Goal: Task Accomplishment & Management: Manage account settings

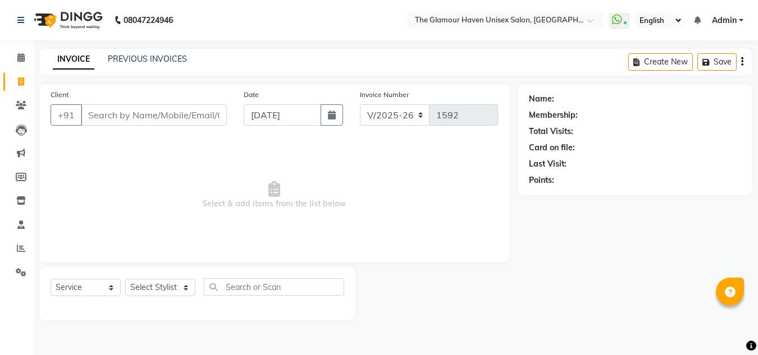
select select "7124"
select select "service"
click at [20, 80] on icon at bounding box center [21, 81] width 6 height 8
click at [17, 61] on icon at bounding box center [20, 57] width 7 height 8
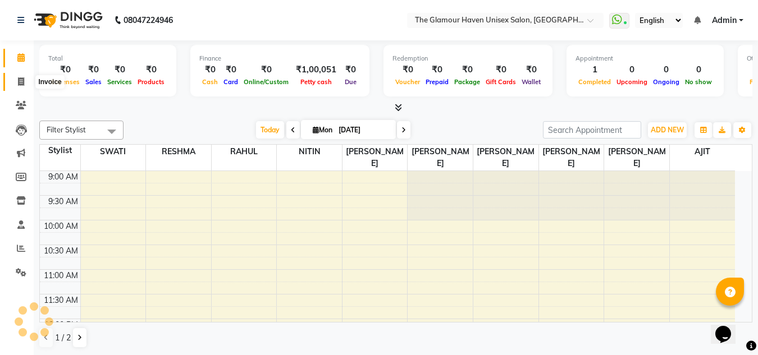
click at [19, 82] on icon at bounding box center [21, 81] width 6 height 8
select select "7124"
select select "service"
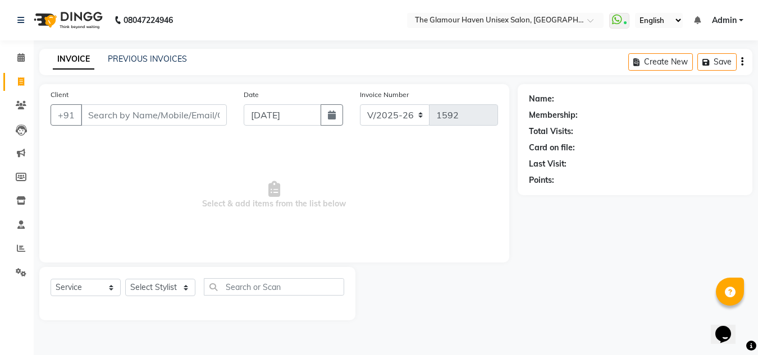
click at [179, 109] on input "Client" at bounding box center [154, 114] width 146 height 21
click at [172, 127] on div "Client +91" at bounding box center [138, 112] width 193 height 46
click at [175, 121] on input "Client" at bounding box center [154, 114] width 146 height 21
click at [195, 116] on input "Client" at bounding box center [154, 114] width 146 height 21
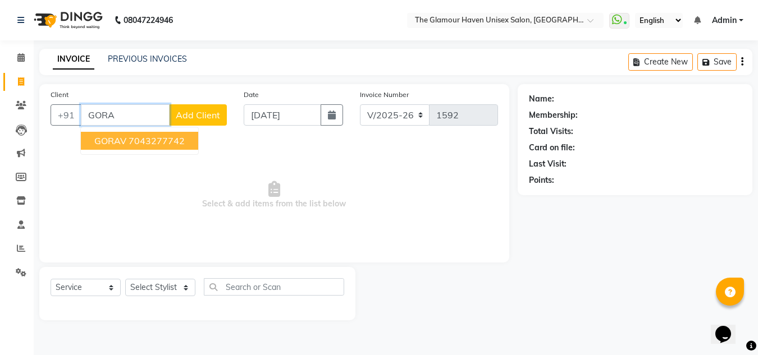
type input "GORA"
click at [435, 216] on span "Select & add items from the list below" at bounding box center [274, 195] width 447 height 112
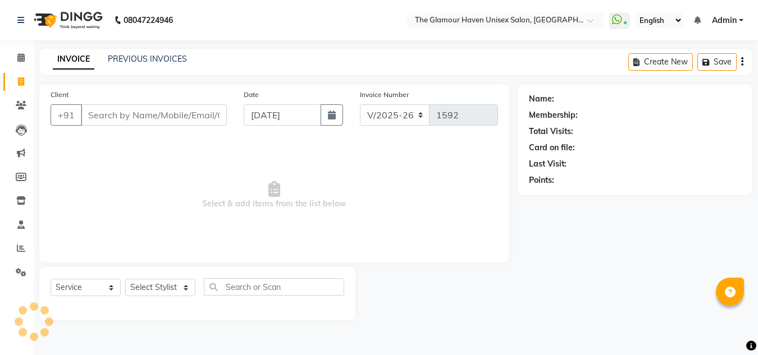
select select "7124"
select select "service"
click at [23, 57] on icon at bounding box center [20, 57] width 7 height 8
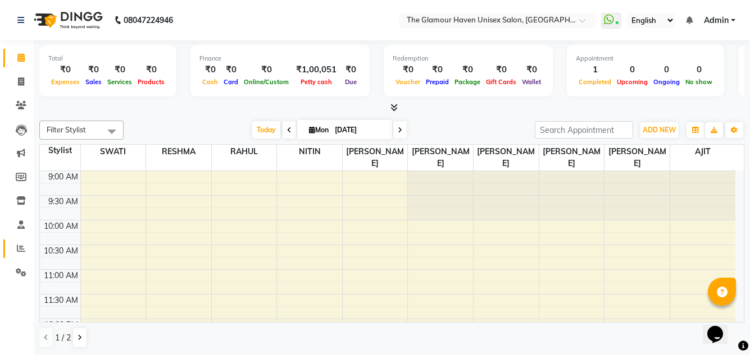
drag, startPoint x: 12, startPoint y: 239, endPoint x: 15, endPoint y: 248, distance: 9.3
click at [15, 248] on li "Reports" at bounding box center [17, 249] width 34 height 24
click at [15, 248] on span at bounding box center [21, 249] width 20 height 13
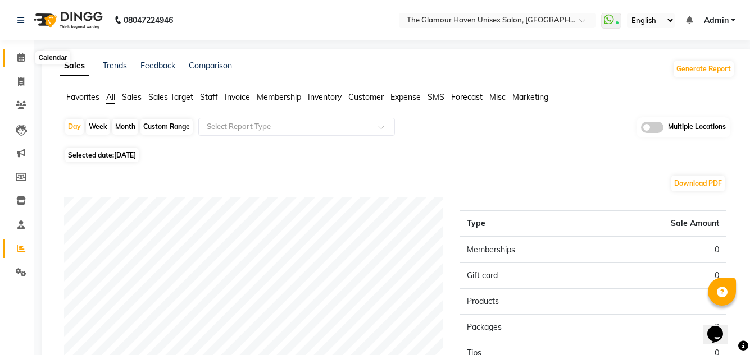
click at [21, 57] on icon at bounding box center [20, 57] width 7 height 8
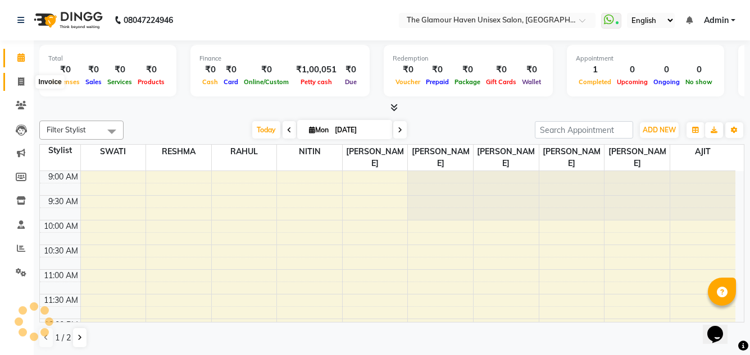
click at [24, 79] on icon at bounding box center [21, 81] width 6 height 8
select select "service"
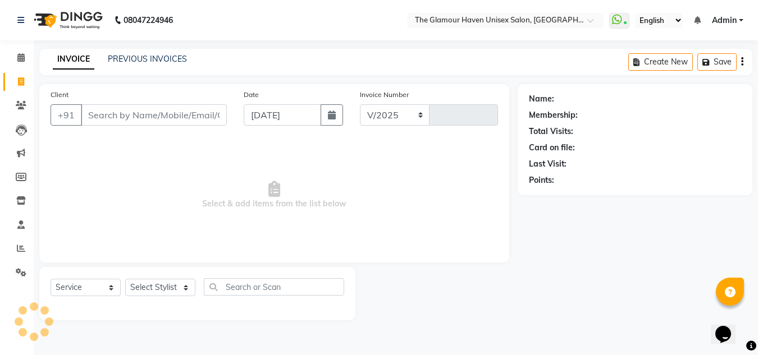
select select "7124"
type input "1592"
click at [175, 117] on input "Client" at bounding box center [154, 114] width 146 height 21
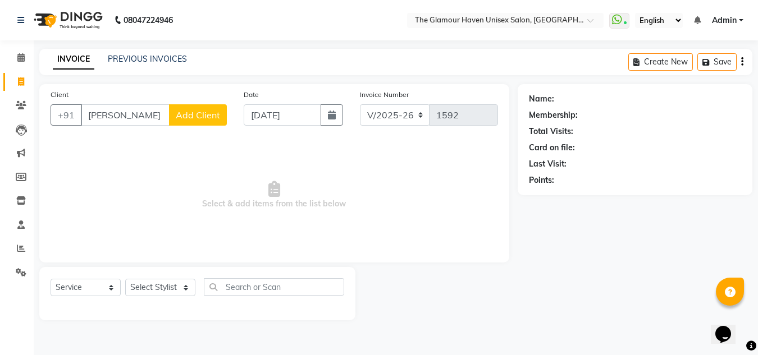
click at [157, 116] on input "HARSHIKA" at bounding box center [125, 114] width 89 height 21
type input "H"
click at [208, 111] on input "Client" at bounding box center [154, 114] width 146 height 21
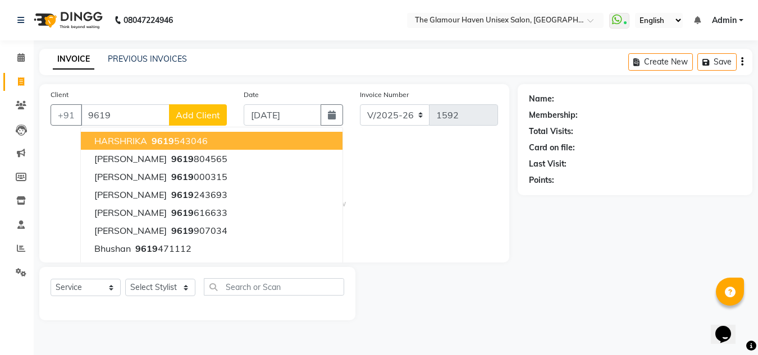
click at [185, 139] on ngb-highlight "9619 543046" at bounding box center [178, 140] width 58 height 11
type input "9619543046"
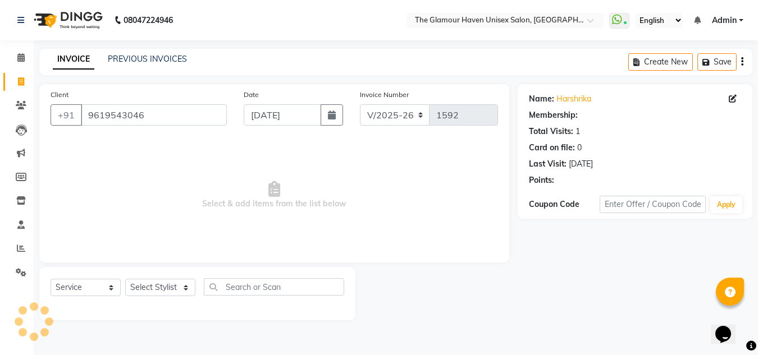
click at [185, 139] on div "Client +91 9619543046 Date 01-09-2025 Invoice Number V/2025 V/2025-26 1592 Sele…" at bounding box center [274, 173] width 470 height 179
click at [730, 99] on icon at bounding box center [733, 99] width 8 height 8
select select "18"
select select "11"
select select "2020"
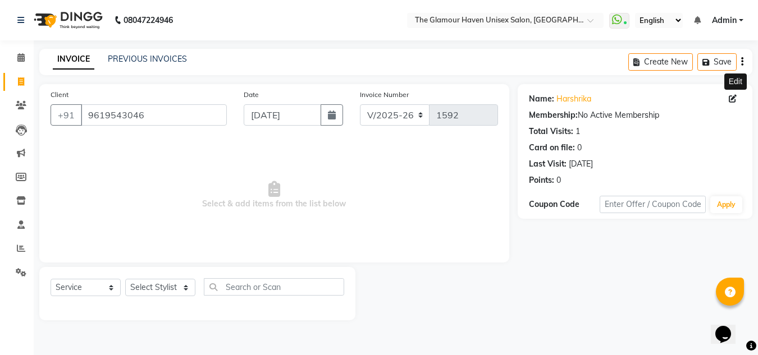
select select "female"
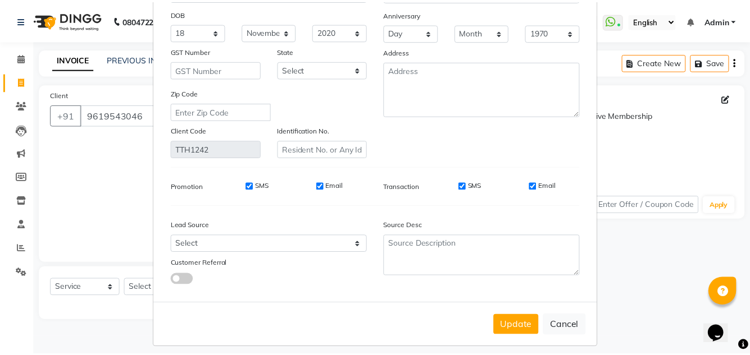
scroll to position [143, 0]
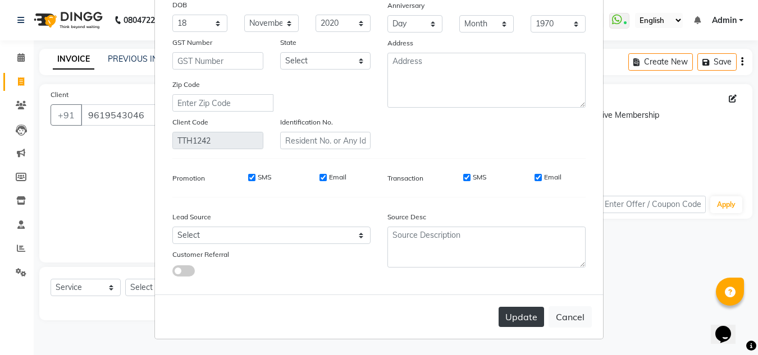
type input "HARSHIKA"
click at [517, 313] on button "Update" at bounding box center [521, 317] width 45 height 20
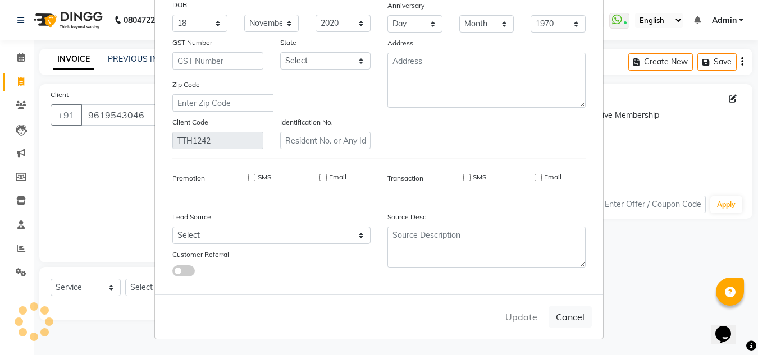
select select
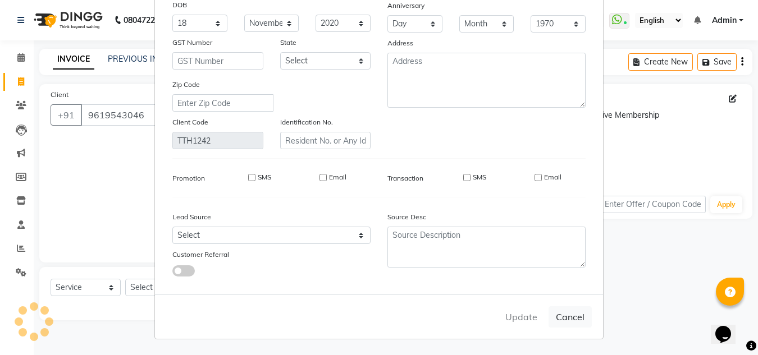
select select
checkbox input "false"
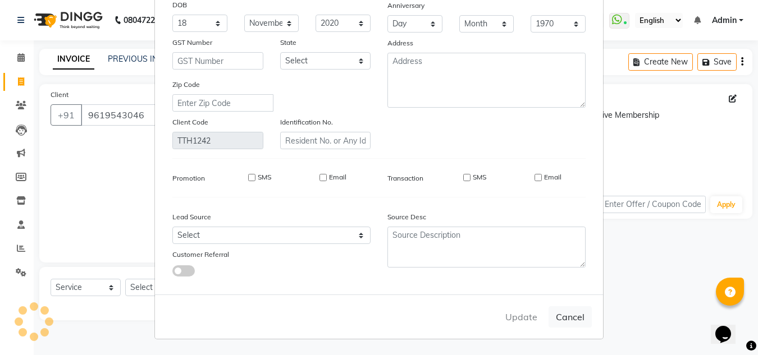
checkbox input "false"
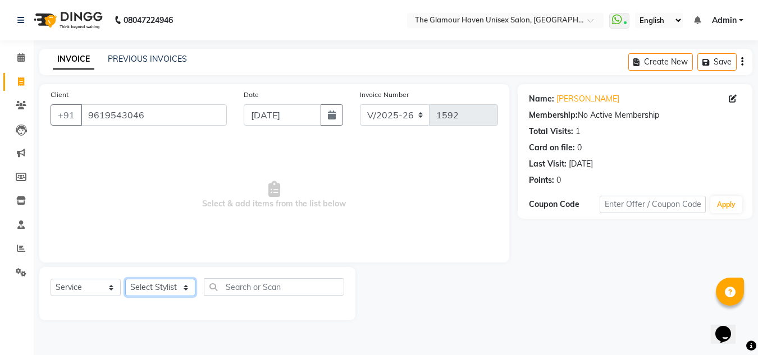
click at [186, 286] on select "Select Stylist AJIT Bharat sen darshna gole Geeta shetye NITIN RAHUL Rahul Dixi…" at bounding box center [160, 287] width 70 height 17
select select "63040"
click at [125, 279] on select "Select Stylist AJIT Bharat sen darshna gole Geeta shetye NITIN RAHUL Rahul Dixi…" at bounding box center [160, 287] width 70 height 17
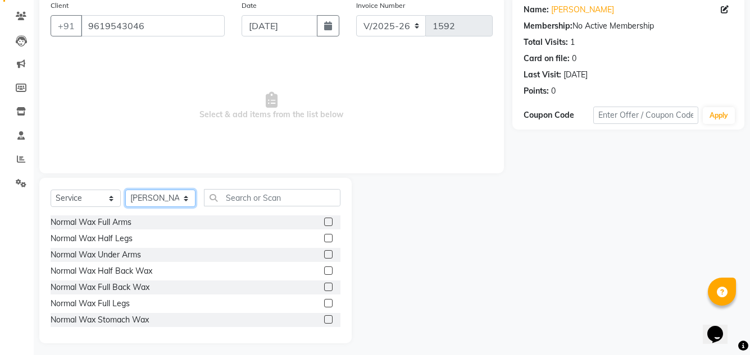
scroll to position [94, 0]
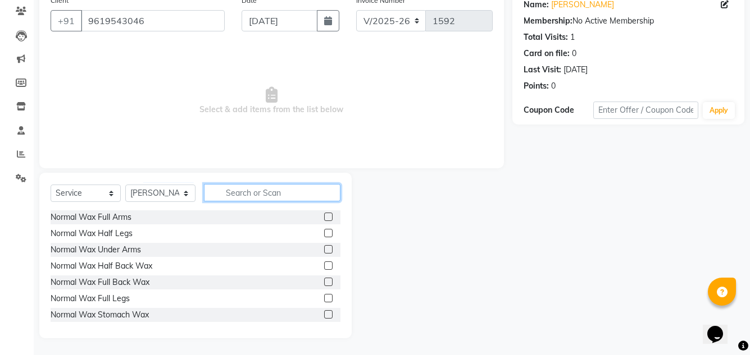
click at [236, 193] on input "text" at bounding box center [272, 192] width 136 height 17
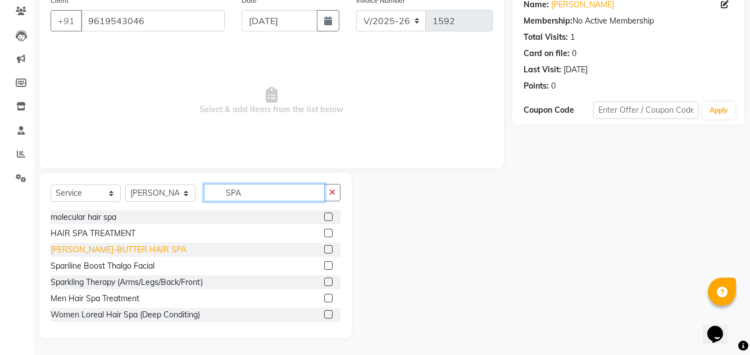
type input "SPA"
click at [86, 249] on div "SHEA-BUTTER HAIR SPA" at bounding box center [119, 250] width 136 height 12
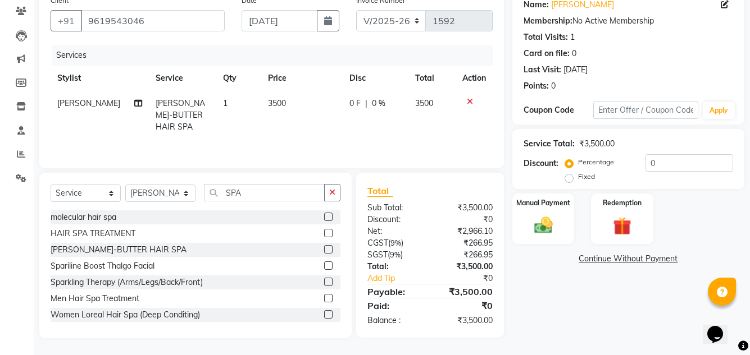
click at [324, 249] on label at bounding box center [328, 249] width 8 height 8
click at [324, 249] on input "checkbox" at bounding box center [327, 249] width 7 height 7
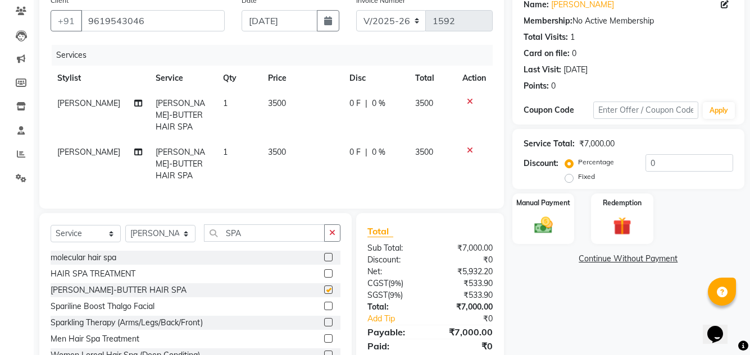
checkbox input "false"
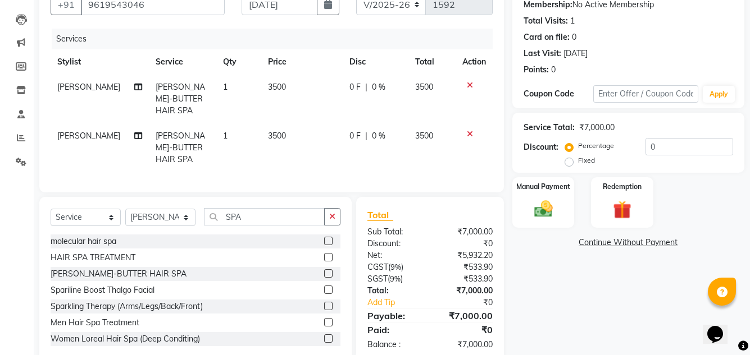
scroll to position [120, 0]
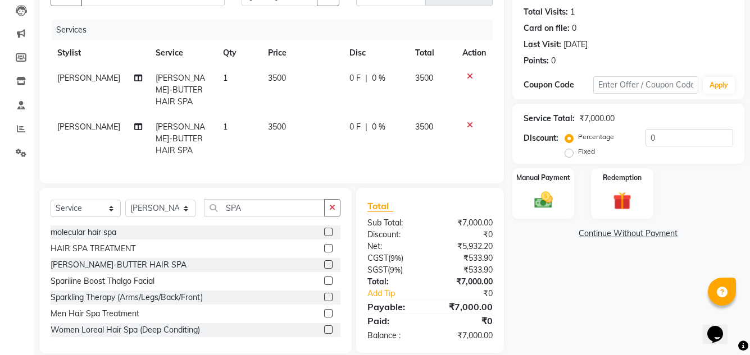
click at [468, 121] on icon at bounding box center [470, 125] width 6 height 8
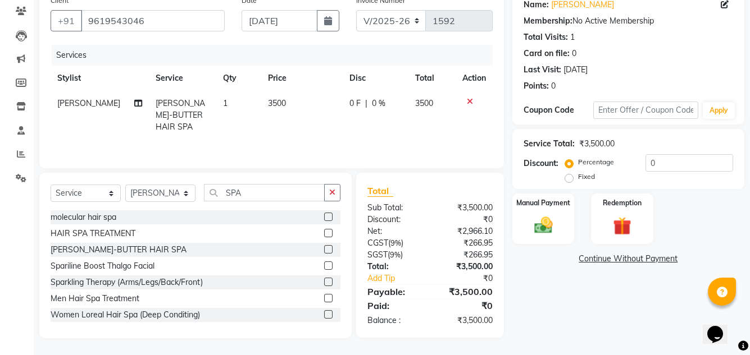
click at [281, 101] on span "3500" at bounding box center [277, 103] width 18 height 10
select select "63040"
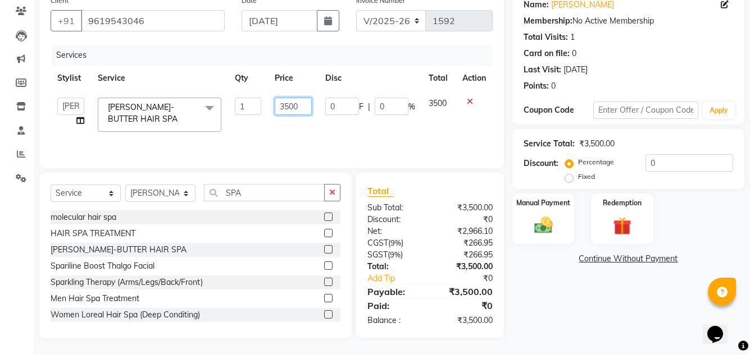
click at [303, 106] on input "3500" at bounding box center [293, 106] width 37 height 17
type input "3000"
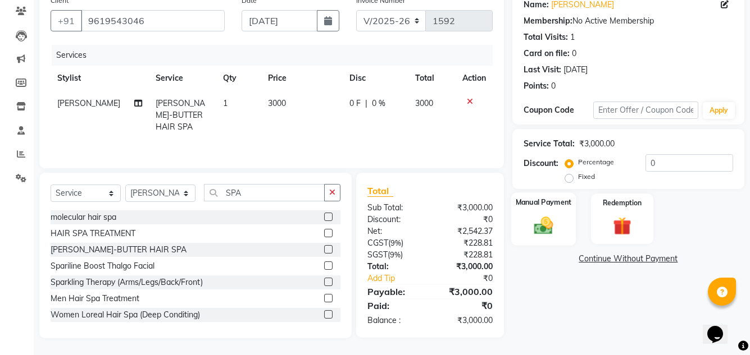
click at [547, 226] on img at bounding box center [542, 225] width 31 height 22
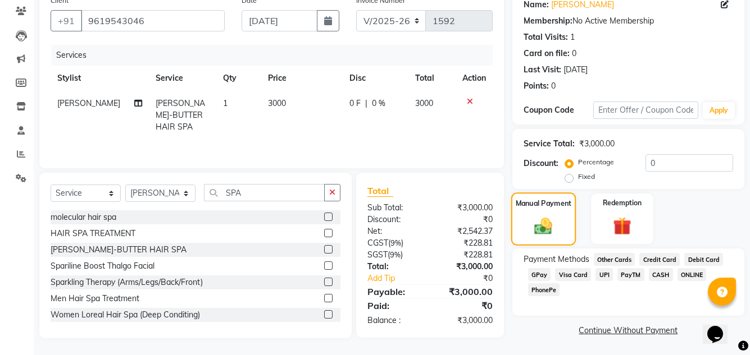
scroll to position [95, 0]
click at [536, 274] on span "GPay" at bounding box center [539, 274] width 23 height 13
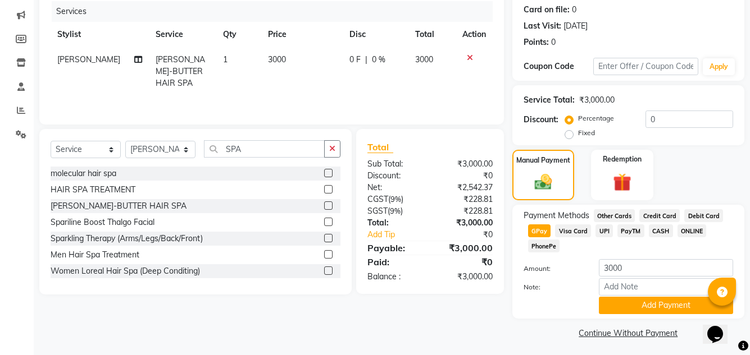
scroll to position [141, 0]
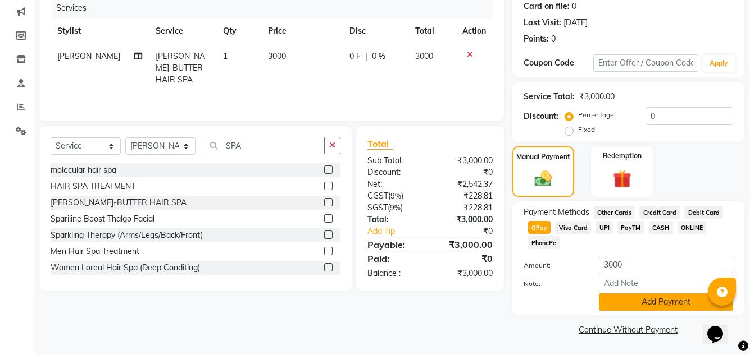
click at [658, 306] on button "Add Payment" at bounding box center [665, 302] width 134 height 17
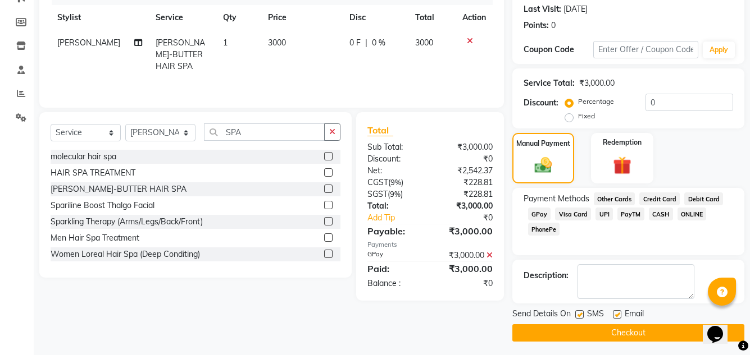
scroll to position [158, 0]
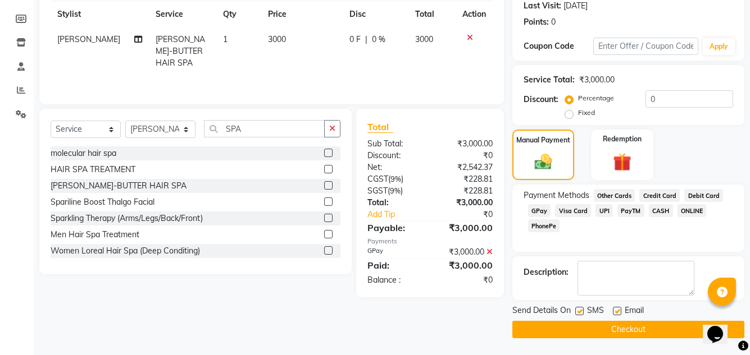
click at [577, 310] on label at bounding box center [579, 311] width 8 height 8
click at [577, 310] on input "checkbox" at bounding box center [578, 311] width 7 height 7
checkbox input "false"
click at [615, 311] on label at bounding box center [617, 311] width 8 height 8
click at [615, 311] on input "checkbox" at bounding box center [616, 311] width 7 height 7
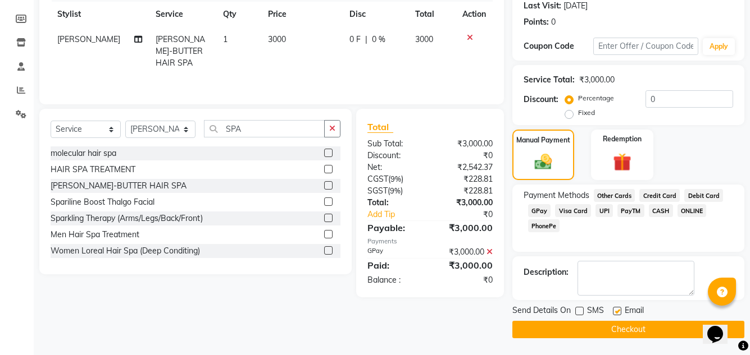
checkbox input "false"
click at [637, 331] on button "Checkout" at bounding box center [628, 329] width 232 height 17
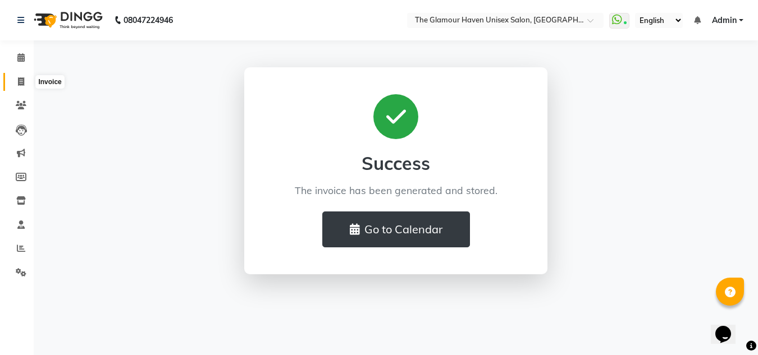
click at [25, 80] on span at bounding box center [21, 82] width 20 height 13
select select "service"
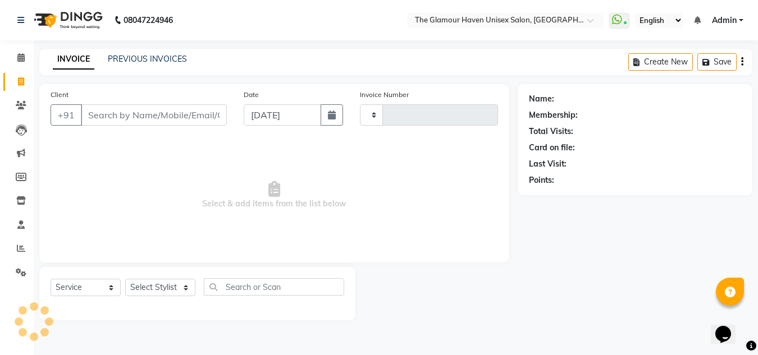
type input "1593"
select select "7124"
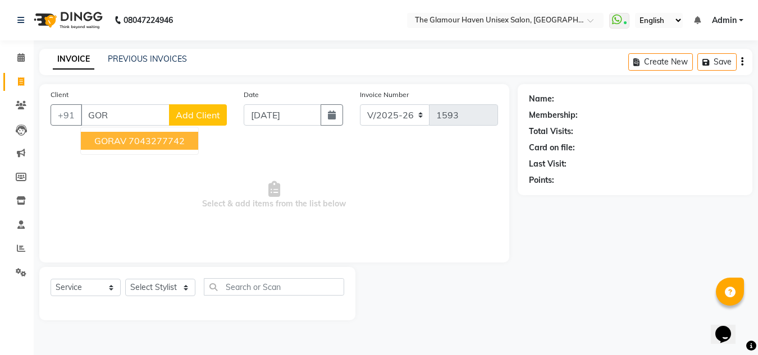
click at [130, 145] on ngb-highlight "7043277742" at bounding box center [157, 140] width 56 height 11
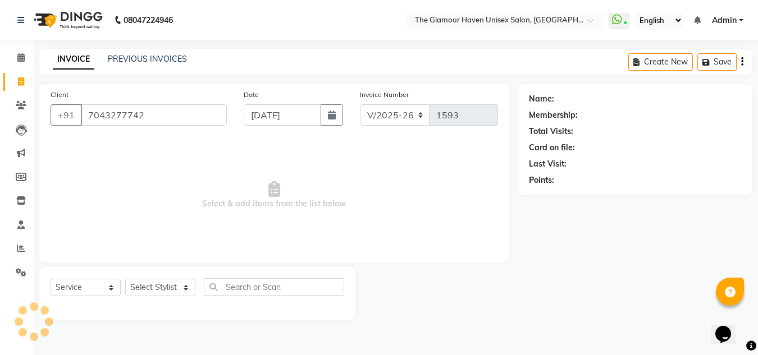
type input "7043277742"
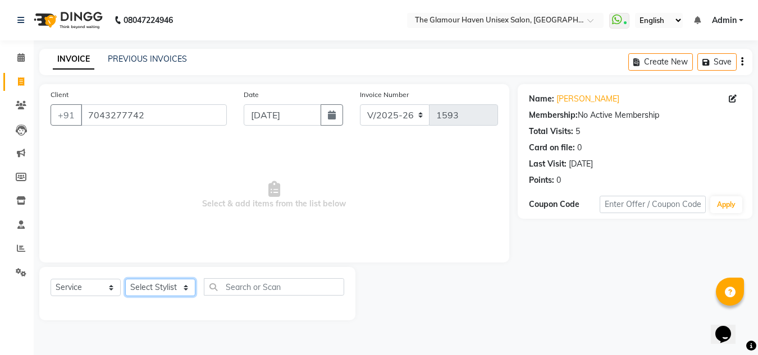
click at [186, 287] on select "Select Stylist AJIT Bharat sen darshna gole Geeta shetye NITIN RAHUL Rahul Dixi…" at bounding box center [160, 287] width 70 height 17
select select "59913"
click at [125, 279] on select "Select Stylist AJIT Bharat sen darshna gole Geeta shetye NITIN RAHUL Rahul Dixi…" at bounding box center [160, 287] width 70 height 17
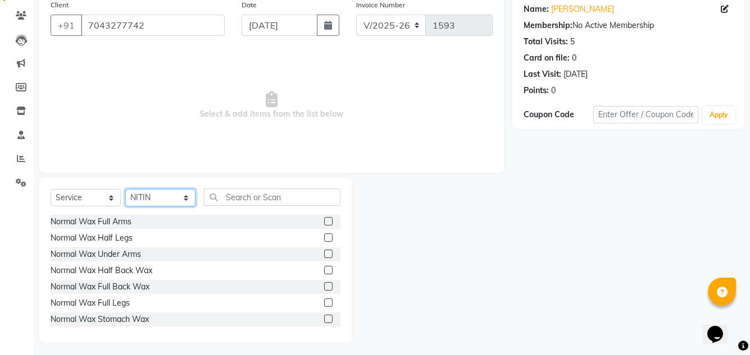
scroll to position [94, 0]
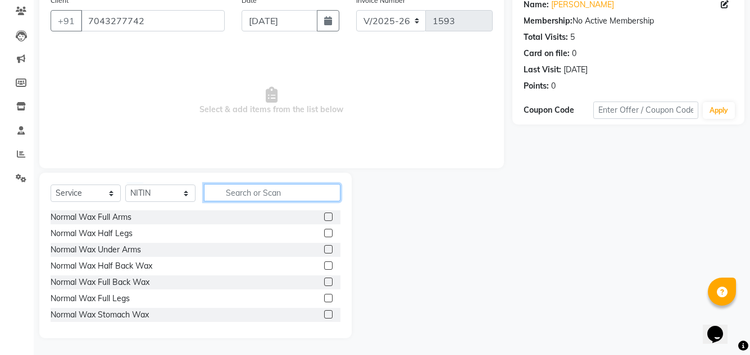
click at [230, 191] on input "text" at bounding box center [272, 192] width 136 height 17
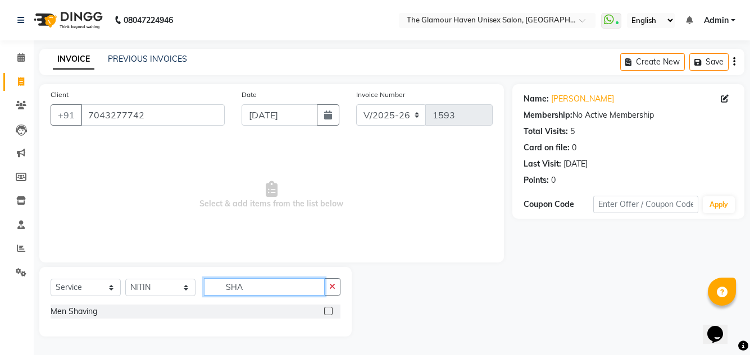
scroll to position [0, 0]
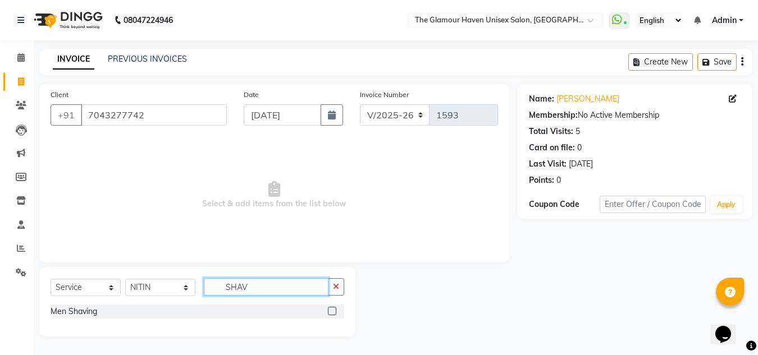
type input "SHAV"
click at [334, 310] on label at bounding box center [332, 311] width 8 height 8
click at [334, 310] on input "checkbox" at bounding box center [331, 311] width 7 height 7
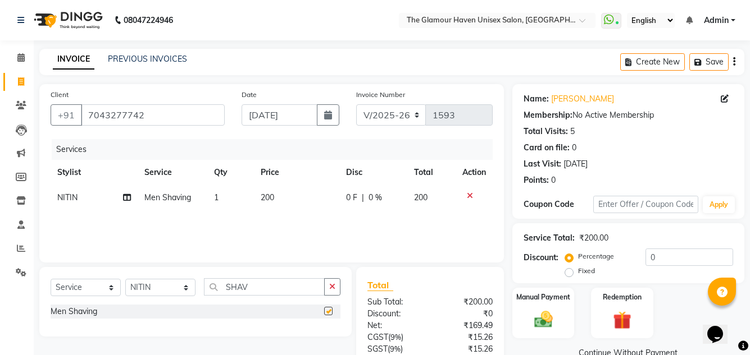
checkbox input "false"
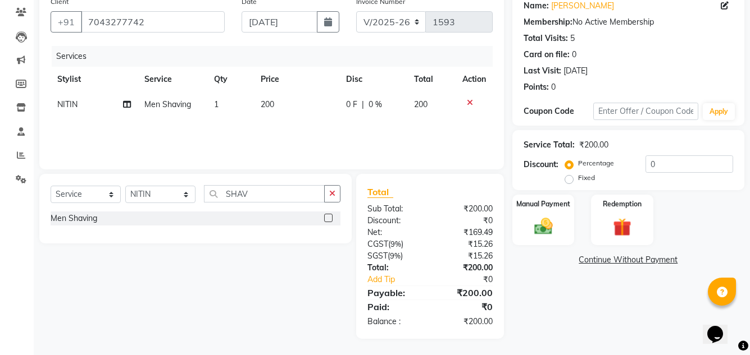
scroll to position [94, 0]
click at [541, 230] on img at bounding box center [542, 226] width 31 height 22
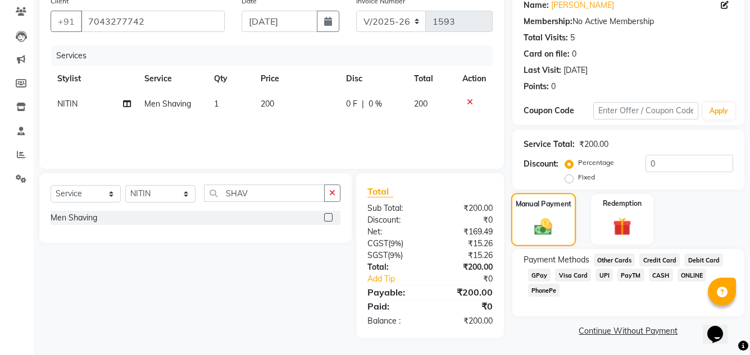
scroll to position [95, 0]
click at [543, 273] on span "GPay" at bounding box center [539, 274] width 23 height 13
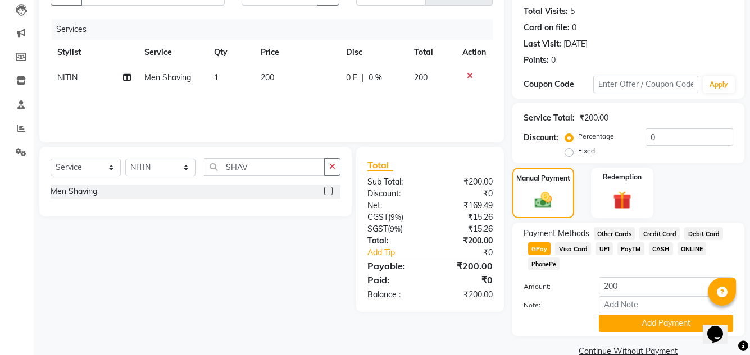
scroll to position [141, 0]
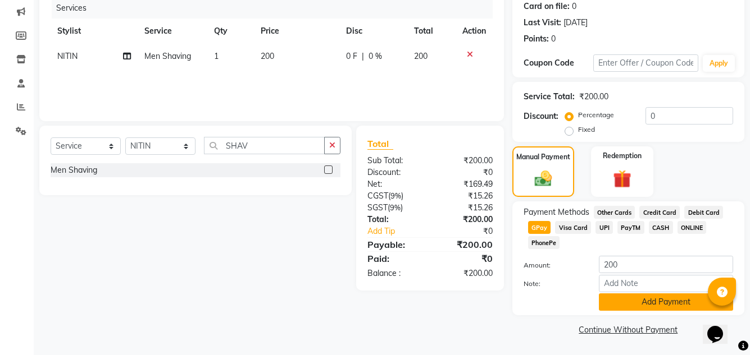
click at [656, 305] on button "Add Payment" at bounding box center [665, 302] width 134 height 17
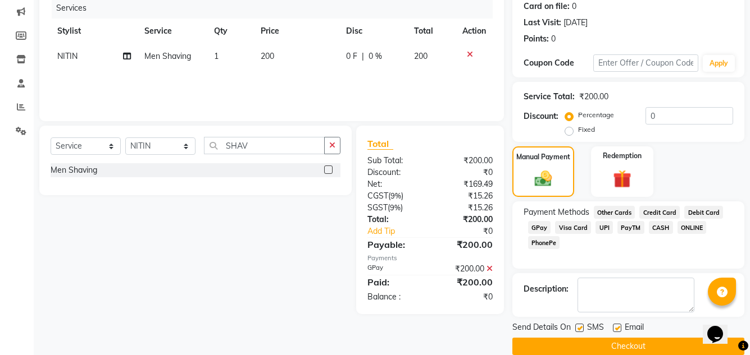
click at [580, 330] on label at bounding box center [579, 328] width 8 height 8
click at [580, 330] on input "checkbox" at bounding box center [578, 328] width 7 height 7
checkbox input "false"
click at [616, 328] on label at bounding box center [617, 328] width 8 height 8
click at [616, 328] on input "checkbox" at bounding box center [616, 328] width 7 height 7
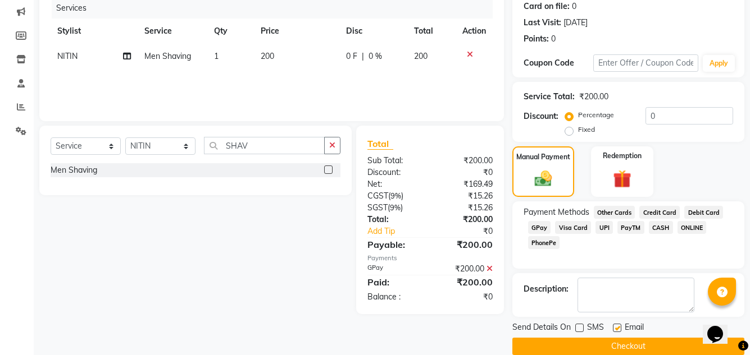
checkbox input "false"
click at [628, 349] on button "Checkout" at bounding box center [628, 346] width 232 height 17
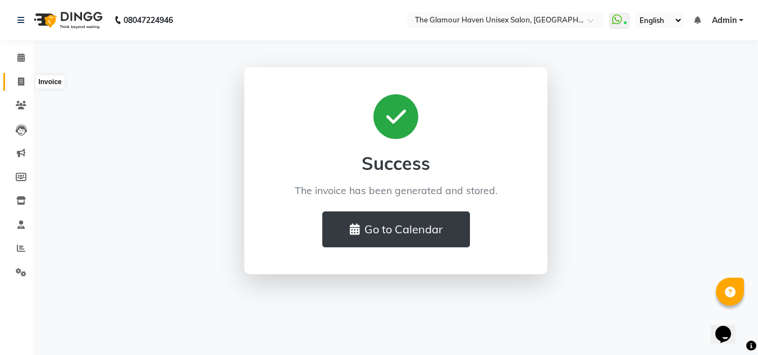
click at [21, 79] on icon at bounding box center [21, 81] width 6 height 8
select select "7124"
select select "service"
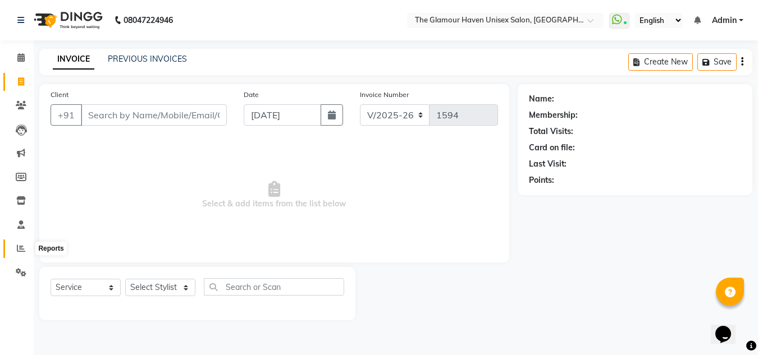
click at [21, 248] on icon at bounding box center [21, 248] width 8 height 8
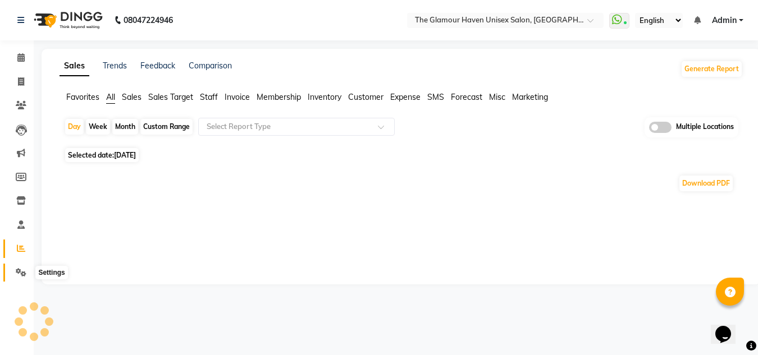
click at [24, 271] on icon at bounding box center [21, 272] width 11 height 8
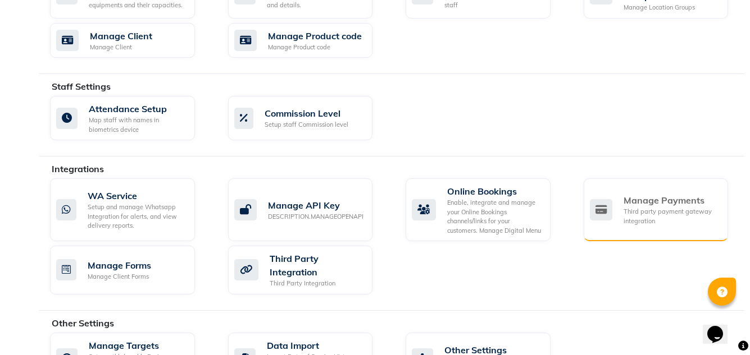
scroll to position [608, 0]
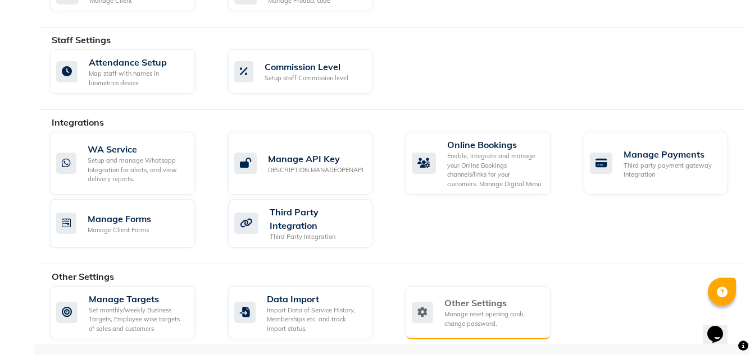
click at [497, 312] on div "Manage reset opening cash, change password." at bounding box center [492, 319] width 97 height 19
select select "2: 15"
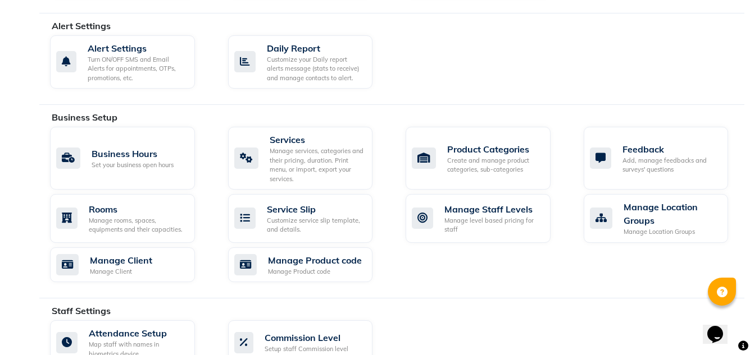
scroll to position [393, 0]
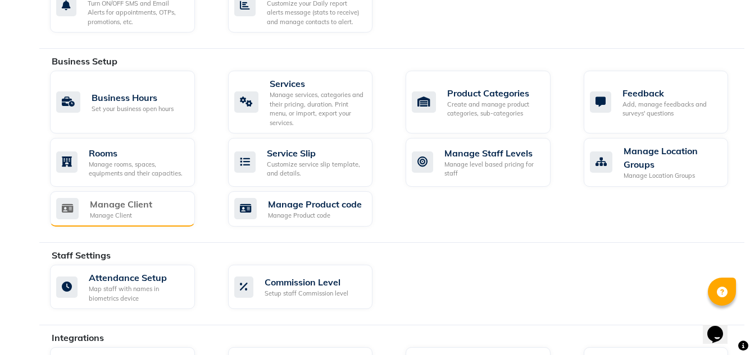
click at [152, 202] on div "Manage Client" at bounding box center [121, 204] width 62 height 13
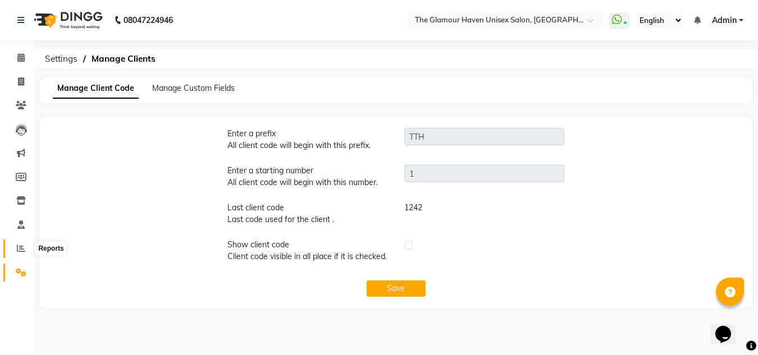
click at [22, 248] on icon at bounding box center [21, 248] width 8 height 8
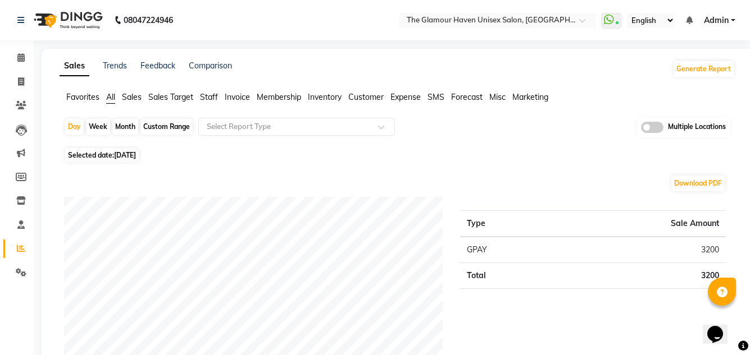
click at [358, 96] on span "Customer" at bounding box center [365, 97] width 35 height 10
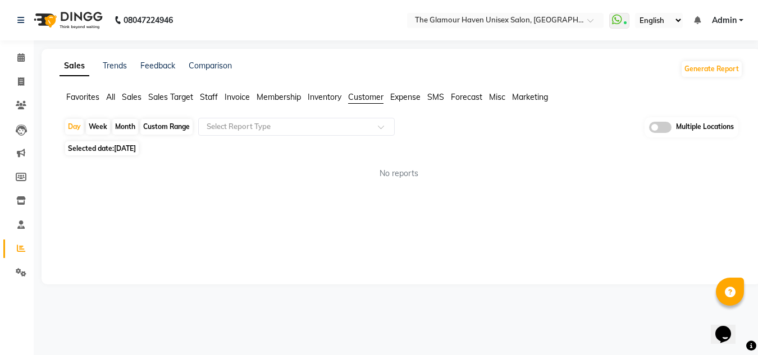
click at [121, 153] on span "Selected date: 01-09-2025" at bounding box center [102, 148] width 74 height 14
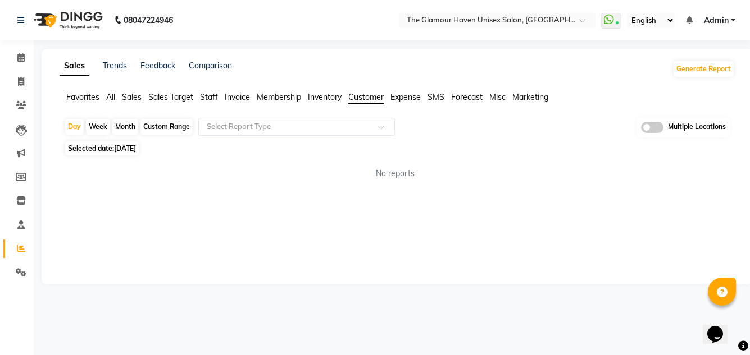
select select "9"
select select "2025"
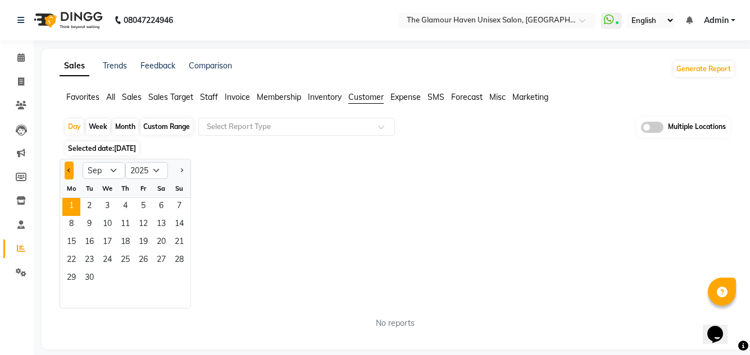
click at [69, 171] on span "Previous month" at bounding box center [69, 170] width 4 height 4
click at [70, 171] on span "Previous month" at bounding box center [69, 170] width 4 height 4
select select "5"
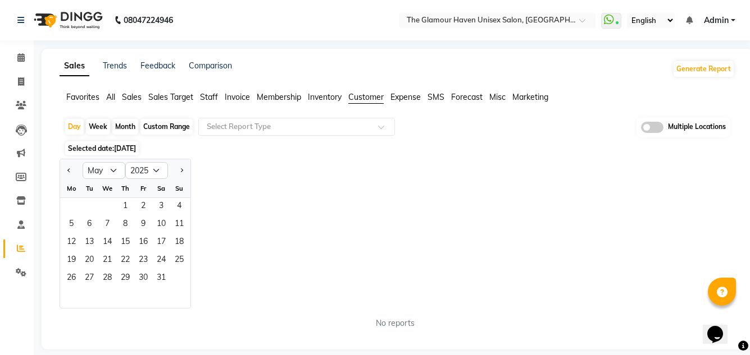
click at [171, 129] on div "Custom Range" at bounding box center [166, 127] width 52 height 16
select select "9"
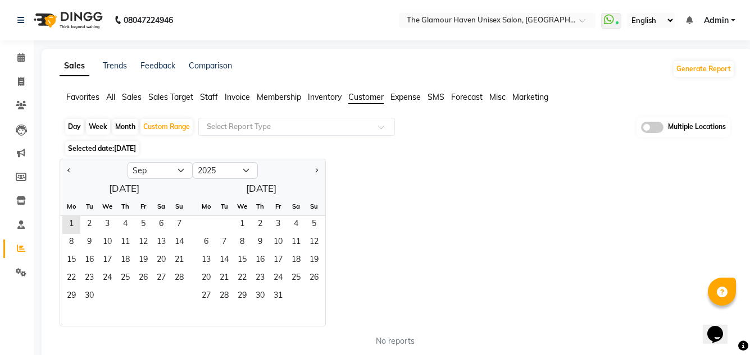
click at [105, 192] on div "September 2025 Mo Tu We Th Fr Sa Su 1 2 3 4 5 6 7 8 9 10 11 12 13 14 15 16 17 1…" at bounding box center [192, 253] width 265 height 147
click at [152, 192] on div "September 2025 Mo Tu We Th Fr Sa Su 1 2 3 4 5 6 7 8 9 10 11 12 13 14 15 16 17 1…" at bounding box center [192, 253] width 265 height 147
click at [156, 192] on div "September 2025 Mo Tu We Th Fr Sa Su 1 2 3 4 5 6 7 8 9 10 11 12 13 14 15 16 17 1…" at bounding box center [192, 253] width 265 height 147
click at [239, 171] on select "2015 2016 2017 2018 2019 2020 2021 2022 2023 2024 2025 2026 2027 2028 2029 2030…" at bounding box center [225, 170] width 65 height 17
select select "2024"
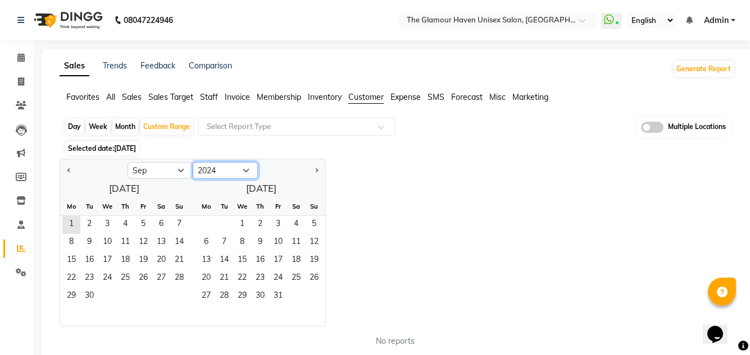
click at [193, 162] on select "2015 2016 2017 2018 2019 2020 2021 2022 2023 2024 2025 2026 2027 2028 2029 2030…" at bounding box center [225, 170] width 65 height 17
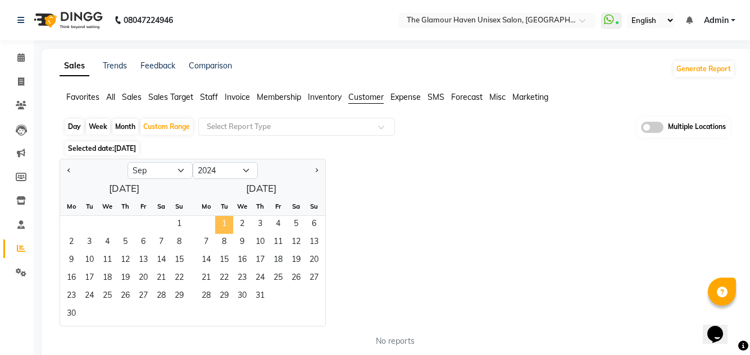
click at [230, 224] on span "1" at bounding box center [224, 225] width 18 height 18
click at [269, 193] on div "October 2024 Mo Tu We Th Fr Sa Su 1 2 3 4 5 6 7 8 9 10 11 12 13 14 15 16 17 18 …" at bounding box center [192, 253] width 265 height 147
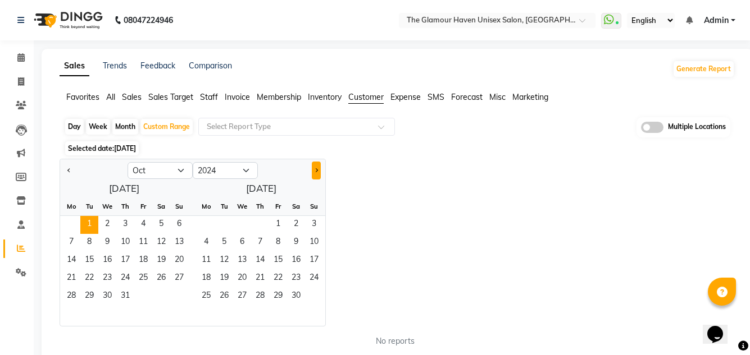
click at [313, 177] on button "Next month" at bounding box center [316, 171] width 9 height 18
click at [69, 175] on button "Previous month" at bounding box center [69, 171] width 9 height 18
select select "10"
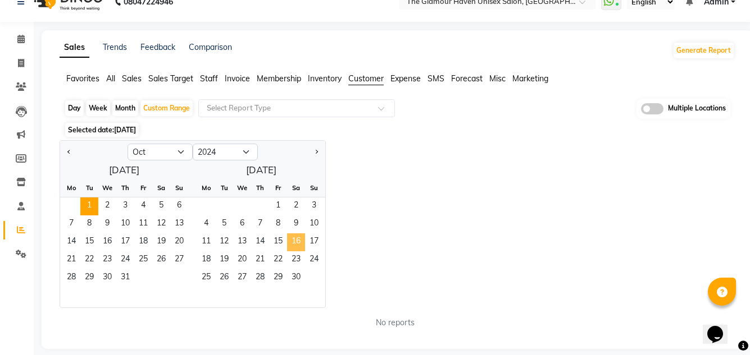
scroll to position [29, 0]
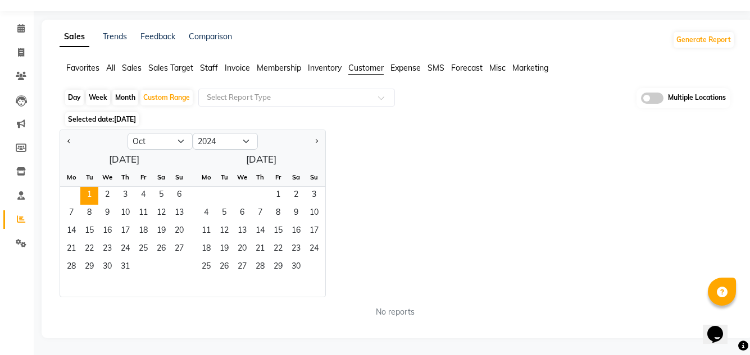
click at [289, 159] on div "October 2024 Mo Tu We Th Fr Sa Su 1 2 3 4 5 6 7 8 9 10 11 12 13 14 15 16 17 18 …" at bounding box center [192, 223] width 265 height 147
click at [241, 143] on select "2014 2015 2016 2017 2018 2019 2020 2021 2022 2023 2024 2025 2026 2027 2028 2029…" at bounding box center [225, 141] width 65 height 17
select select "2025"
click at [193, 133] on select "2014 2015 2016 2017 2018 2019 2020 2021 2022 2023 2024 2025 2026 2027 2028 2029…" at bounding box center [225, 141] width 65 height 17
click at [136, 123] on span "[DATE]" at bounding box center [125, 119] width 22 height 8
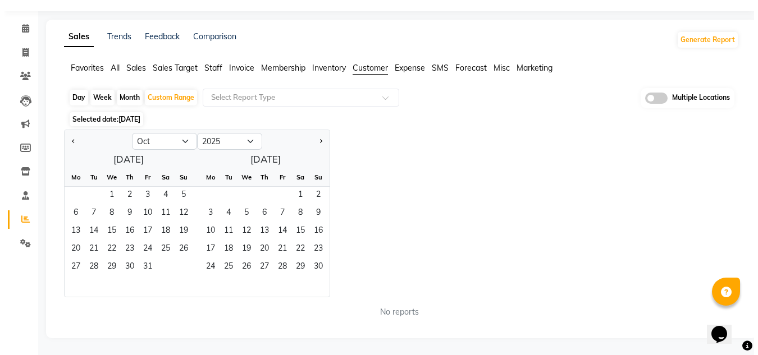
scroll to position [0, 0]
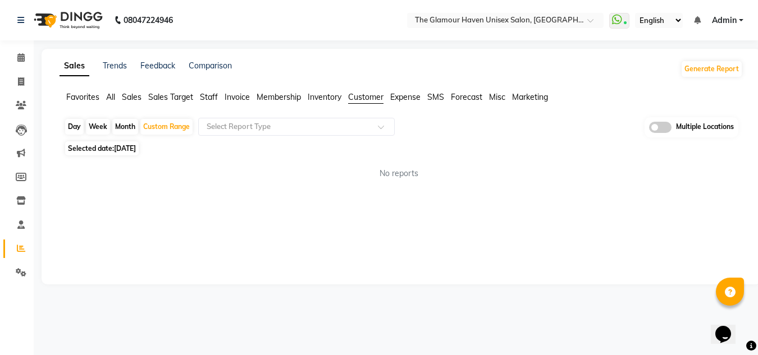
click at [162, 135] on div "Day Week Month Custom Range Select Report Type Multiple Locations" at bounding box center [401, 127] width 674 height 21
click at [163, 132] on div "Custom Range" at bounding box center [166, 127] width 52 height 16
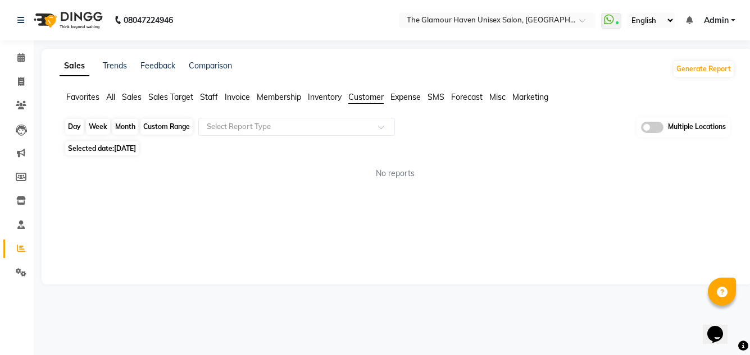
select select "10"
select select "2024"
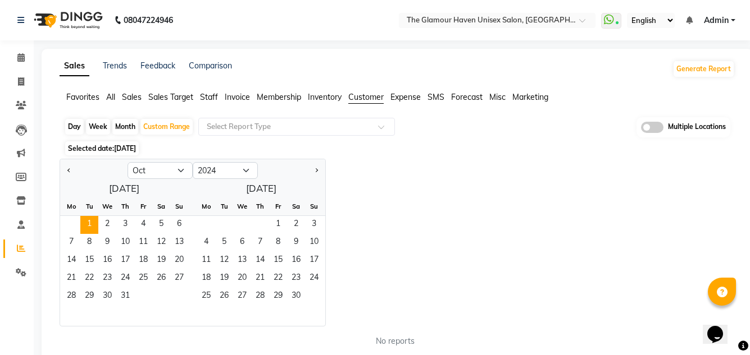
click at [133, 150] on span "[DATE]" at bounding box center [125, 148] width 22 height 8
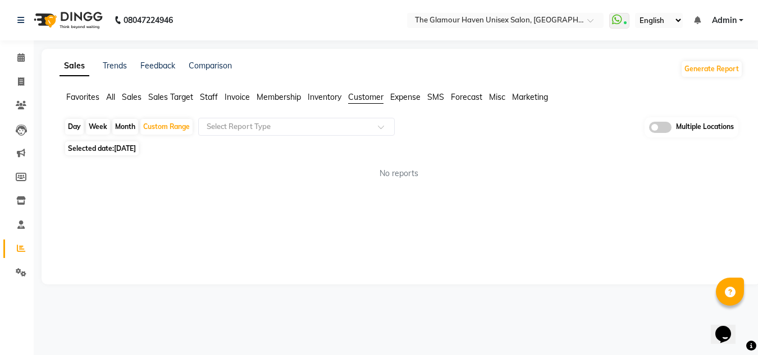
click at [122, 149] on span "[DATE]" at bounding box center [125, 148] width 22 height 8
select select "10"
select select "2024"
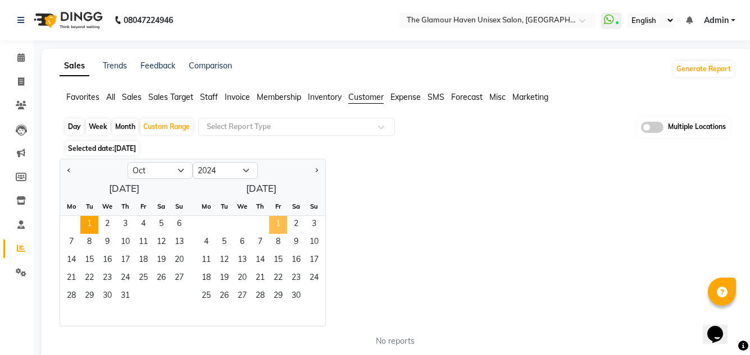
click at [272, 224] on span "1" at bounding box center [278, 225] width 18 height 18
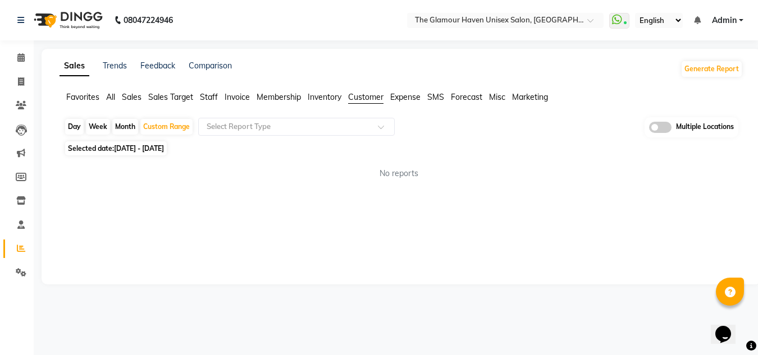
click at [164, 147] on span "01-10-2024 - 01-11-2024" at bounding box center [139, 148] width 50 height 8
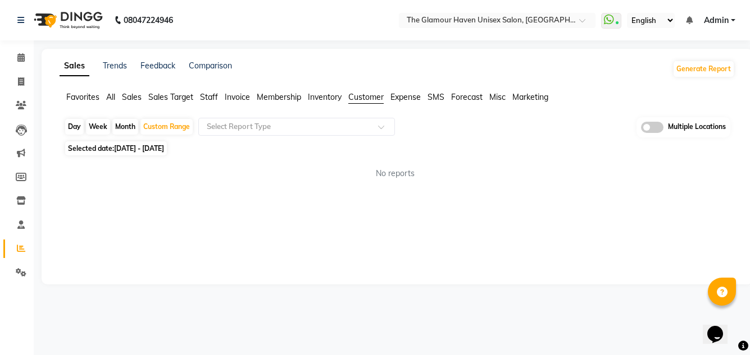
select select "10"
select select "2024"
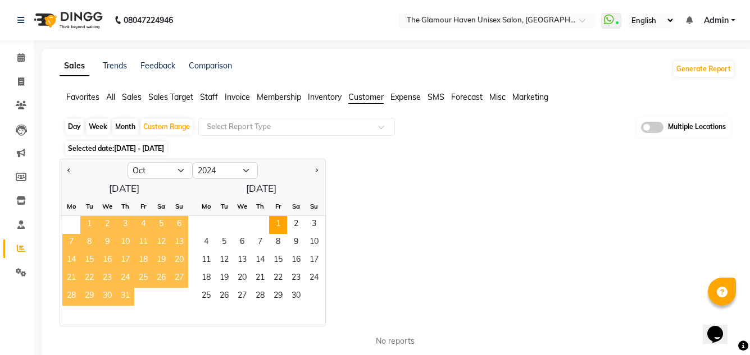
click at [93, 222] on span "1" at bounding box center [89, 225] width 18 height 18
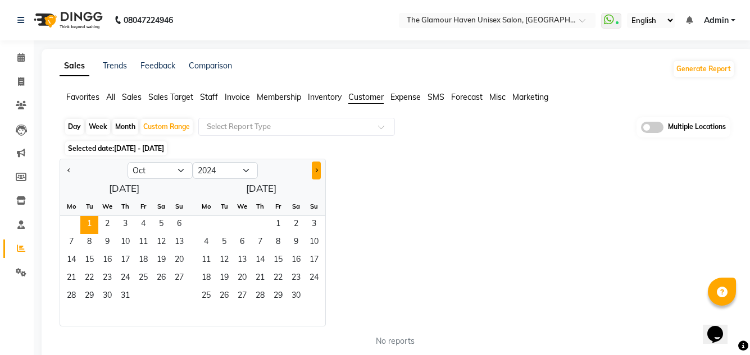
click at [315, 172] on span "Next month" at bounding box center [316, 170] width 4 height 4
select select "1"
select select "2025"
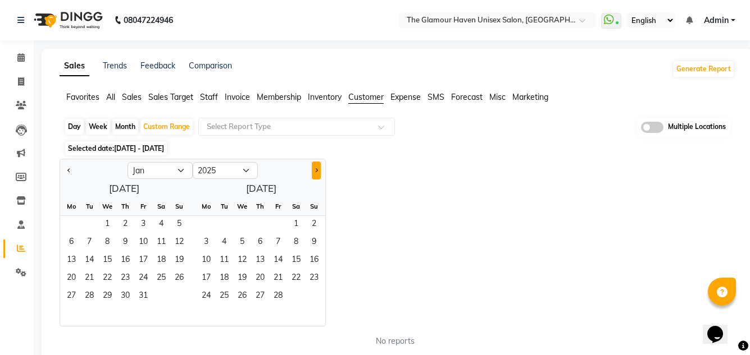
click at [315, 172] on span "Next month" at bounding box center [316, 170] width 4 height 4
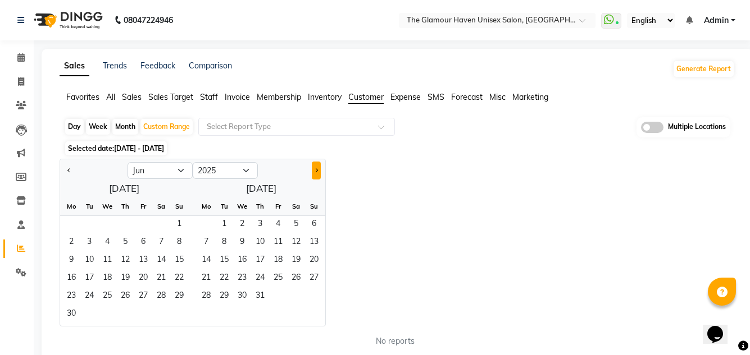
click at [315, 172] on span "Next month" at bounding box center [316, 170] width 4 height 4
select select "9"
click at [73, 226] on span "1" at bounding box center [71, 225] width 18 height 18
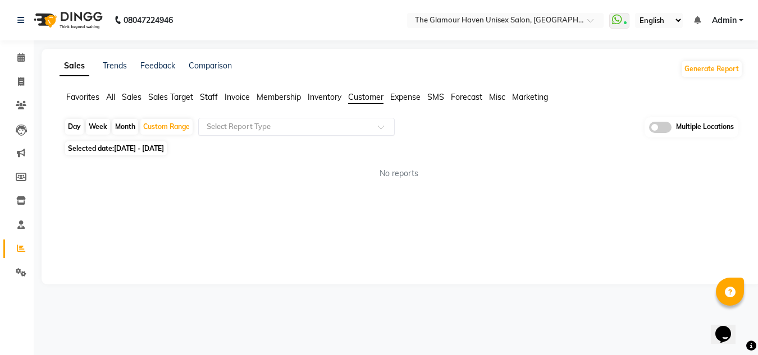
click at [377, 129] on div at bounding box center [296, 126] width 195 height 11
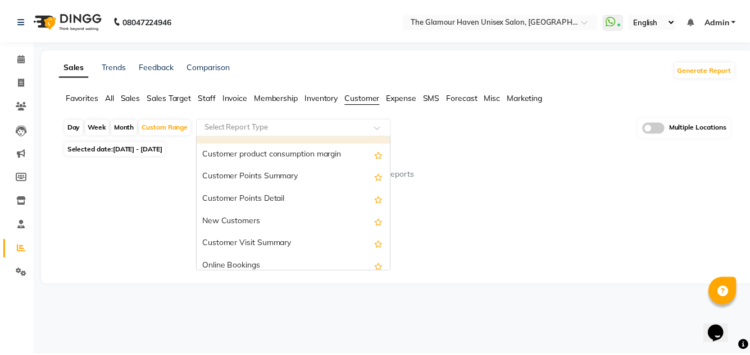
scroll to position [140, 0]
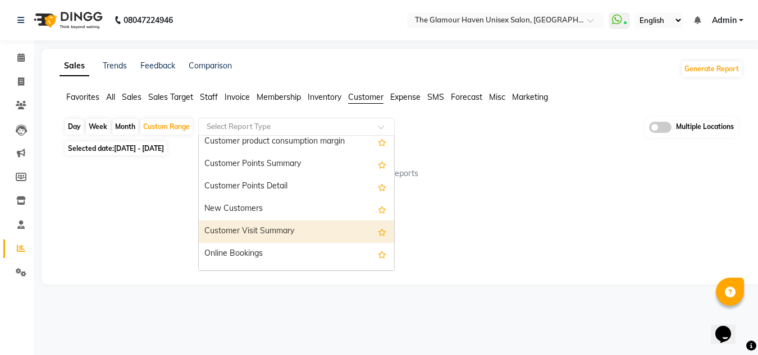
click at [380, 242] on div "Customer Visit Summary" at bounding box center [296, 232] width 195 height 22
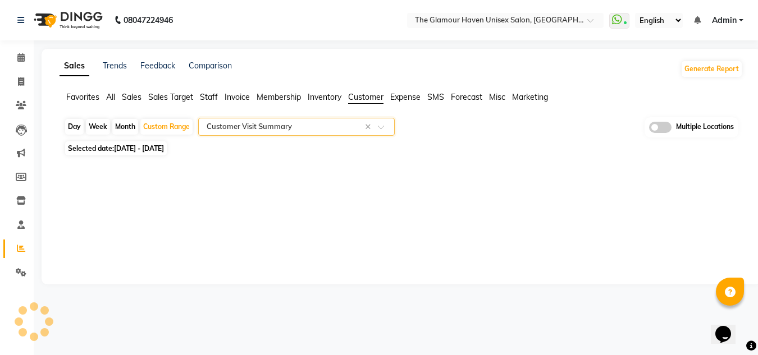
select select "full_report"
select select "csv"
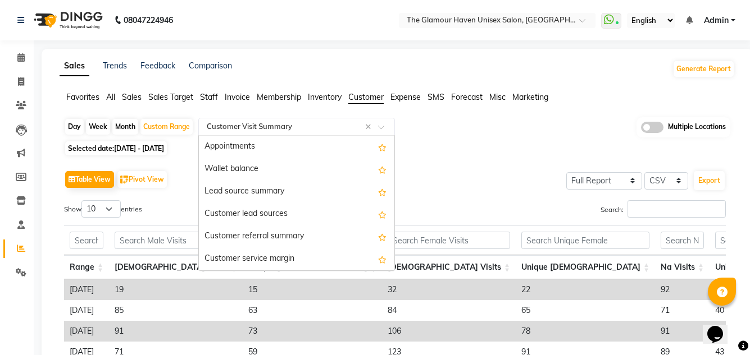
click at [382, 127] on span at bounding box center [385, 130] width 14 height 11
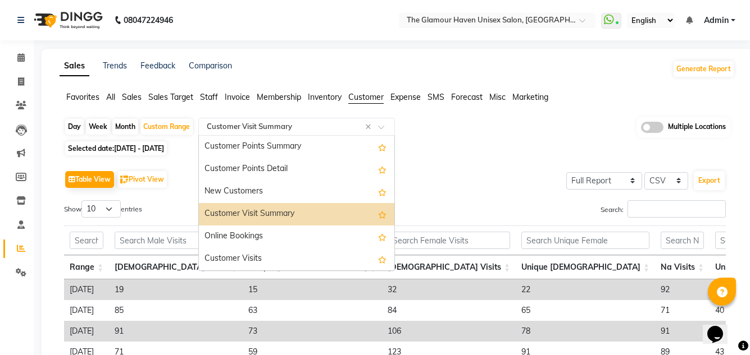
click at [321, 213] on div "Customer Visit Summary" at bounding box center [296, 214] width 195 height 22
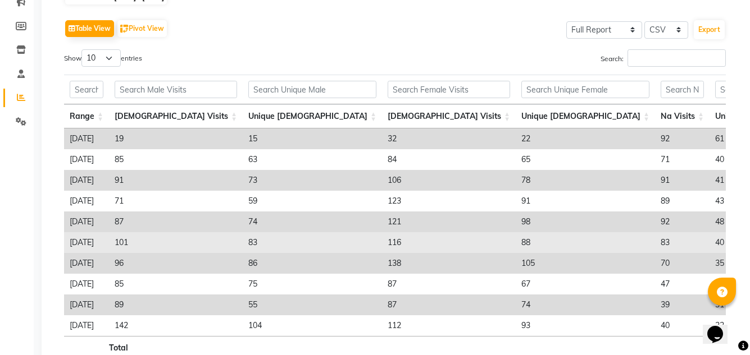
scroll to position [0, 0]
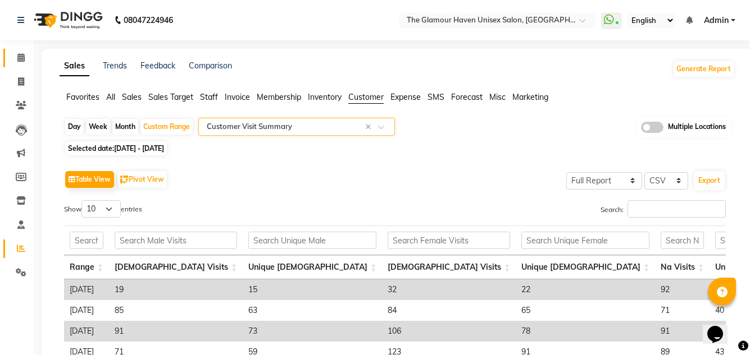
click at [22, 65] on link "Calendar" at bounding box center [16, 58] width 27 height 19
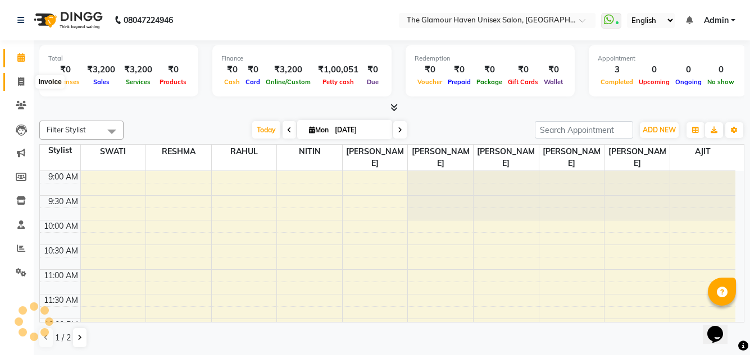
click at [21, 81] on icon at bounding box center [21, 81] width 6 height 8
select select "service"
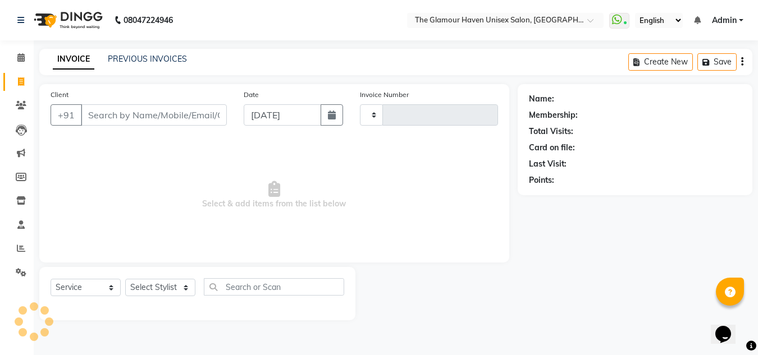
type input "1594"
select select "7124"
click at [177, 113] on input "Client" at bounding box center [154, 114] width 146 height 21
click at [56, 93] on label "Client" at bounding box center [60, 95] width 18 height 10
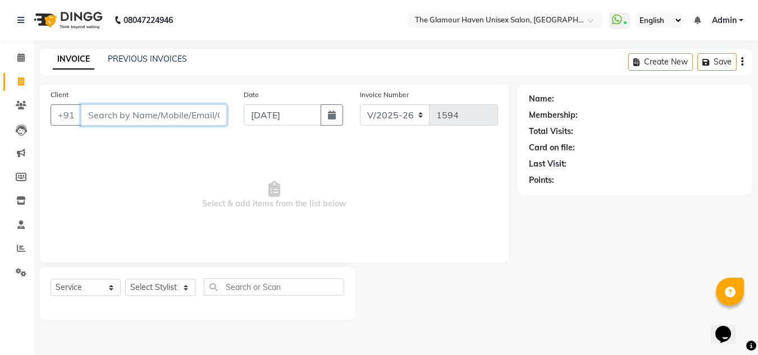
click at [81, 104] on input "Client" at bounding box center [154, 114] width 146 height 21
click at [56, 94] on label "Client" at bounding box center [60, 95] width 18 height 10
click at [81, 104] on input "Client" at bounding box center [154, 114] width 146 height 21
click at [150, 65] on div "PREVIOUS INVOICES" at bounding box center [147, 59] width 79 height 12
click at [151, 60] on link "PREVIOUS INVOICES" at bounding box center [147, 59] width 79 height 10
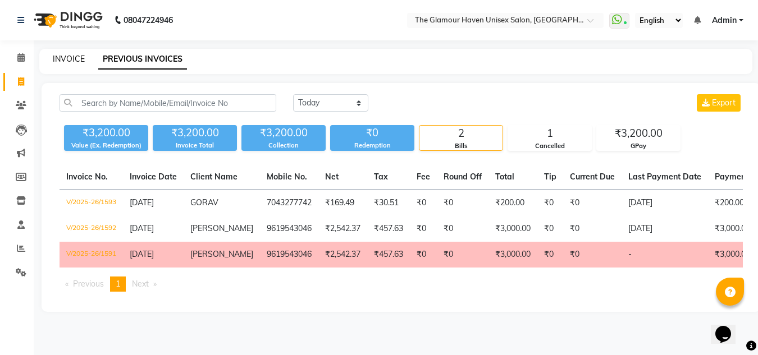
click at [64, 58] on link "INVOICE" at bounding box center [69, 59] width 32 height 10
select select "service"
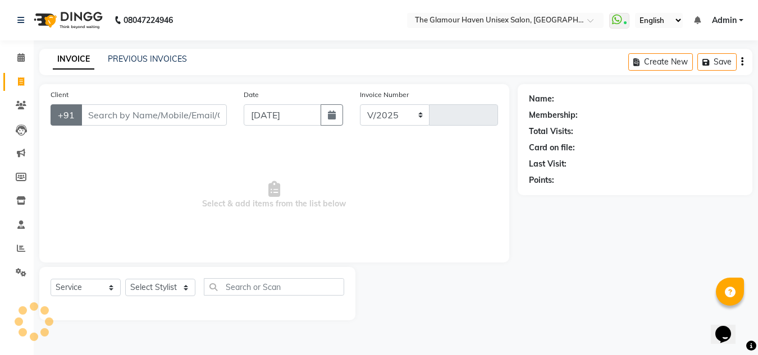
select select "7124"
type input "1594"
click at [65, 97] on label "Client" at bounding box center [60, 95] width 18 height 10
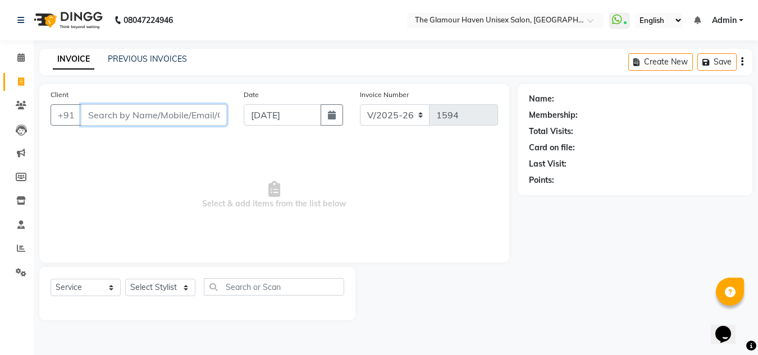
click at [81, 104] on input "Client" at bounding box center [154, 114] width 146 height 21
click at [93, 111] on input "Client" at bounding box center [154, 114] width 146 height 21
click at [22, 62] on span at bounding box center [21, 58] width 20 height 13
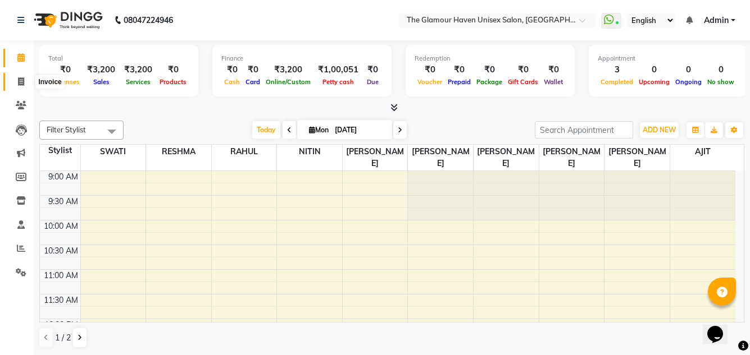
click at [24, 83] on icon at bounding box center [21, 81] width 6 height 8
select select "7124"
select select "service"
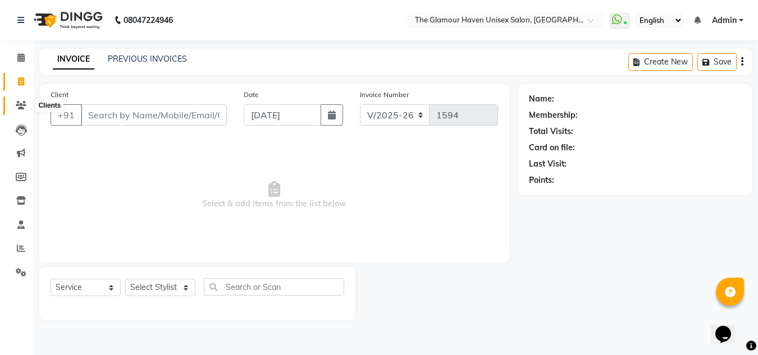
click at [21, 105] on icon at bounding box center [21, 105] width 11 height 8
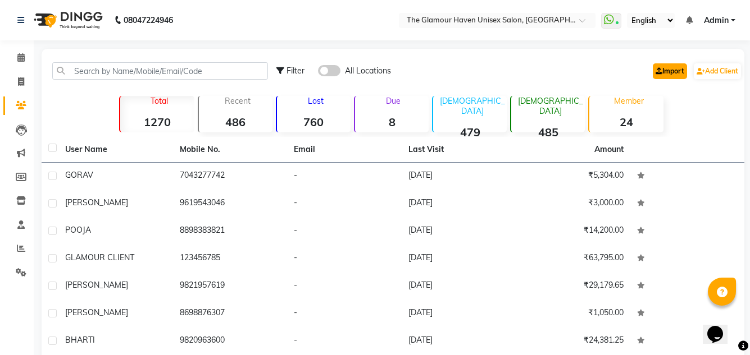
click at [655, 74] on icon at bounding box center [658, 71] width 7 height 7
click at [21, 252] on icon at bounding box center [21, 248] width 8 height 8
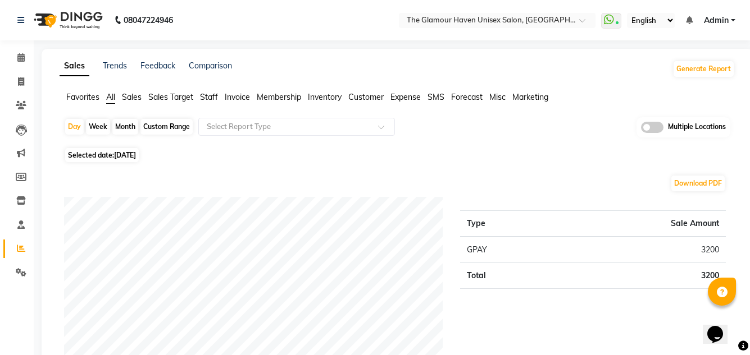
click at [126, 125] on div "Month" at bounding box center [125, 127] width 26 height 16
select select "9"
select select "2025"
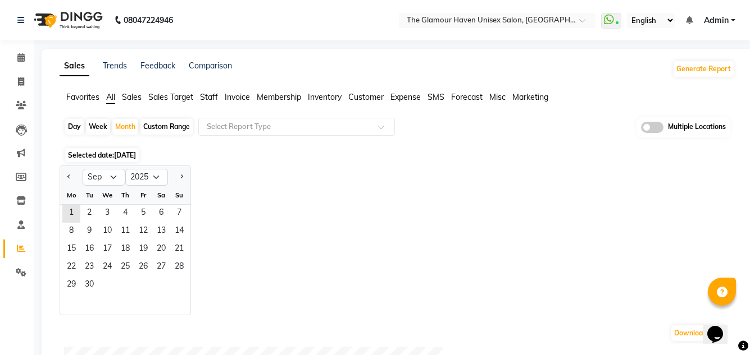
click at [174, 127] on div "Custom Range" at bounding box center [166, 127] width 52 height 16
select select "9"
select select "2025"
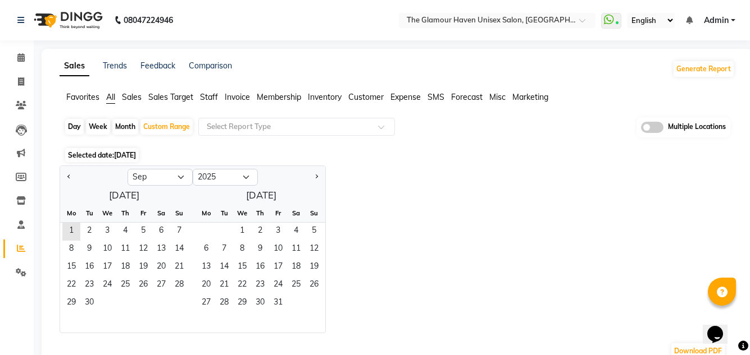
click at [367, 98] on span "Customer" at bounding box center [365, 97] width 35 height 10
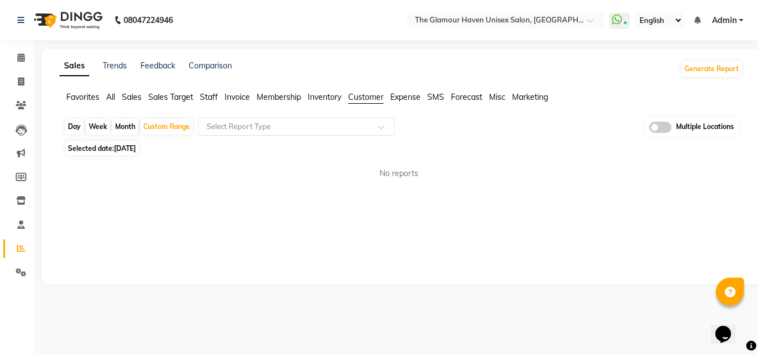
click at [383, 127] on span at bounding box center [385, 130] width 14 height 11
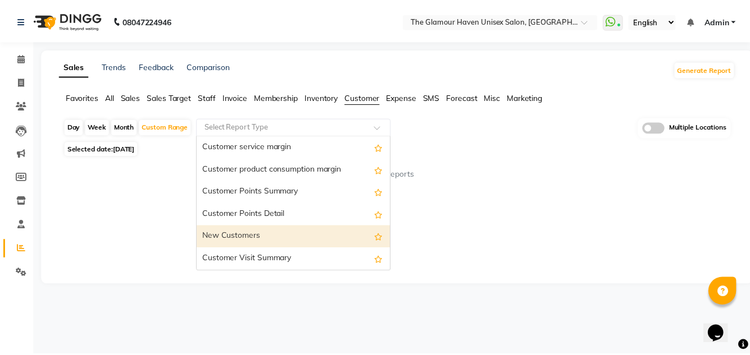
scroll to position [157, 0]
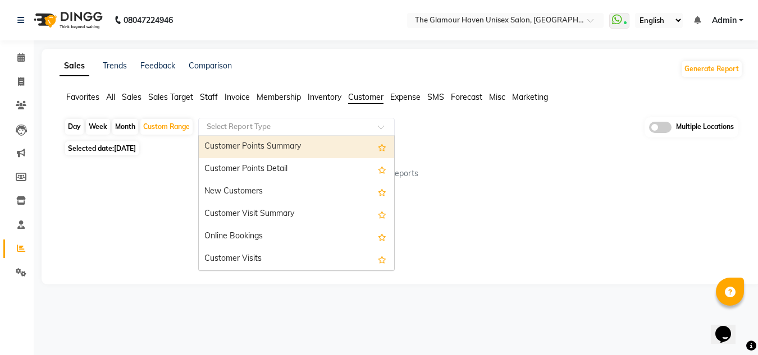
click at [497, 172] on div "No reports" at bounding box center [399, 174] width 670 height 12
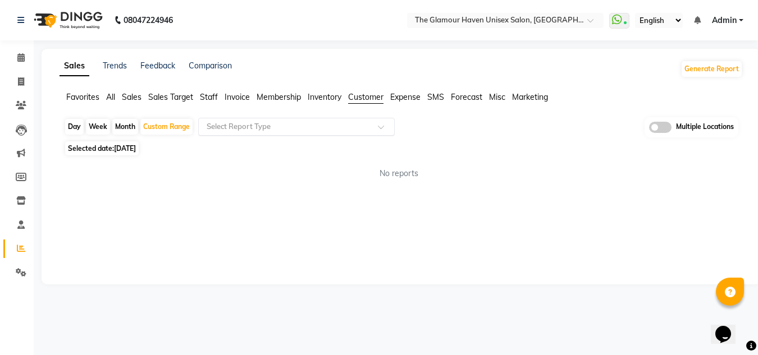
click at [381, 126] on span at bounding box center [385, 130] width 14 height 11
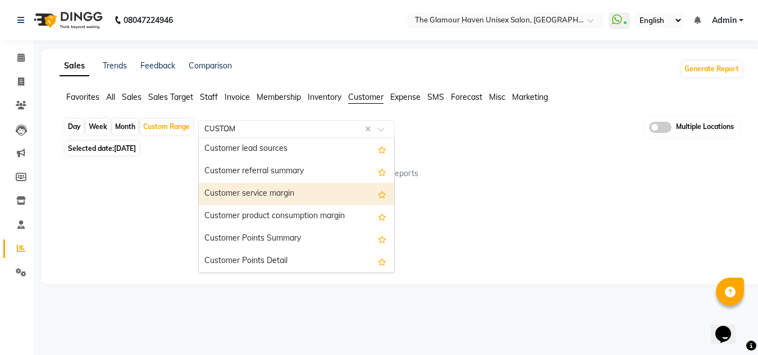
type input "CUSTOME"
click at [20, 250] on icon at bounding box center [21, 248] width 8 height 8
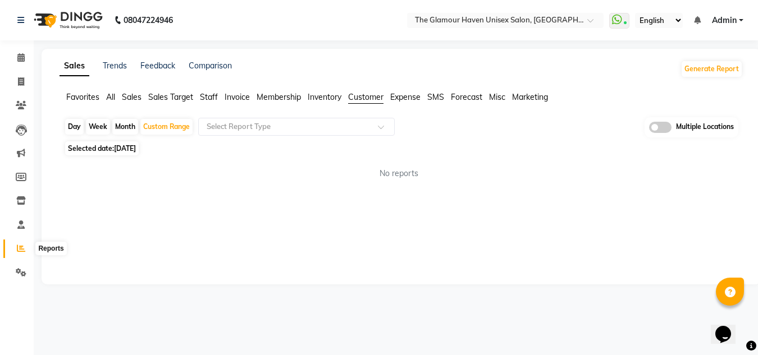
click at [19, 251] on icon at bounding box center [21, 248] width 8 height 8
click at [168, 131] on div "Custom Range" at bounding box center [166, 127] width 52 height 16
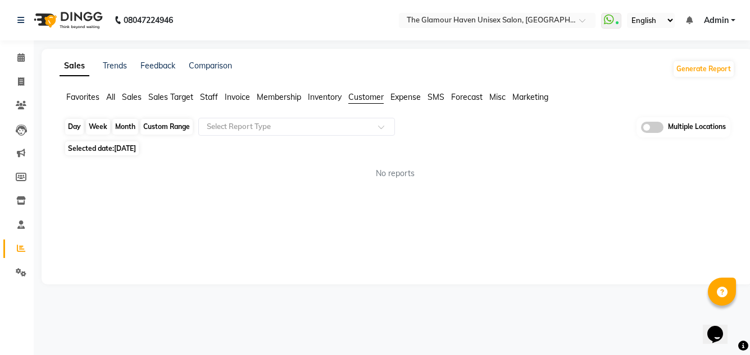
select select "9"
select select "2025"
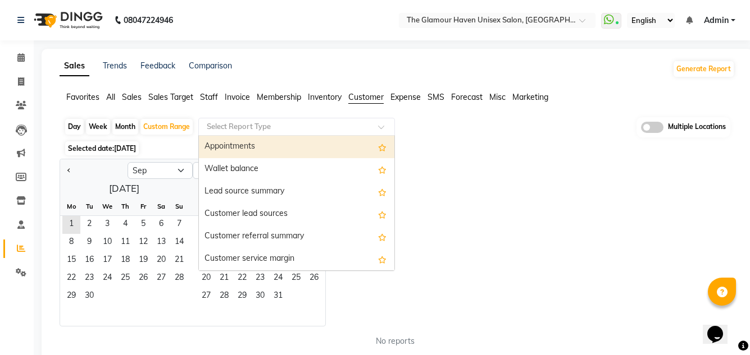
click at [227, 131] on input "text" at bounding box center [285, 126] width 162 height 11
click at [241, 122] on input "text" at bounding box center [285, 126] width 162 height 11
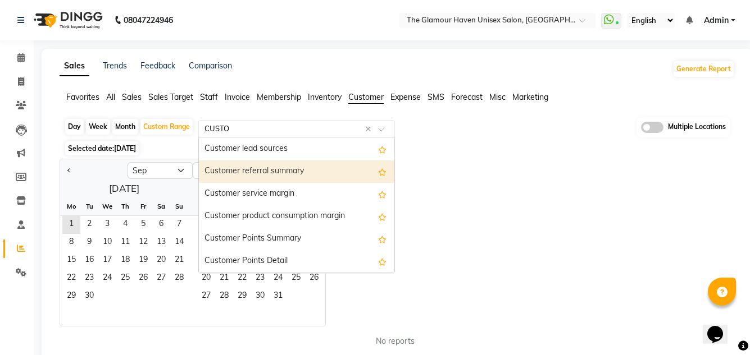
type input "CUSTOM"
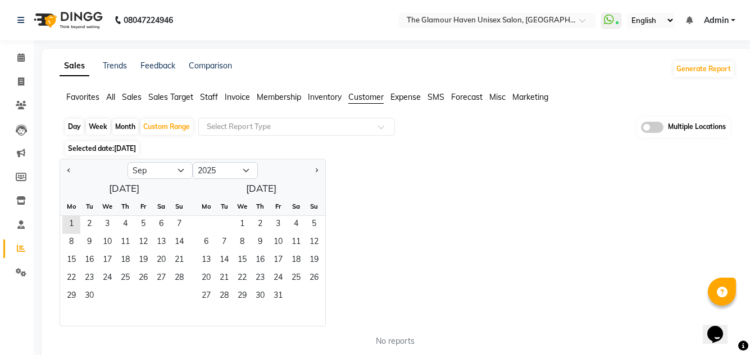
click at [363, 99] on span "Customer" at bounding box center [365, 97] width 35 height 10
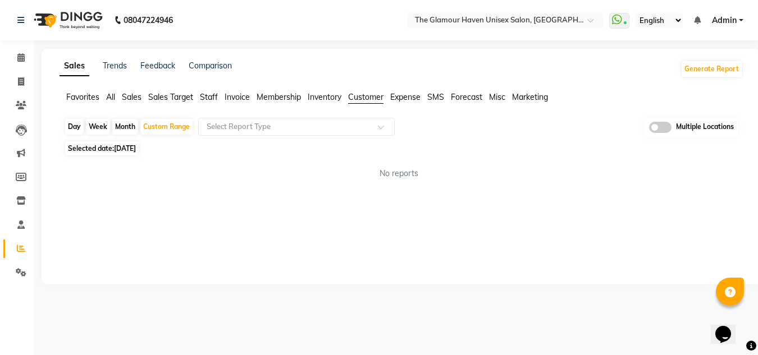
click at [121, 121] on div "Month" at bounding box center [125, 127] width 26 height 16
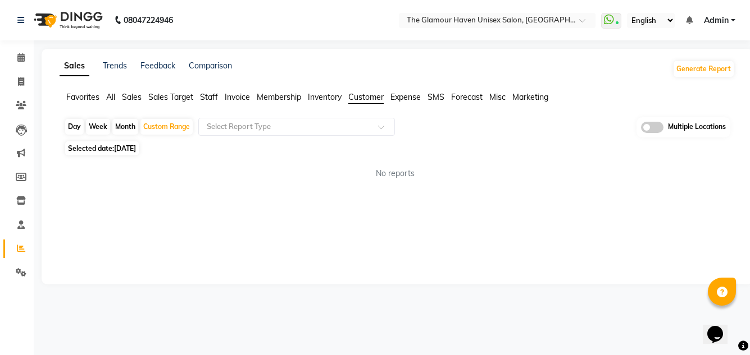
select select "9"
select select "2025"
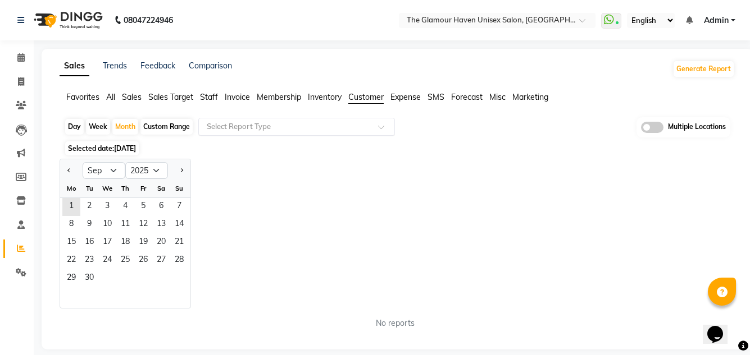
click at [383, 127] on span at bounding box center [385, 130] width 14 height 11
click at [107, 98] on span "All" at bounding box center [110, 97] width 9 height 10
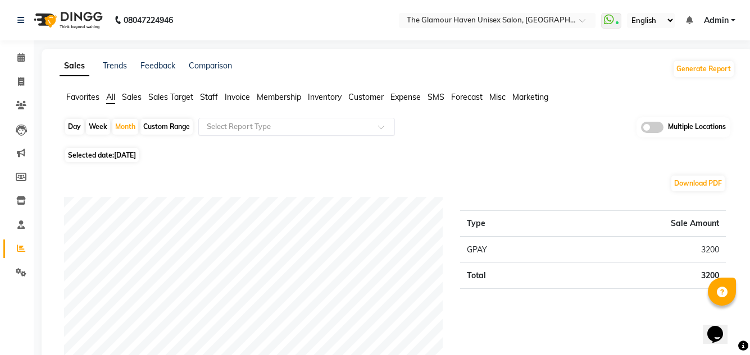
click at [381, 126] on span at bounding box center [385, 130] width 14 height 11
click at [170, 125] on div "Custom Range" at bounding box center [166, 127] width 52 height 16
select select "9"
select select "2025"
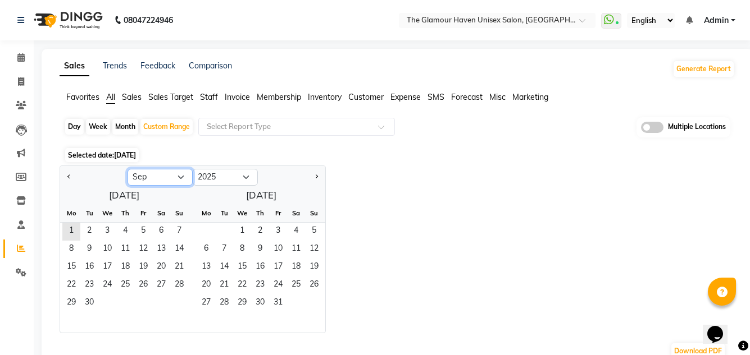
click at [180, 176] on select "Jan Feb Mar Apr May Jun Jul Aug Sep Oct Nov Dec" at bounding box center [159, 177] width 65 height 17
select select "10"
click at [127, 169] on select "Jan Feb Mar Apr May Jun Jul Aug Sep Oct Nov Dec" at bounding box center [159, 177] width 65 height 17
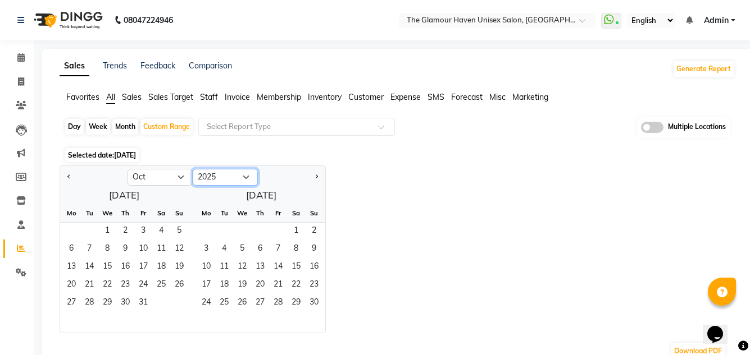
click at [242, 176] on select "2015 2016 2017 2018 2019 2020 2021 2022 2023 2024 2025 2026 2027 2028 2029 2030…" at bounding box center [225, 177] width 65 height 17
select select "2024"
click at [193, 169] on select "2015 2016 2017 2018 2019 2020 2021 2022 2023 2024 2025 2026 2027 2028 2029 2030…" at bounding box center [225, 177] width 65 height 17
click at [90, 227] on span "1" at bounding box center [89, 232] width 18 height 18
click at [90, 232] on span "1" at bounding box center [89, 232] width 18 height 18
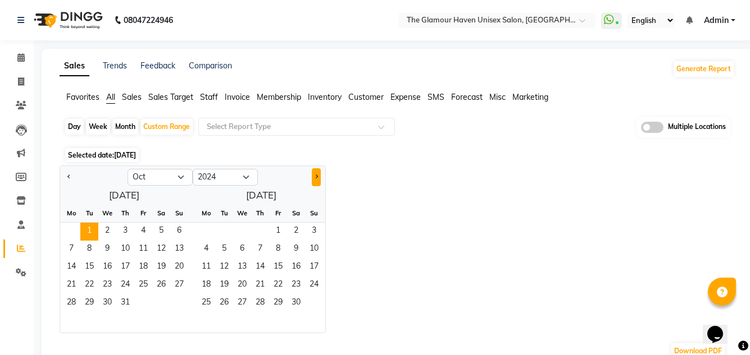
click at [317, 177] on span "Next month" at bounding box center [316, 177] width 4 height 4
select select "1"
select select "2025"
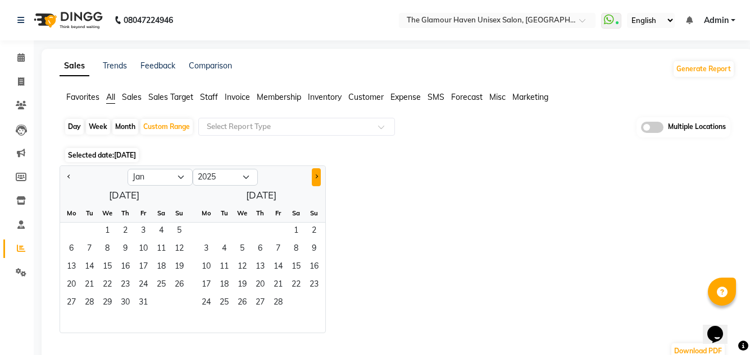
click at [317, 177] on span "Next month" at bounding box center [316, 177] width 4 height 4
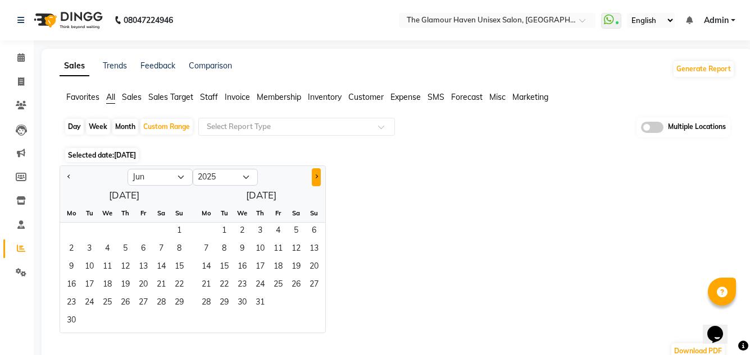
click at [317, 177] on span "Next month" at bounding box center [316, 177] width 4 height 4
select select "8"
click at [203, 231] on span "1" at bounding box center [206, 232] width 18 height 18
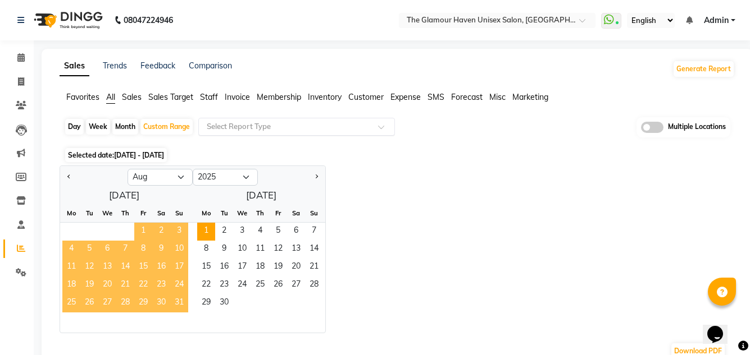
click at [382, 125] on span at bounding box center [385, 130] width 14 height 11
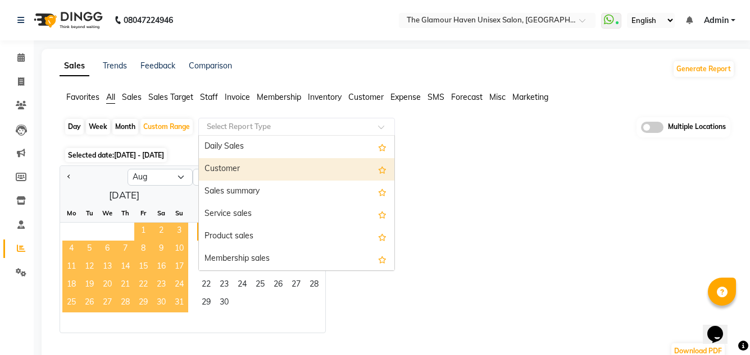
click at [235, 167] on div "Customer" at bounding box center [296, 169] width 195 height 22
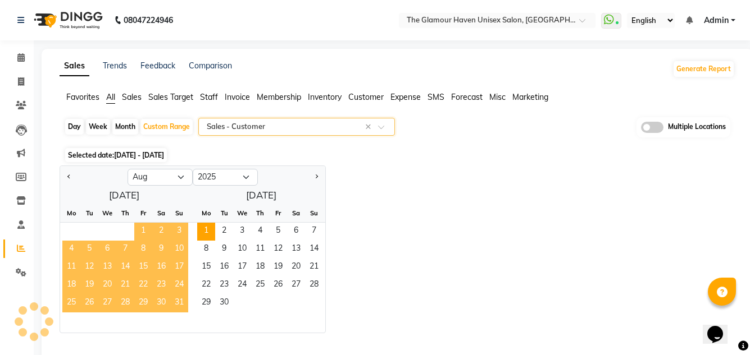
select select "full_report"
select select "csv"
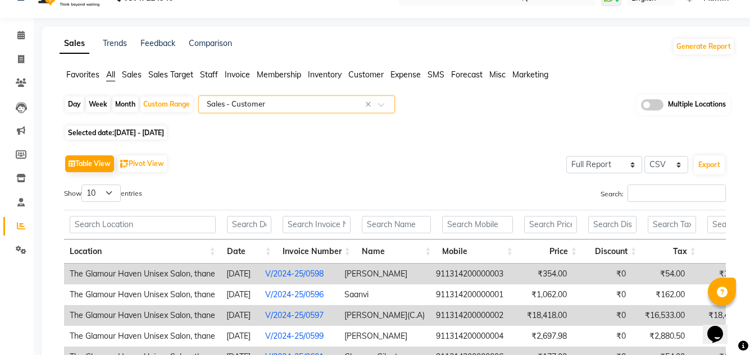
scroll to position [16, 0]
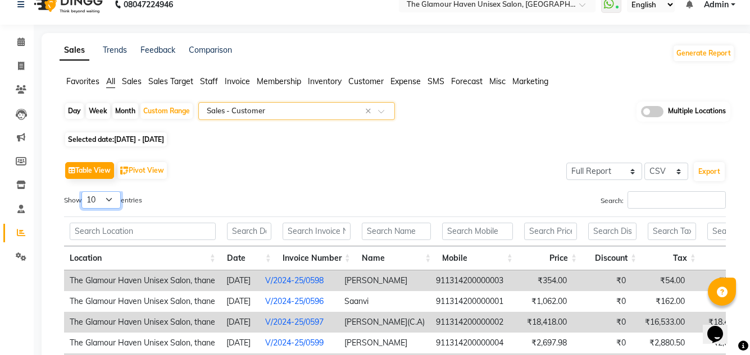
click at [112, 198] on select "10 25 50 100" at bounding box center [100, 199] width 39 height 17
select select "100"
click at [83, 191] on select "10 25 50 100" at bounding box center [100, 199] width 39 height 17
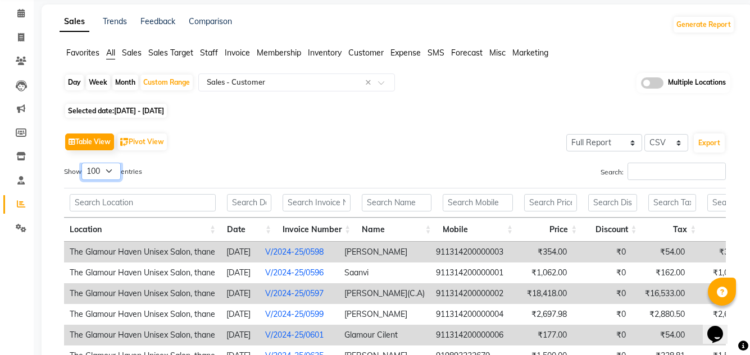
scroll to position [72, 0]
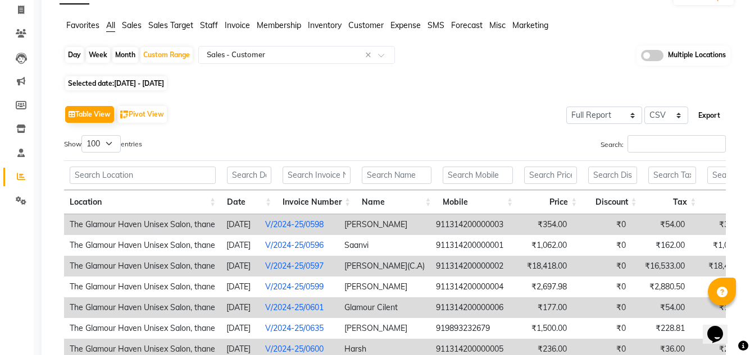
click at [710, 115] on button "Export" at bounding box center [708, 115] width 31 height 19
click at [19, 15] on span at bounding box center [21, 10] width 20 height 13
select select "7124"
select select "service"
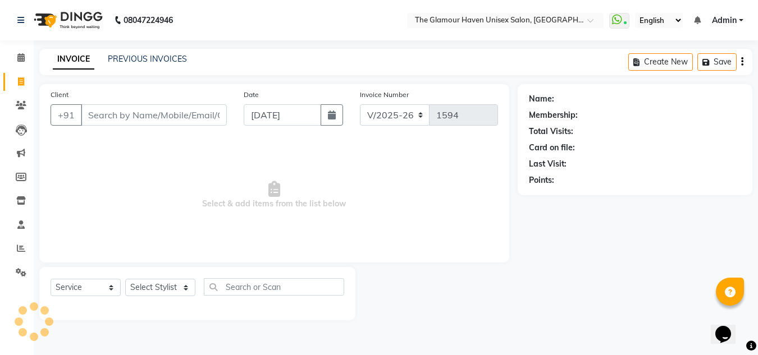
click at [145, 111] on input "Client" at bounding box center [154, 114] width 146 height 21
click at [126, 112] on input "Client" at bounding box center [154, 114] width 146 height 21
click at [139, 113] on input "Client" at bounding box center [154, 114] width 146 height 21
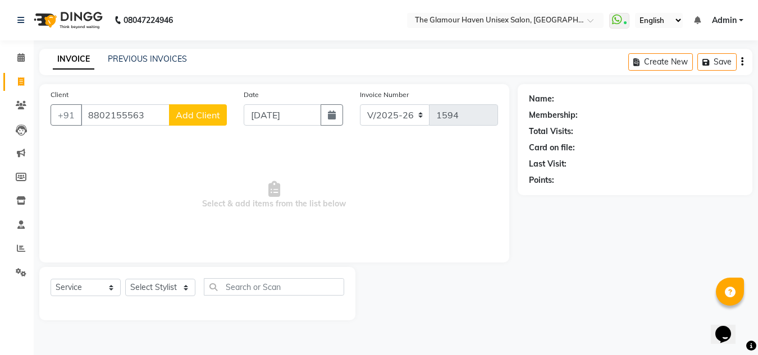
type input "8802155563"
click at [204, 120] on span "Add Client" at bounding box center [198, 114] width 44 height 11
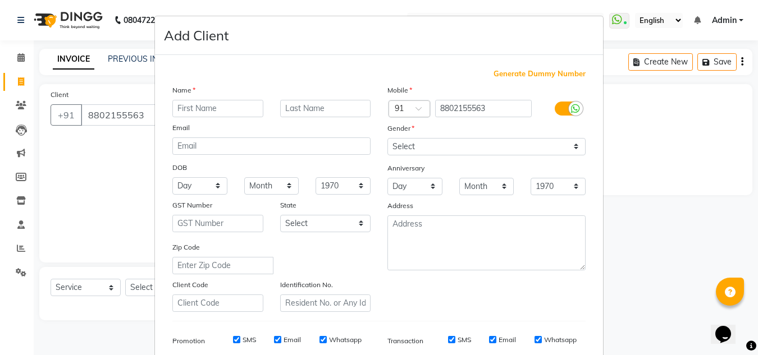
click at [208, 105] on input "text" at bounding box center [217, 108] width 91 height 17
type input "NITESH"
drag, startPoint x: 572, startPoint y: 147, endPoint x: 563, endPoint y: 154, distance: 11.2
click at [572, 147] on select "Select Male Female Other Prefer Not To Say" at bounding box center [486, 146] width 198 height 17
select select "male"
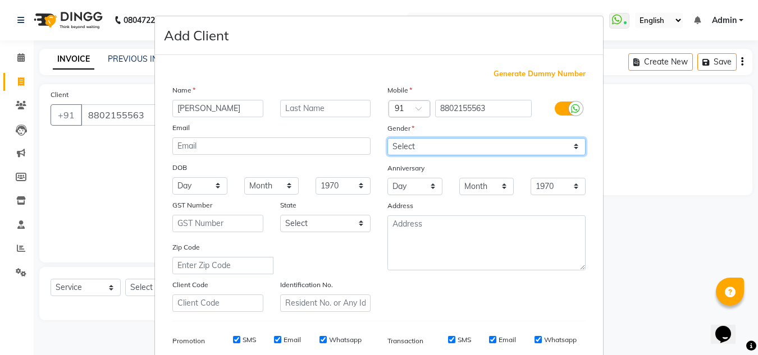
click at [387, 138] on select "Select Male Female Other Prefer Not To Say" at bounding box center [486, 146] width 198 height 17
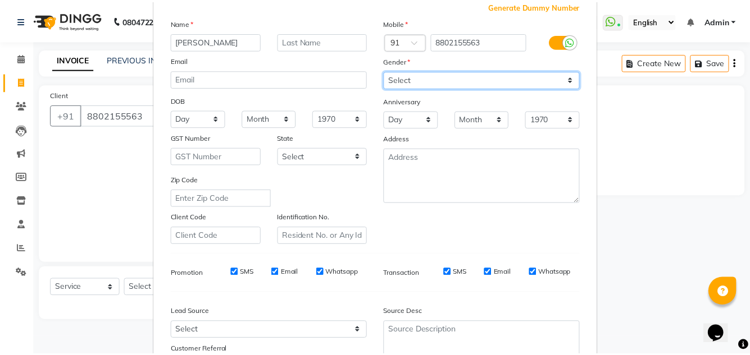
scroll to position [163, 0]
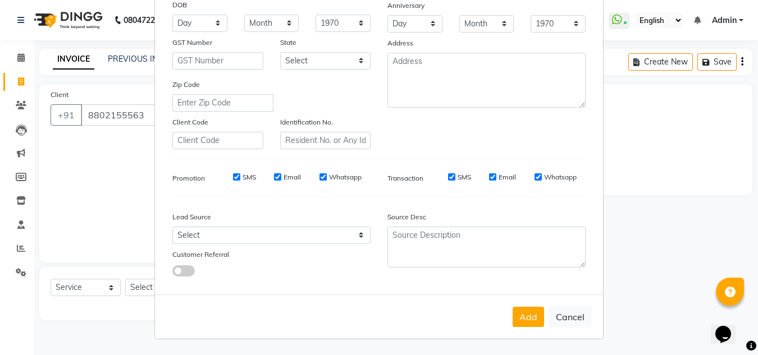
click at [527, 328] on div "Add Cancel" at bounding box center [379, 317] width 448 height 44
click at [524, 322] on button "Add" at bounding box center [528, 317] width 31 height 20
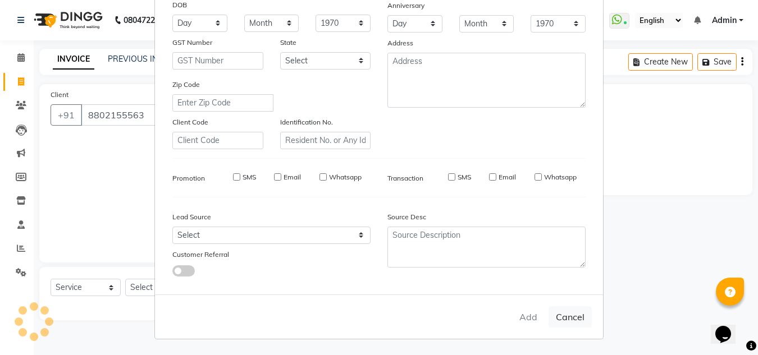
select select
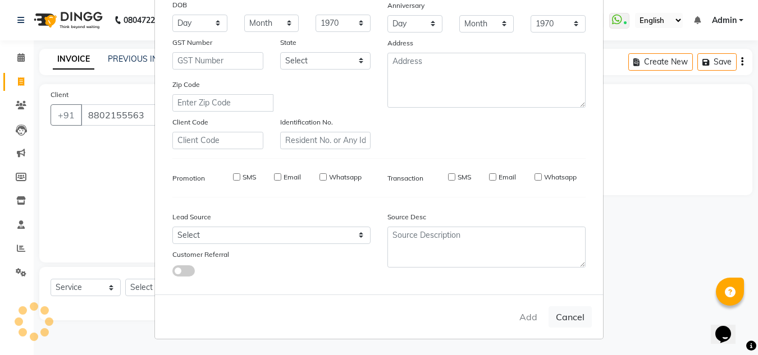
select select
checkbox input "false"
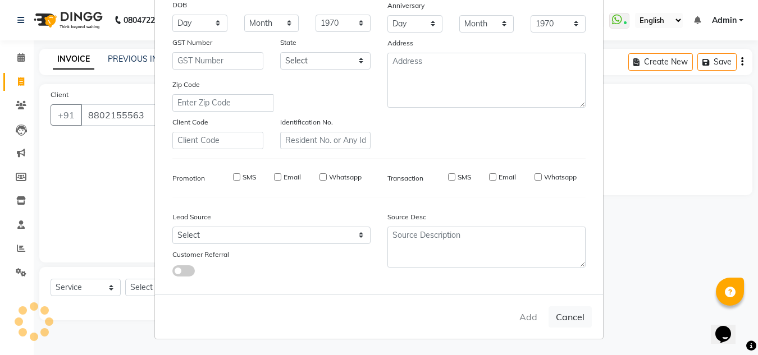
checkbox input "false"
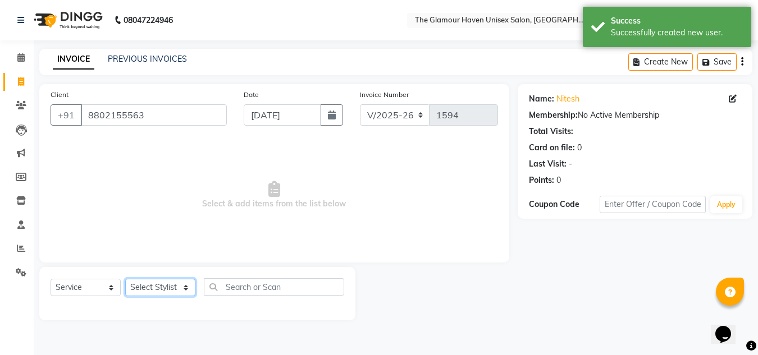
click at [184, 294] on select "Select Stylist AJIT Bharat sen darshna gole Geeta shetye NITIN RAHUL Rahul Dixi…" at bounding box center [160, 287] width 70 height 17
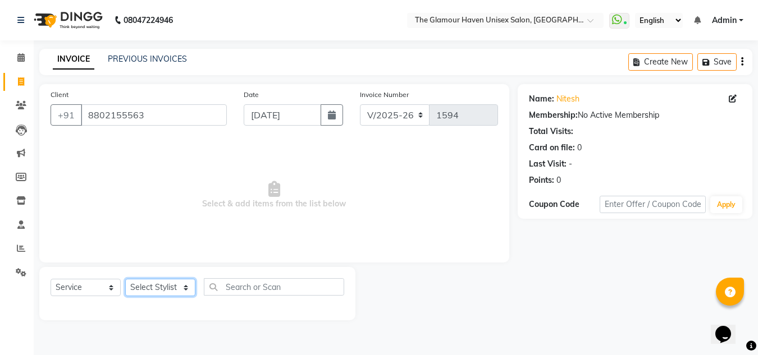
select select "59913"
click at [125, 279] on select "Select Stylist AJIT Bharat sen darshna gole Geeta shetye NITIN RAHUL Rahul Dixi…" at bounding box center [160, 287] width 70 height 17
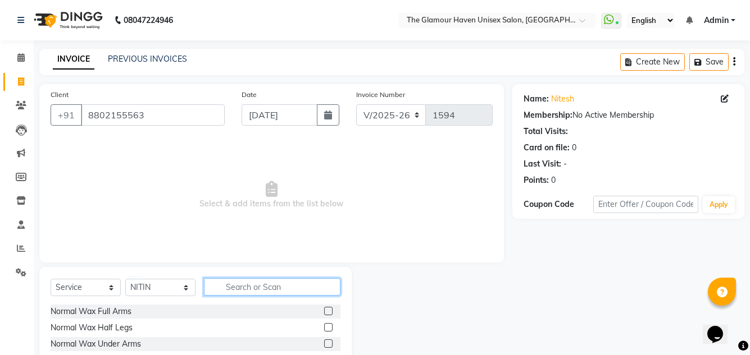
click at [255, 295] on input "text" at bounding box center [272, 286] width 136 height 17
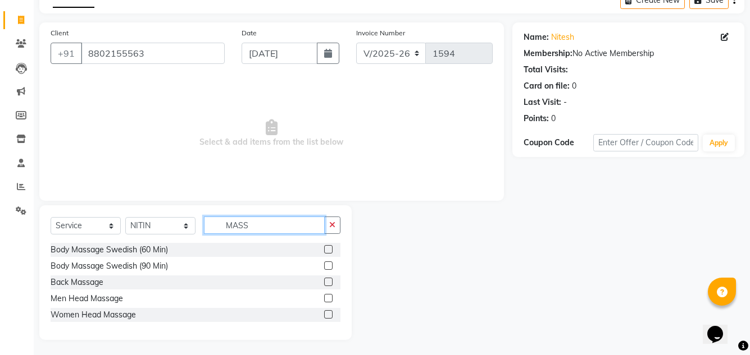
scroll to position [63, 0]
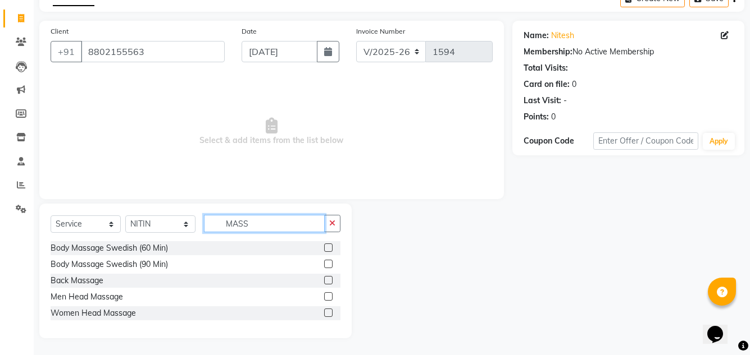
type input "MASS"
click at [324, 299] on label at bounding box center [328, 297] width 8 height 8
click at [324, 299] on input "checkbox" at bounding box center [327, 297] width 7 height 7
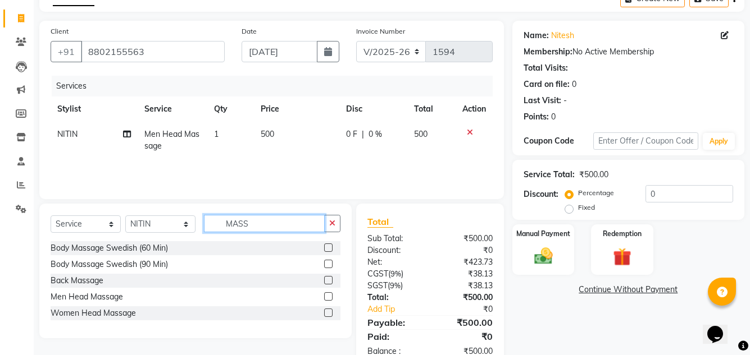
checkbox input "false"
click at [289, 225] on input "MASS" at bounding box center [264, 223] width 121 height 17
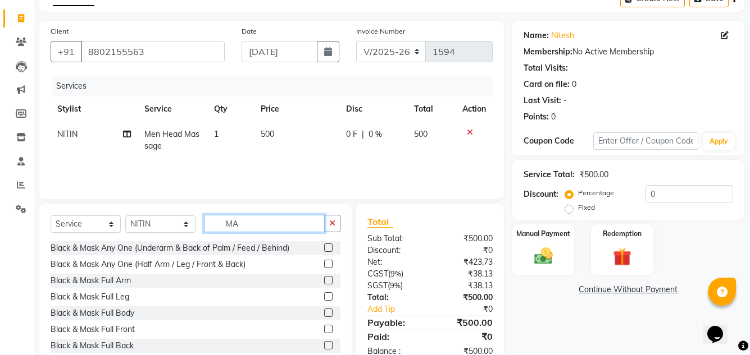
type input "M"
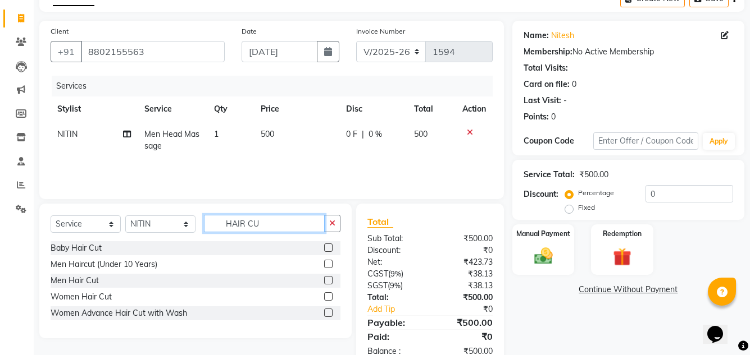
type input "HAIR CU"
click at [327, 281] on label at bounding box center [328, 280] width 8 height 8
click at [327, 281] on input "checkbox" at bounding box center [327, 280] width 7 height 7
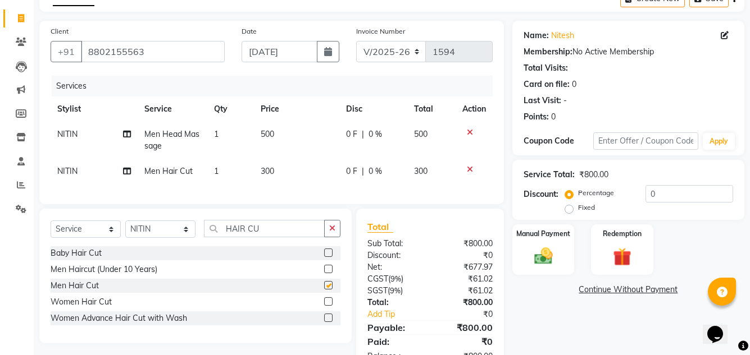
checkbox input "false"
click at [293, 237] on input "HAIR CU" at bounding box center [264, 228] width 121 height 17
type input "H"
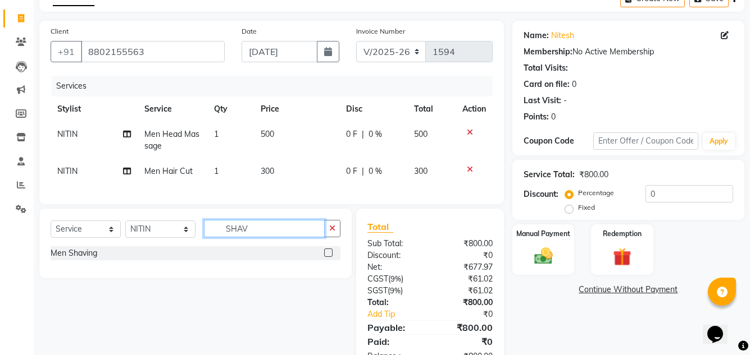
type input "SHAV"
click at [331, 257] on label at bounding box center [328, 253] width 8 height 8
click at [331, 257] on input "checkbox" at bounding box center [327, 253] width 7 height 7
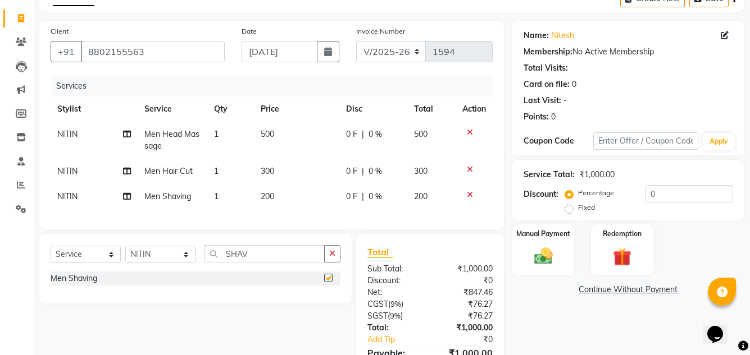
click at [331, 244] on div "Select Service Product Membership Package Voucher Prepaid Gift Card Select Styl…" at bounding box center [195, 269] width 312 height 70
checkbox input "false"
click at [329, 263] on button "button" at bounding box center [332, 253] width 16 height 17
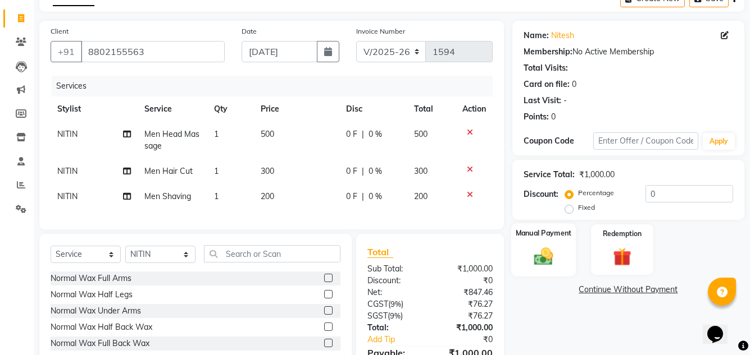
click at [546, 240] on div "Manual Payment" at bounding box center [542, 249] width 65 height 53
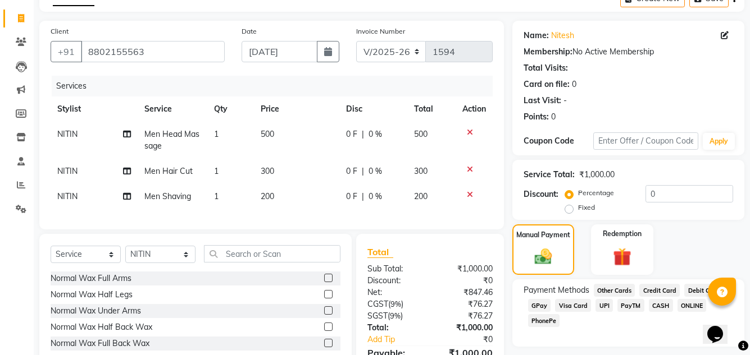
click at [542, 303] on span "GPay" at bounding box center [539, 305] width 23 height 13
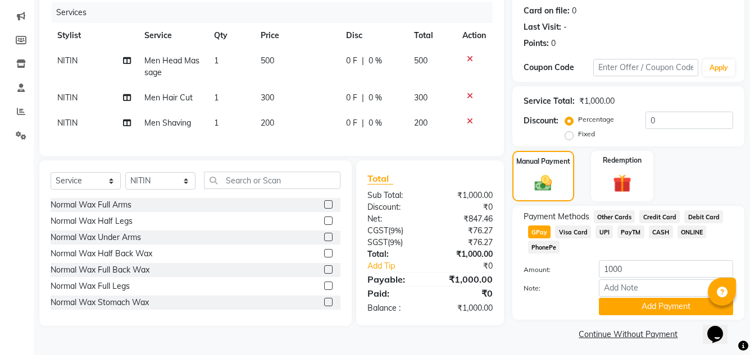
scroll to position [141, 0]
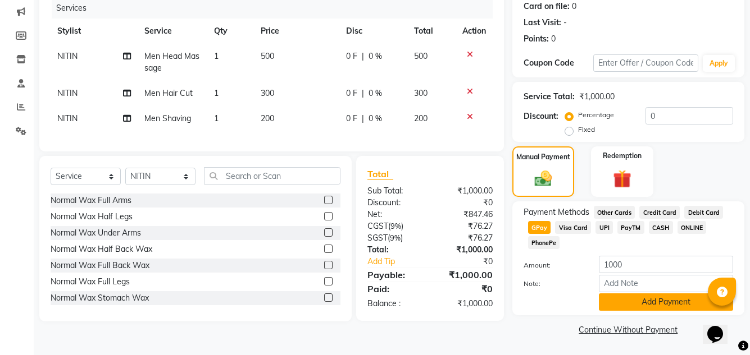
click at [601, 298] on button "Add Payment" at bounding box center [665, 302] width 134 height 17
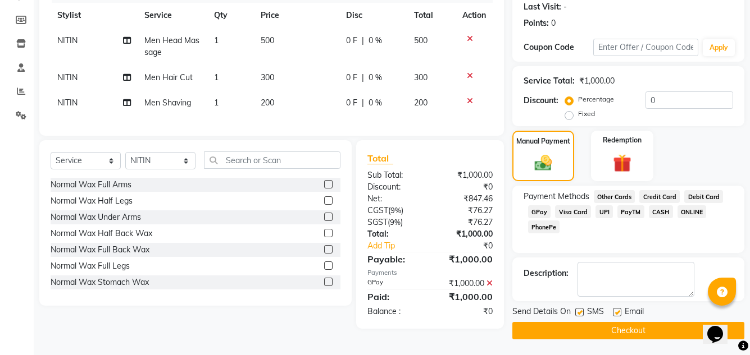
scroll to position [158, 0]
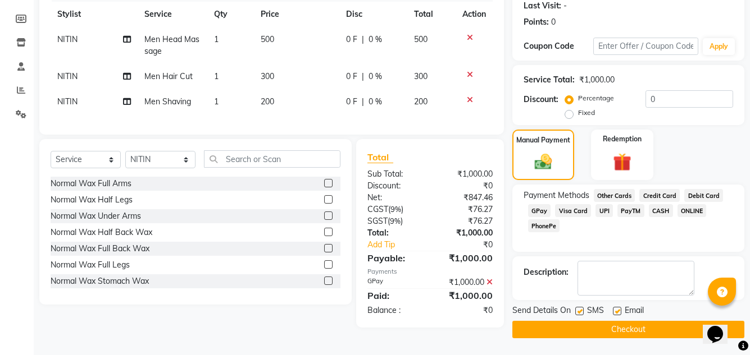
click at [624, 334] on button "Checkout" at bounding box center [628, 329] width 232 height 17
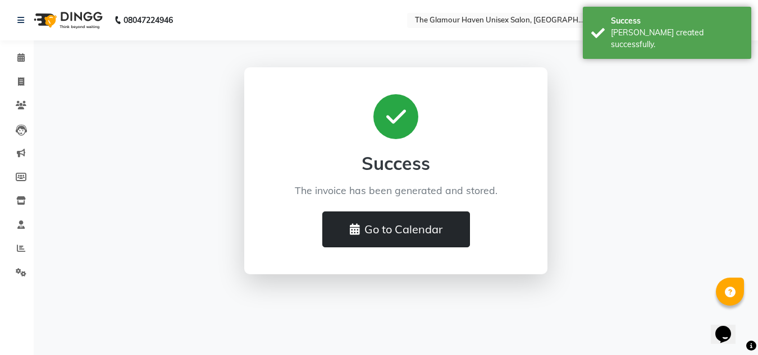
click at [405, 228] on button "Go to Calendar" at bounding box center [396, 230] width 148 height 36
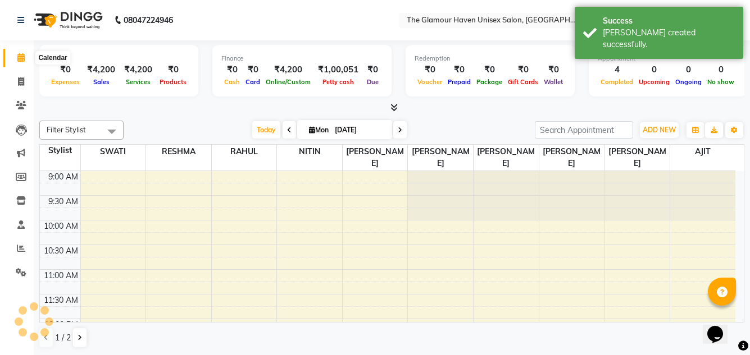
click at [20, 57] on icon at bounding box center [20, 57] width 7 height 8
click at [21, 74] on link "Invoice" at bounding box center [16, 82] width 27 height 19
select select "service"
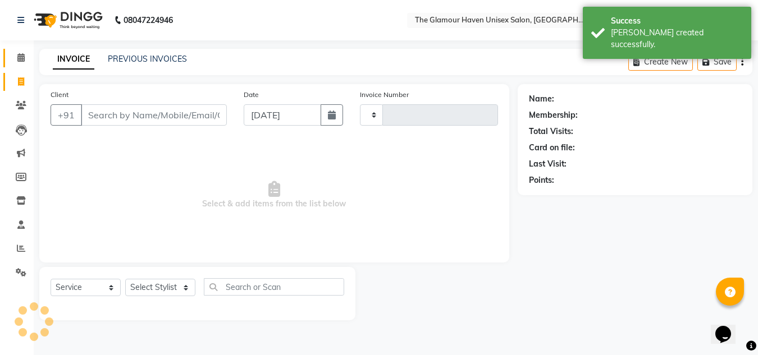
click at [22, 63] on span at bounding box center [21, 58] width 20 height 13
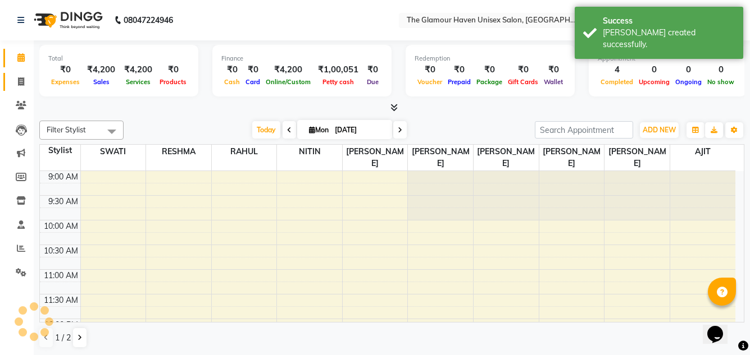
click at [22, 74] on link "Invoice" at bounding box center [16, 82] width 27 height 19
select select "service"
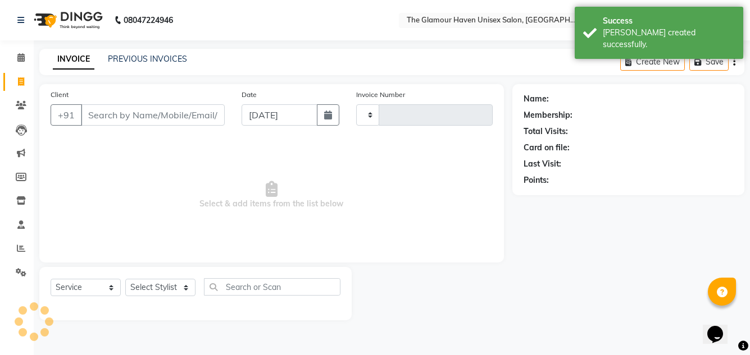
type input "1595"
select select "7124"
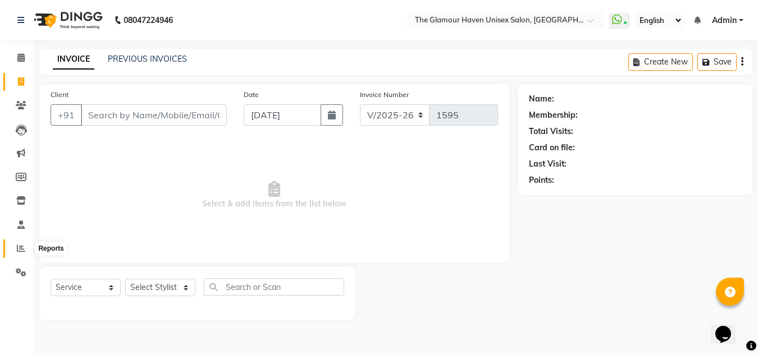
click at [21, 248] on icon at bounding box center [21, 248] width 8 height 8
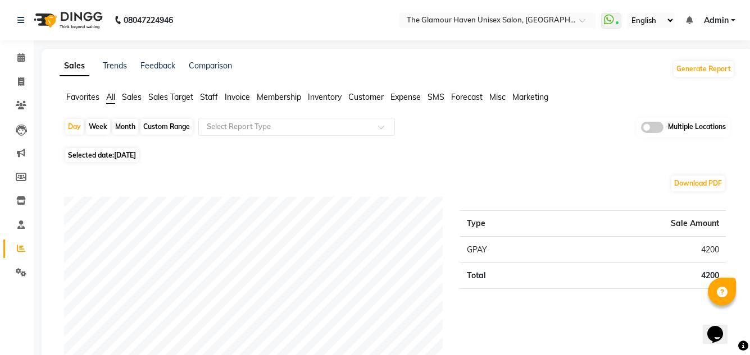
click at [375, 94] on span "Customer" at bounding box center [365, 97] width 35 height 10
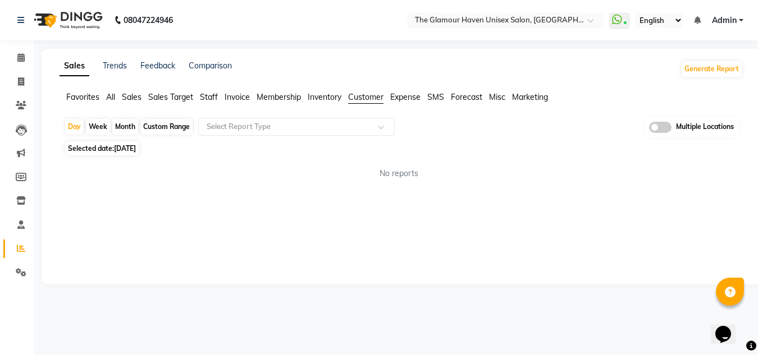
click at [122, 125] on div "Month" at bounding box center [125, 127] width 26 height 16
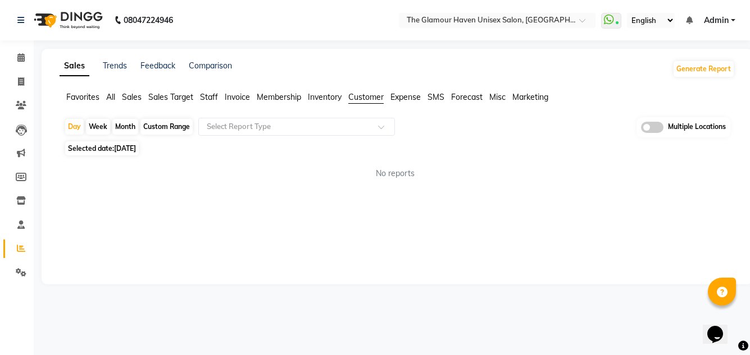
select select "9"
select select "2025"
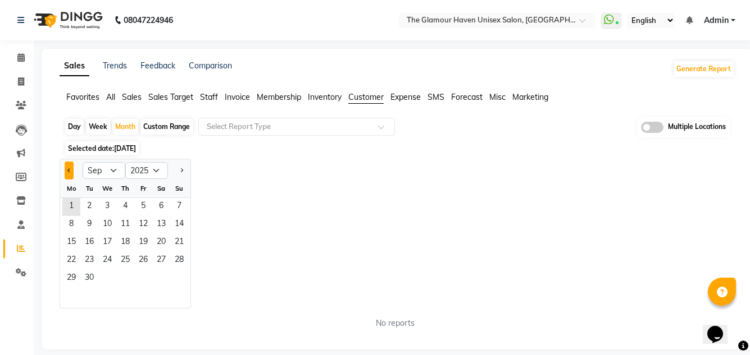
click at [66, 172] on button "Previous month" at bounding box center [69, 171] width 9 height 18
select select "8"
click at [378, 127] on span at bounding box center [385, 130] width 14 height 11
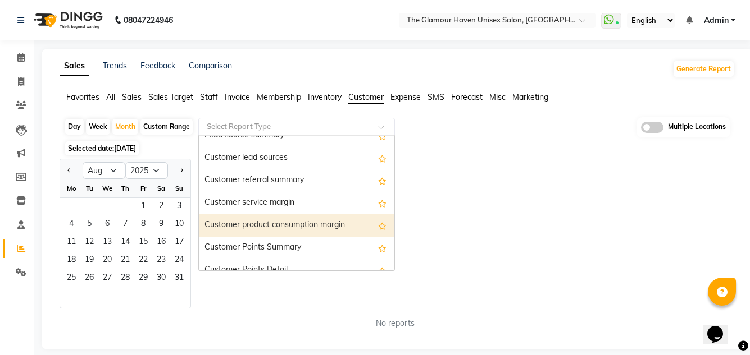
scroll to position [112, 0]
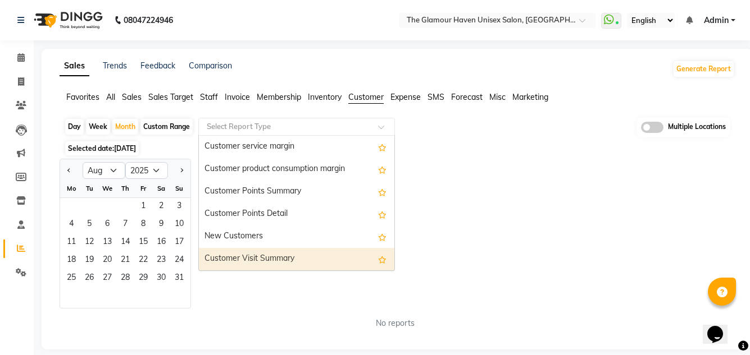
click at [273, 254] on div "Customer Visit Summary" at bounding box center [296, 259] width 195 height 22
select select "full_report"
select select "csv"
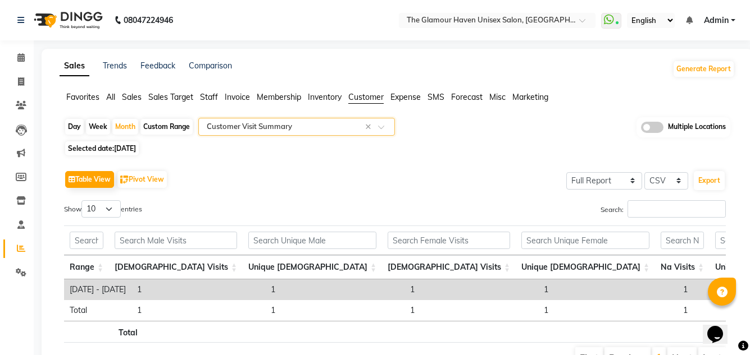
click at [125, 149] on span "[DATE]" at bounding box center [125, 148] width 22 height 8
select select "9"
select select "2025"
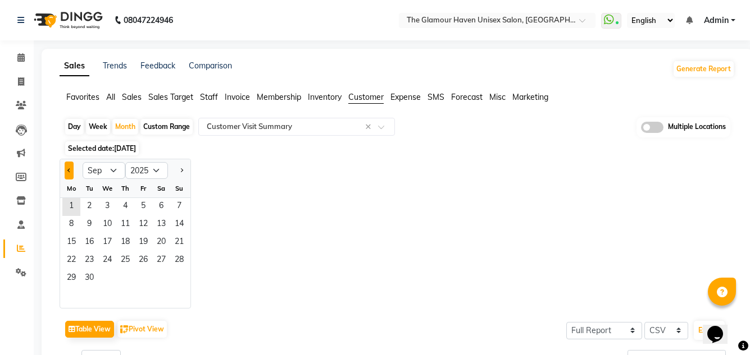
click at [66, 170] on button "Previous month" at bounding box center [69, 171] width 9 height 18
select select "8"
click at [140, 205] on span "1" at bounding box center [143, 207] width 18 height 18
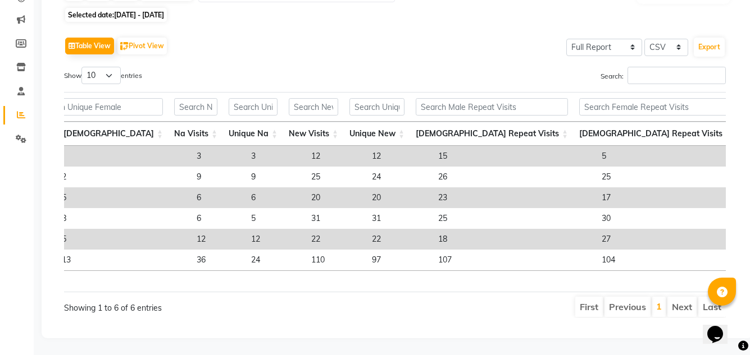
scroll to position [0, 488]
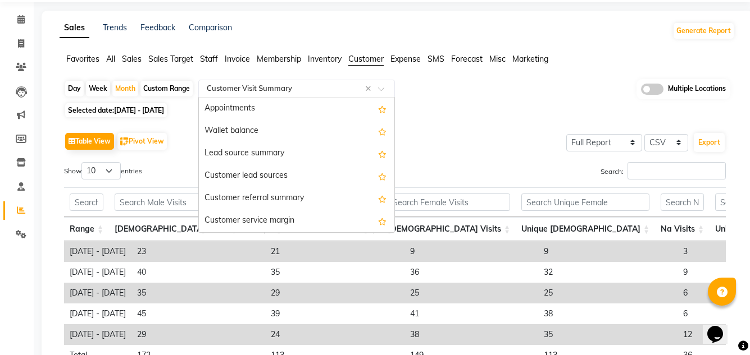
click at [379, 88] on span at bounding box center [385, 91] width 14 height 11
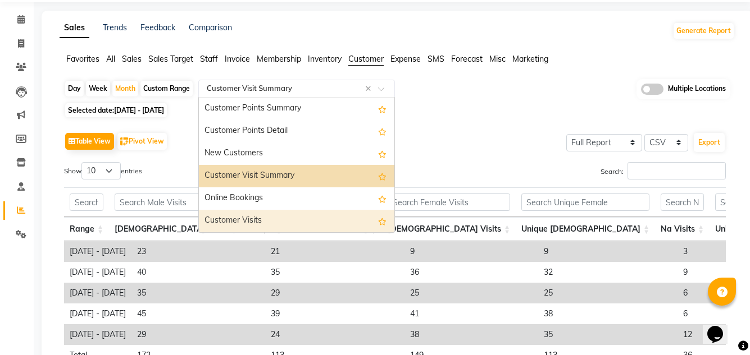
click at [246, 218] on div "Customer Visits" at bounding box center [296, 221] width 195 height 22
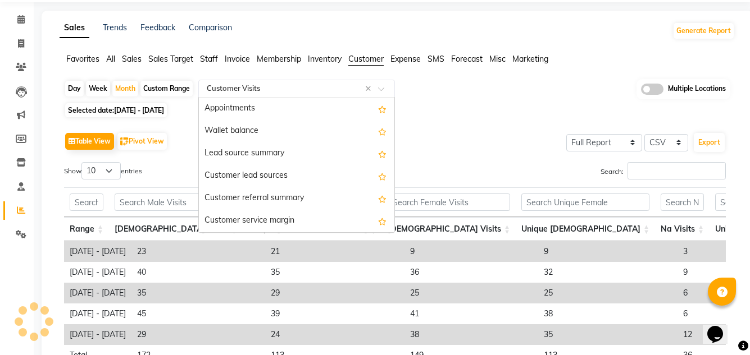
click at [380, 90] on span at bounding box center [385, 91] width 14 height 11
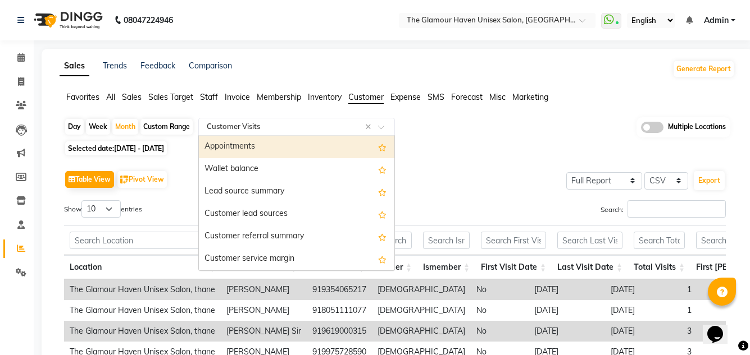
click at [492, 150] on div "Selected date: 01-08-2025 - 31-08-2025" at bounding box center [399, 149] width 670 height 12
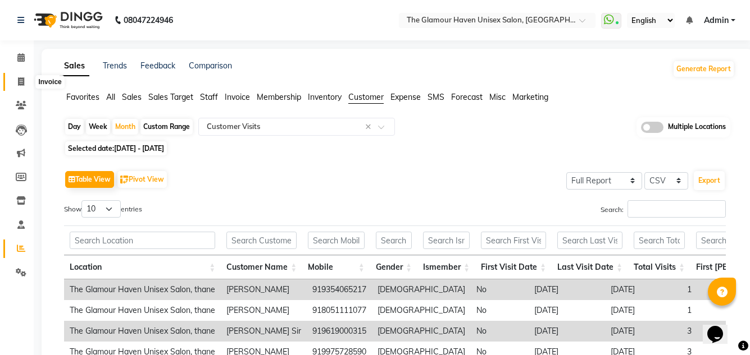
click at [23, 84] on icon at bounding box center [21, 81] width 6 height 8
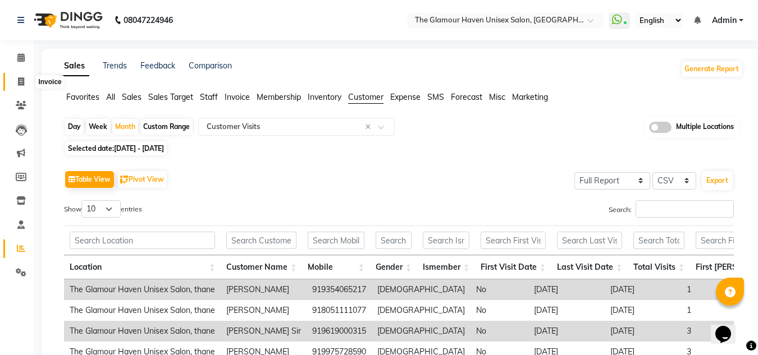
select select "7124"
select select "service"
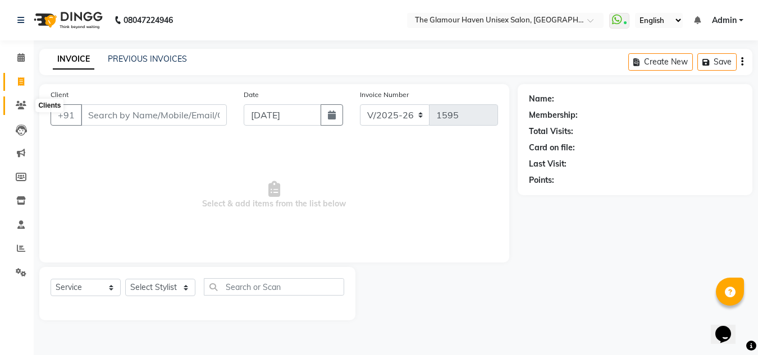
click at [21, 106] on icon at bounding box center [21, 105] width 11 height 8
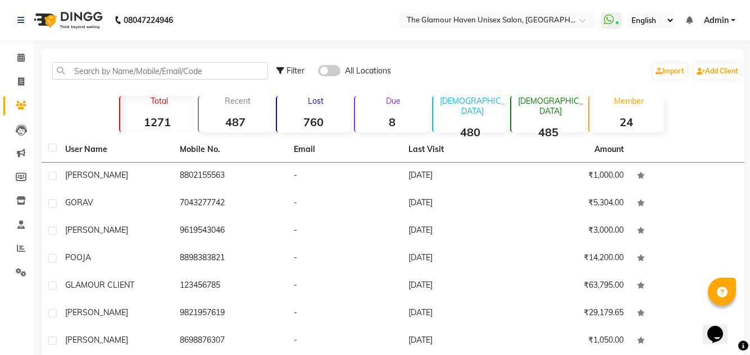
click at [156, 115] on div "Total 1271" at bounding box center [156, 114] width 75 height 36
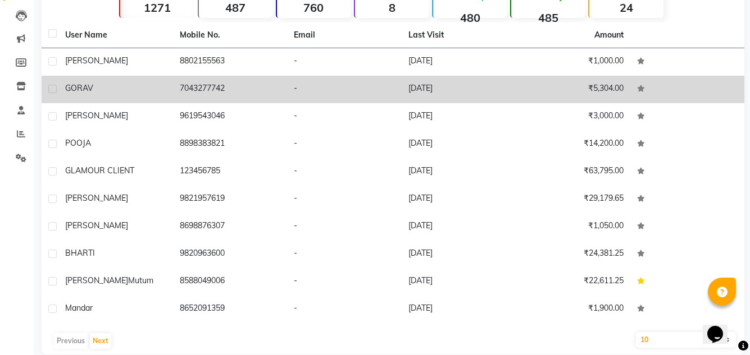
scroll to position [131, 0]
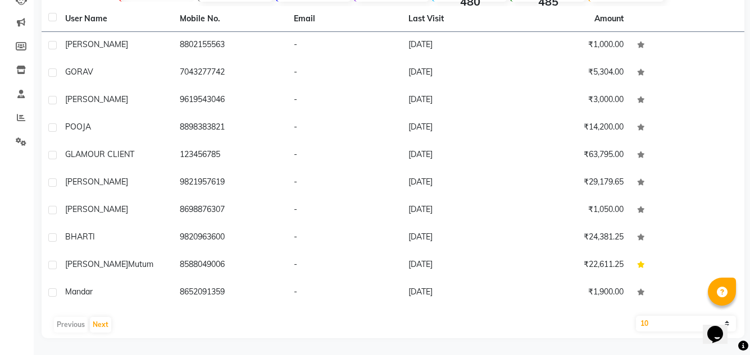
click at [68, 323] on div "Previous Next" at bounding box center [392, 325] width 693 height 18
click at [102, 324] on button "Next" at bounding box center [100, 325] width 21 height 16
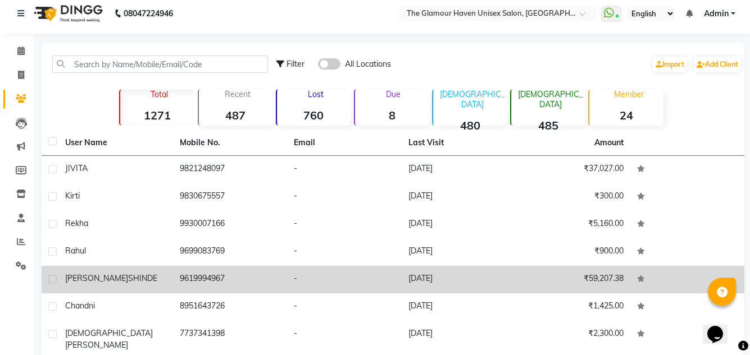
scroll to position [0, 0]
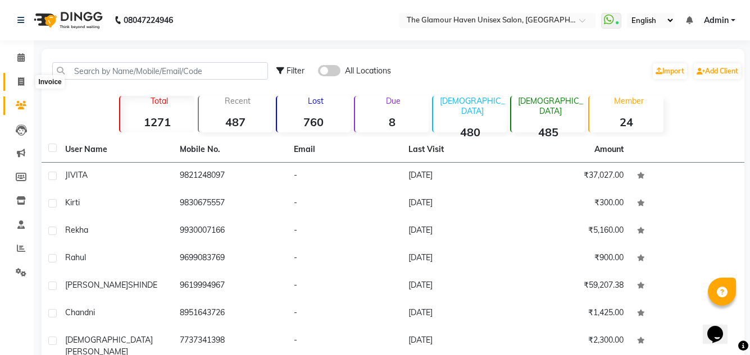
click at [17, 85] on span at bounding box center [21, 82] width 20 height 13
select select "7124"
select select "service"
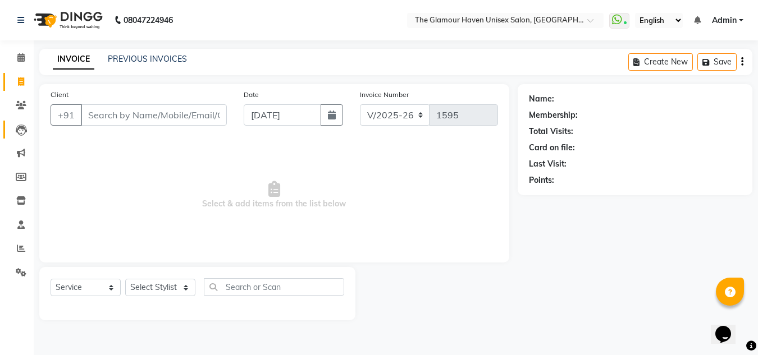
click at [21, 138] on link "Leads" at bounding box center [16, 130] width 27 height 19
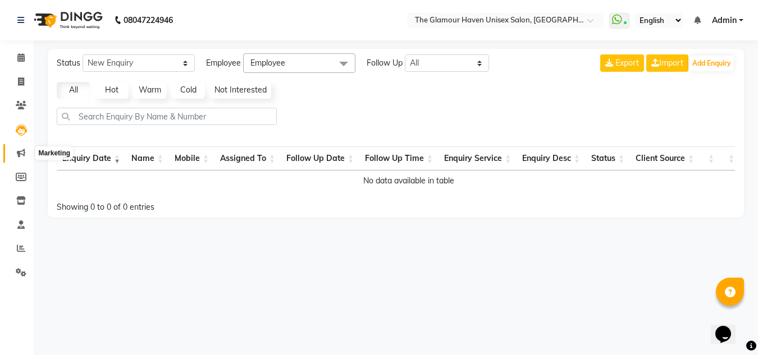
click at [20, 154] on icon at bounding box center [21, 153] width 8 height 8
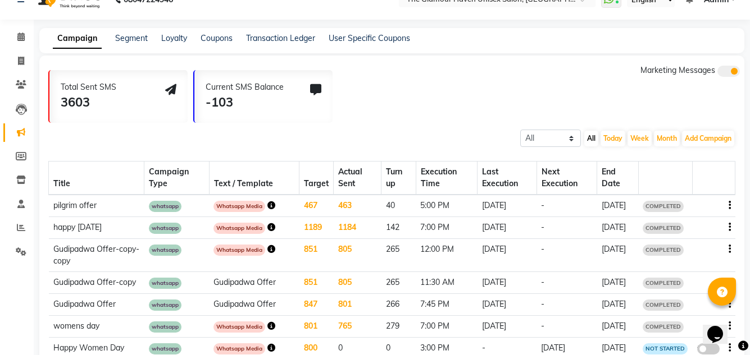
scroll to position [18, 0]
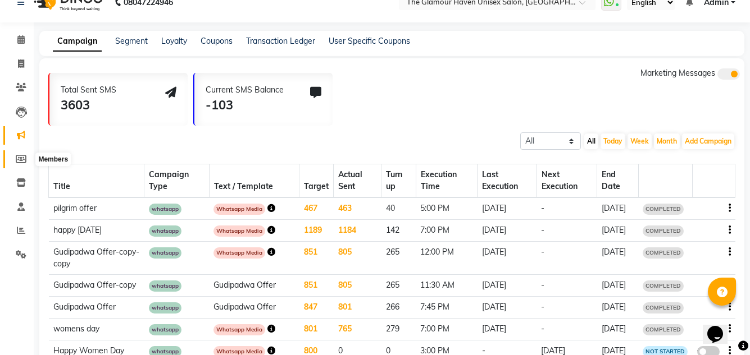
click at [23, 161] on icon at bounding box center [21, 159] width 11 height 8
select select
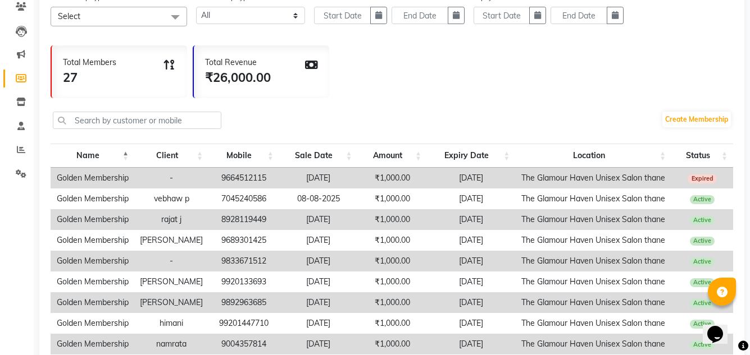
scroll to position [112, 0]
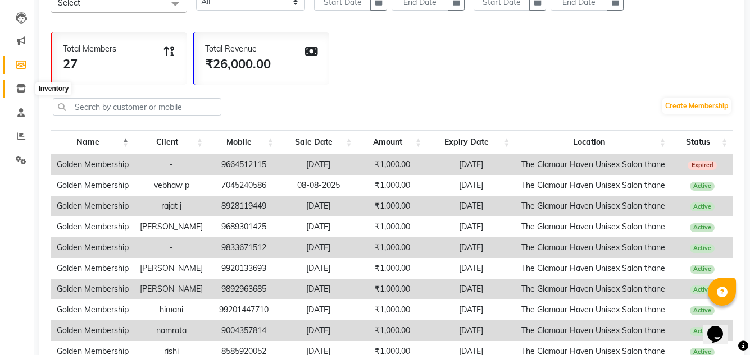
click at [17, 92] on icon at bounding box center [21, 88] width 10 height 8
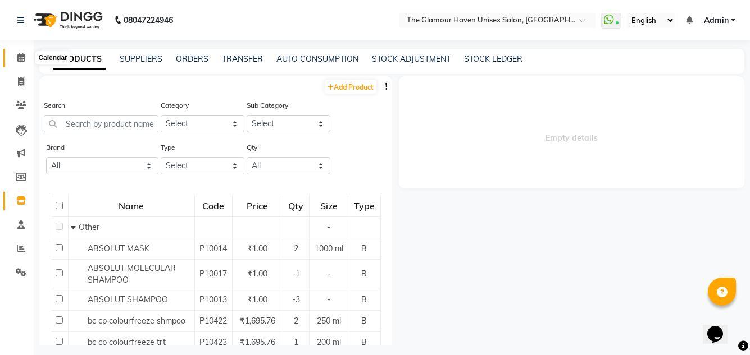
click at [20, 61] on icon at bounding box center [20, 57] width 7 height 8
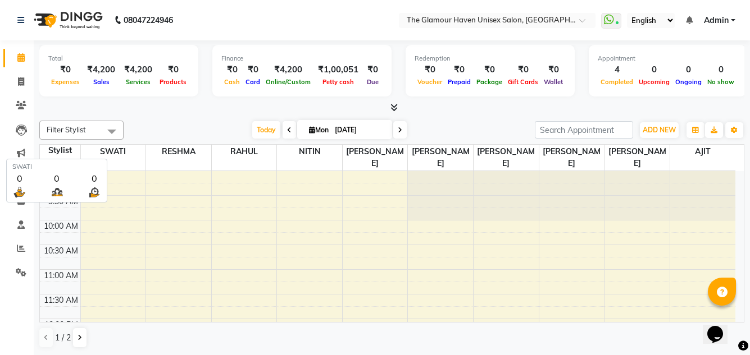
scroll to position [1, 0]
click at [23, 65] on link "Calendar" at bounding box center [16, 57] width 27 height 19
click at [22, 85] on span at bounding box center [21, 81] width 20 height 13
select select "7124"
select select "service"
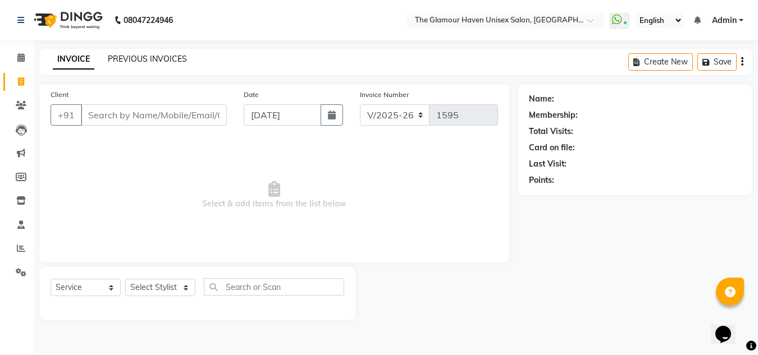
click at [132, 60] on link "PREVIOUS INVOICES" at bounding box center [147, 59] width 79 height 10
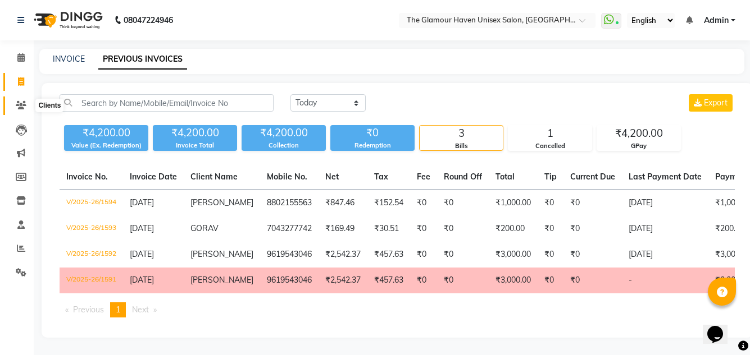
click at [22, 104] on icon at bounding box center [21, 105] width 11 height 8
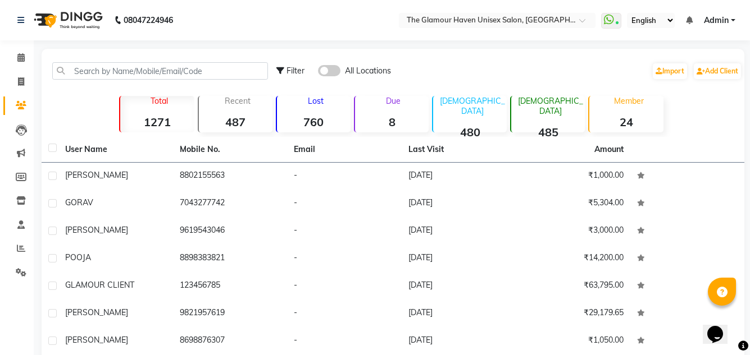
click at [243, 124] on strong "487" at bounding box center [236, 122] width 74 height 14
click at [399, 106] on p "Due" at bounding box center [392, 101] width 71 height 10
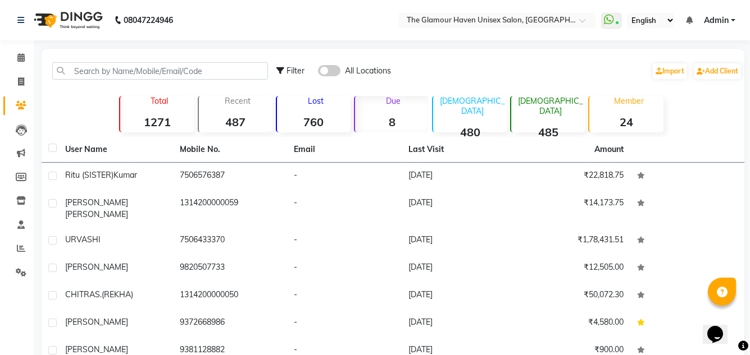
click at [480, 125] on strong "480" at bounding box center [470, 132] width 74 height 14
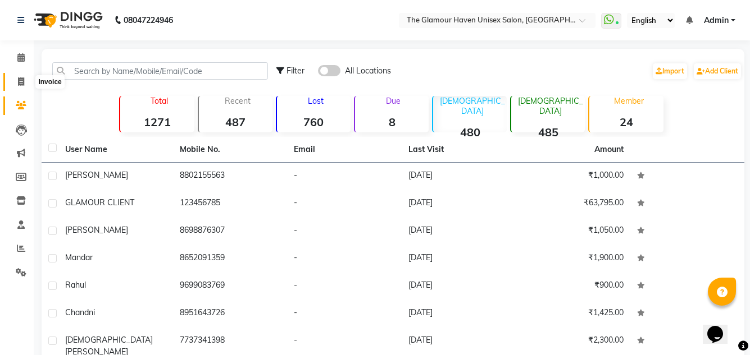
click at [25, 81] on span at bounding box center [21, 82] width 20 height 13
select select "service"
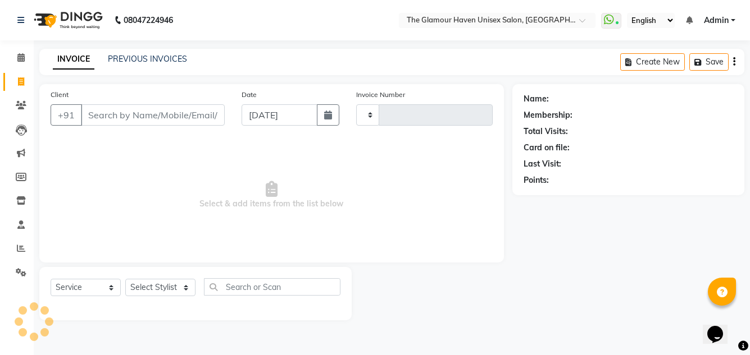
type input "1595"
select select "7124"
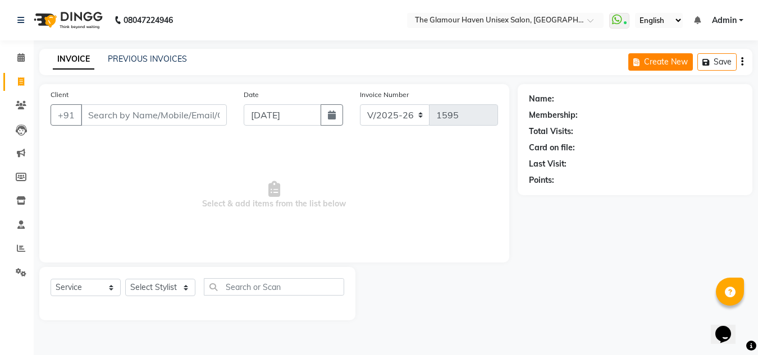
click at [636, 65] on icon "button" at bounding box center [638, 62] width 11 height 8
select select "service"
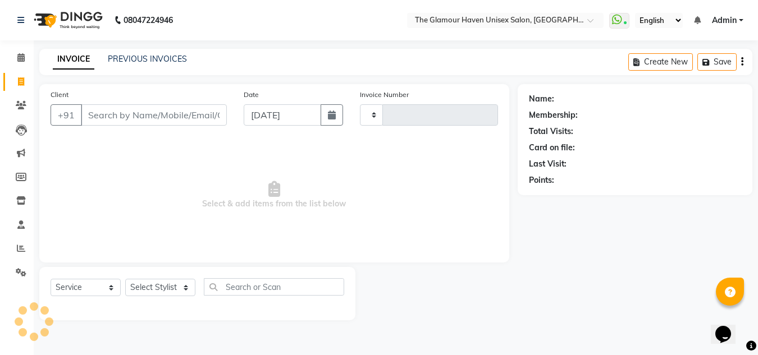
type input "1595"
select select "7124"
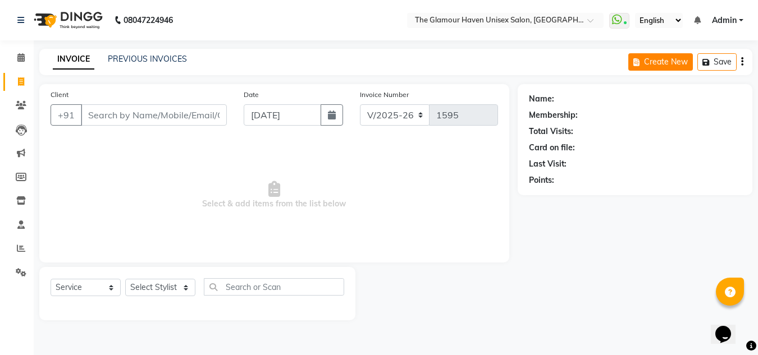
click at [668, 62] on button "Create New" at bounding box center [660, 61] width 65 height 17
select select "service"
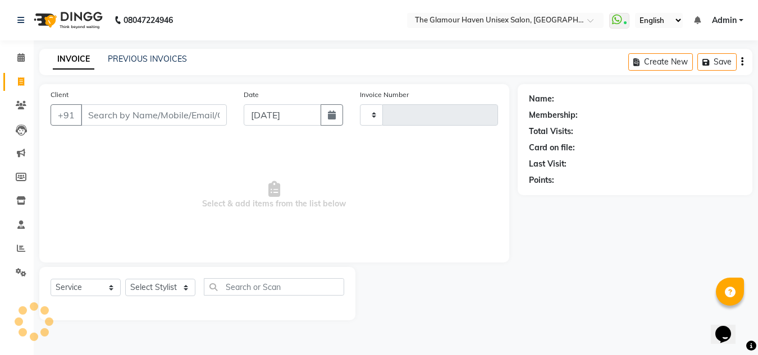
type input "1595"
select select "7124"
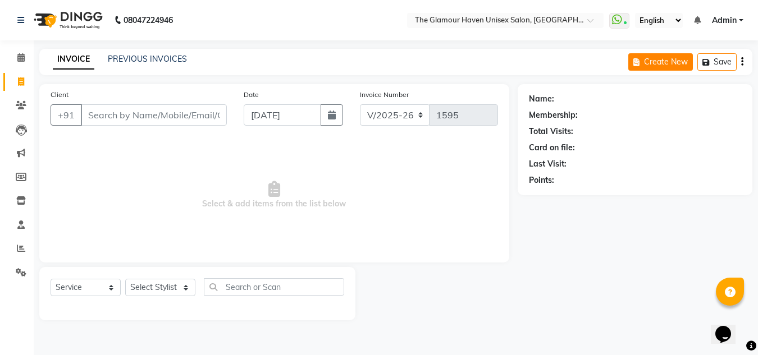
click at [649, 67] on button "Create New" at bounding box center [660, 61] width 65 height 17
select select "service"
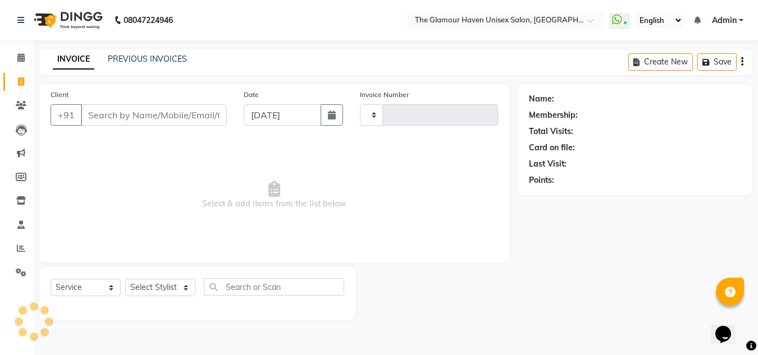
type input "1595"
select select "7124"
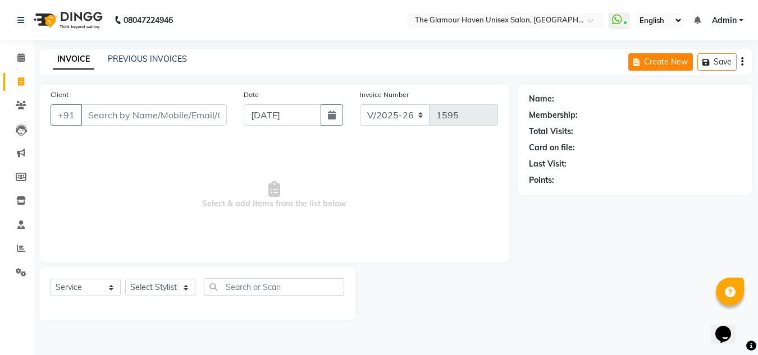
click at [668, 64] on button "Create New" at bounding box center [660, 61] width 65 height 17
select select "service"
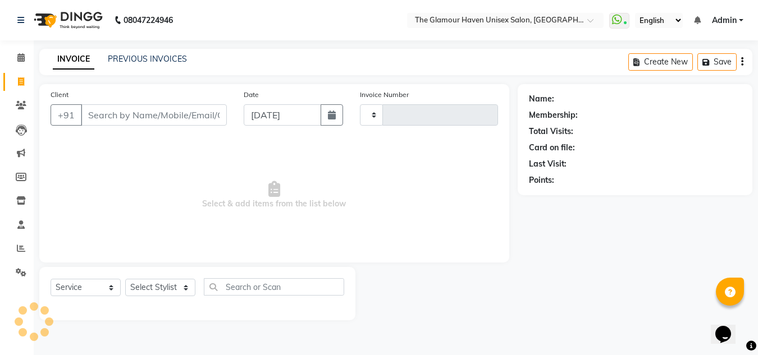
type input "1595"
select select "7124"
click at [106, 117] on input "Client" at bounding box center [154, 114] width 146 height 21
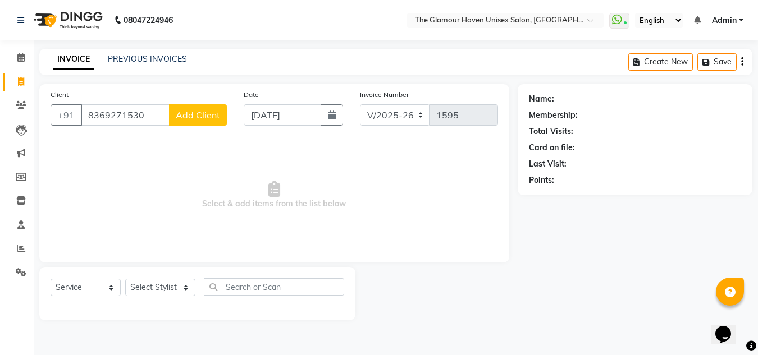
type input "8369271530"
click at [202, 118] on span "Add Client" at bounding box center [198, 114] width 44 height 11
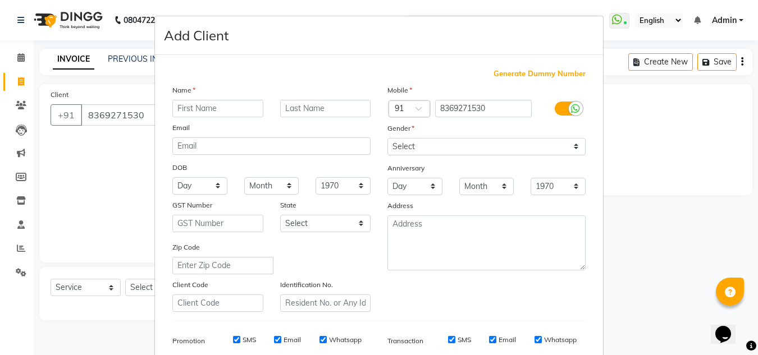
click at [654, 144] on ngb-modal-window "Add Client Generate Dummy Number Name Email DOB Day 01 02 03 04 05 06 07 08 09 …" at bounding box center [379, 177] width 758 height 355
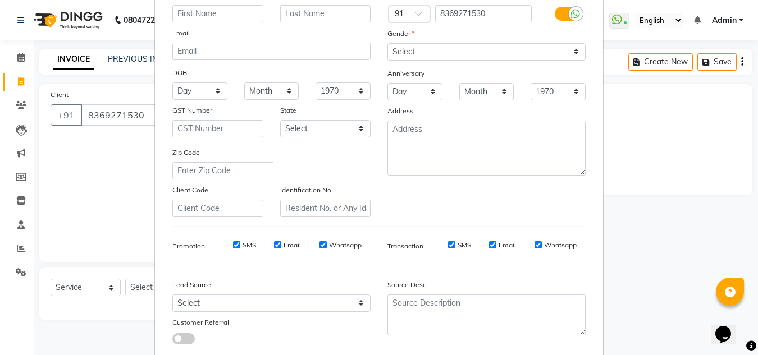
scroll to position [163, 0]
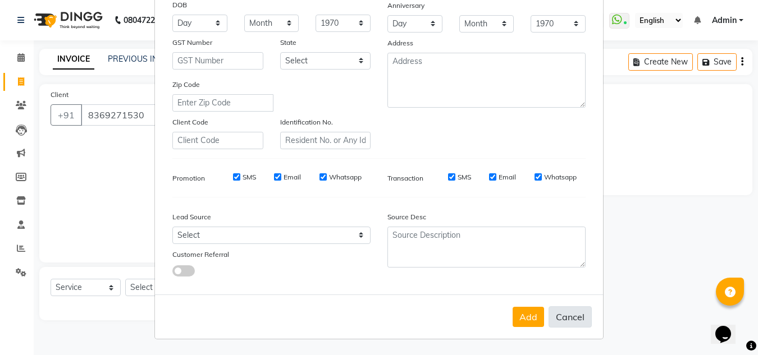
click at [568, 319] on button "Cancel" at bounding box center [570, 317] width 43 height 21
select select
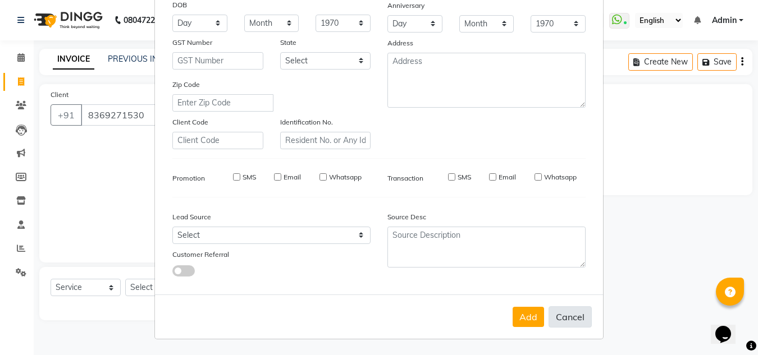
select select
checkbox input "false"
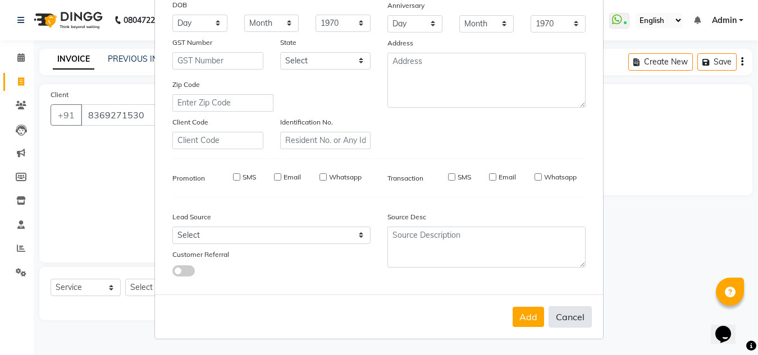
checkbox input "false"
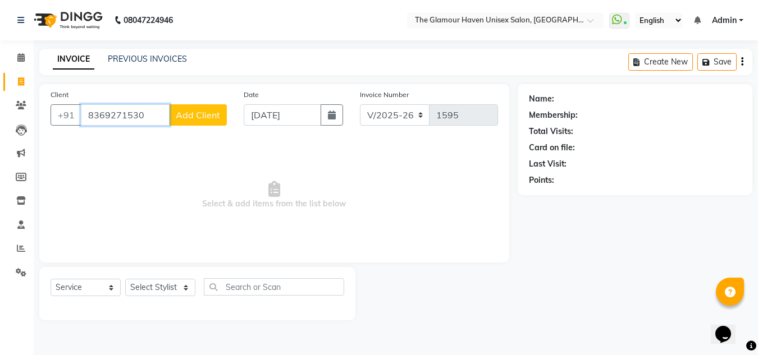
click at [150, 117] on input "8369271530" at bounding box center [125, 114] width 89 height 21
type input "8"
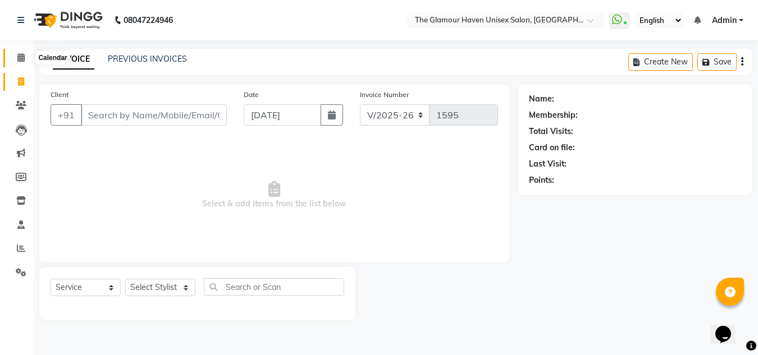
click at [17, 58] on icon at bounding box center [20, 57] width 7 height 8
click at [29, 106] on span at bounding box center [21, 105] width 20 height 13
click at [102, 121] on input "Client" at bounding box center [154, 114] width 146 height 21
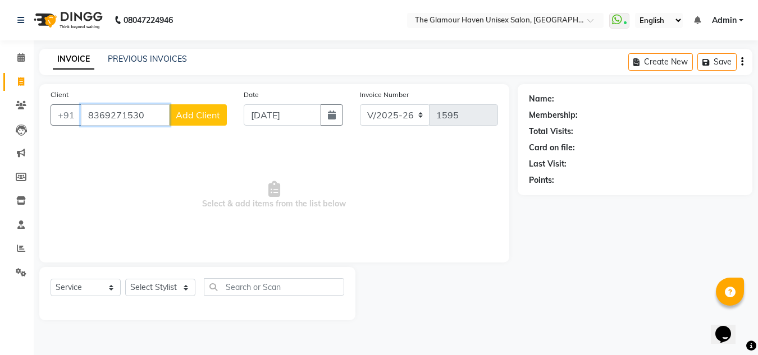
type input "8369271530"
click at [197, 122] on button "Add Client" at bounding box center [198, 114] width 58 height 21
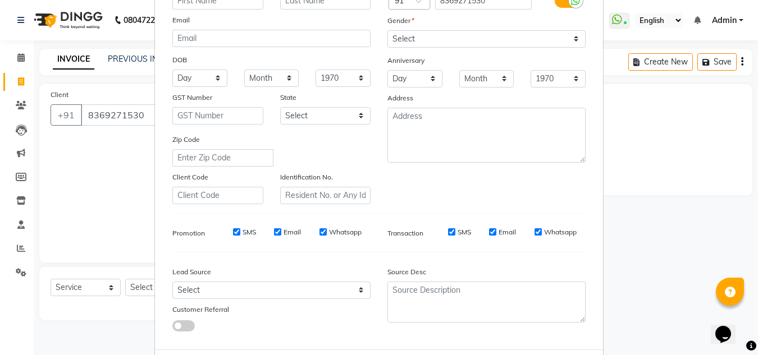
scroll to position [112, 0]
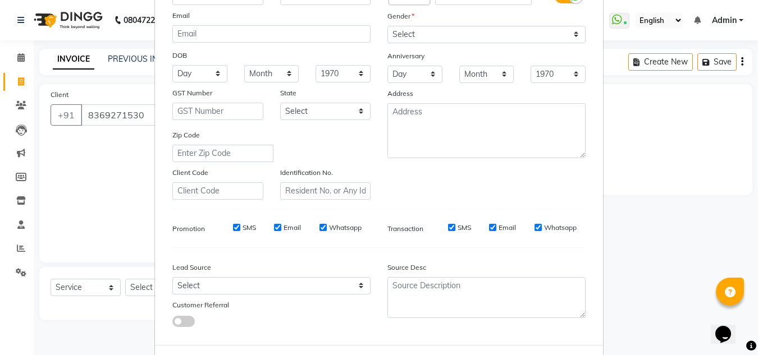
click at [661, 181] on ngb-modal-window "Add Client Generate Dummy Number Name Email DOB Day 01 02 03 04 05 06 07 08 09 …" at bounding box center [379, 177] width 758 height 355
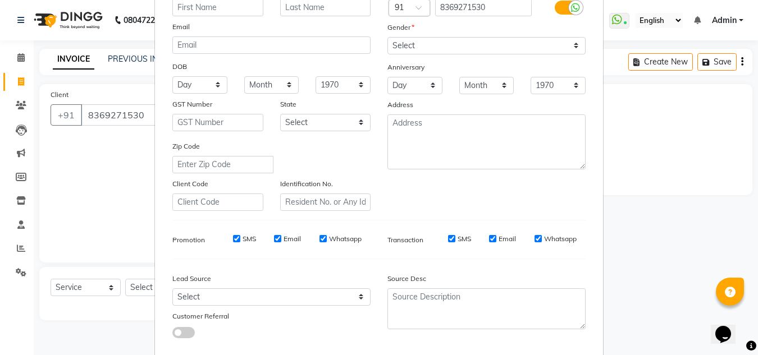
scroll to position [163, 0]
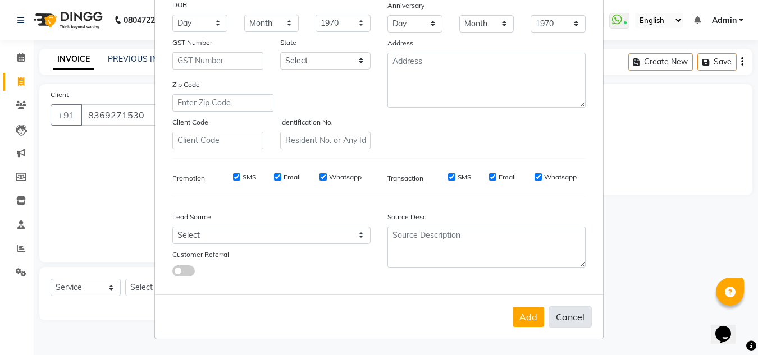
click at [565, 315] on button "Cancel" at bounding box center [570, 317] width 43 height 21
select select
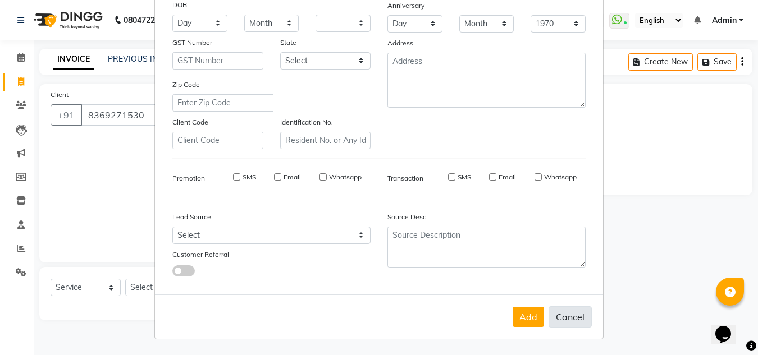
select select
checkbox input "false"
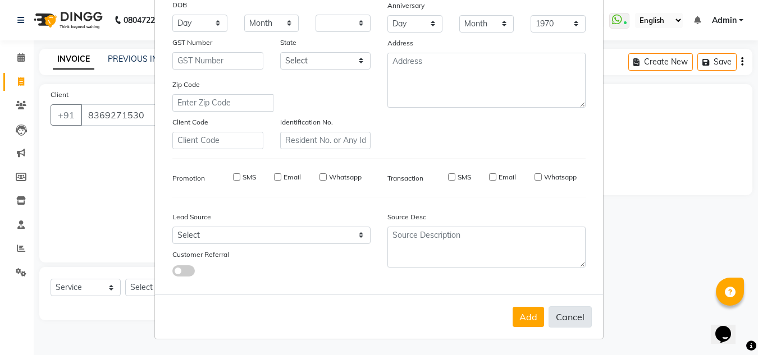
checkbox input "false"
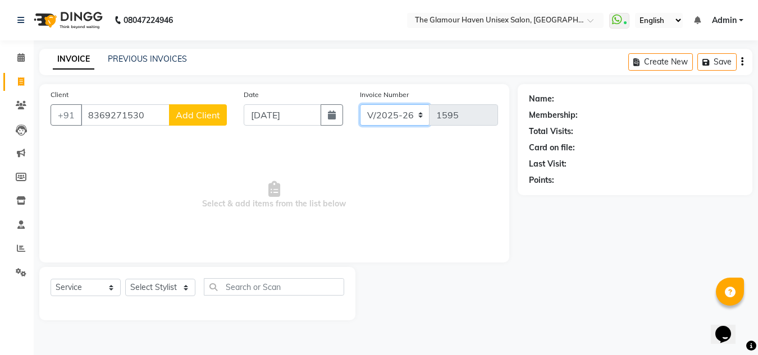
click at [418, 117] on select "V/2025 V/2025-26" at bounding box center [395, 114] width 70 height 21
click at [23, 103] on icon at bounding box center [21, 105] width 11 height 8
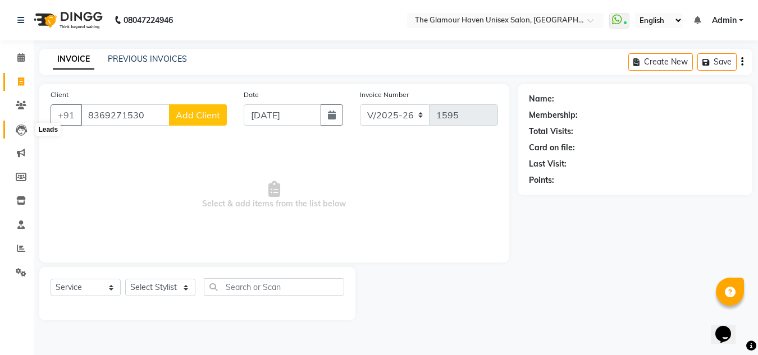
click at [20, 132] on icon at bounding box center [21, 130] width 11 height 11
click at [17, 180] on icon at bounding box center [21, 177] width 11 height 8
click at [556, 116] on div "Membership:" at bounding box center [553, 115] width 49 height 12
click at [643, 65] on icon "button" at bounding box center [638, 62] width 11 height 8
click at [182, 124] on button "Add Client" at bounding box center [198, 114] width 58 height 21
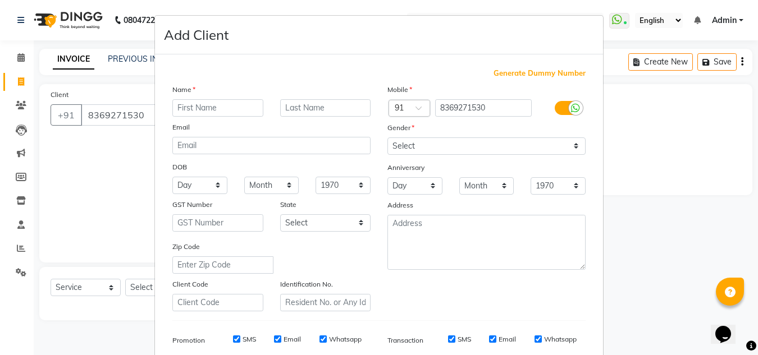
scroll to position [0, 0]
click at [96, 143] on ngb-modal-window "Add Client Generate Dummy Number Name Email DOB Day 01 02 03 04 05 06 07 08 09 …" at bounding box center [379, 177] width 758 height 355
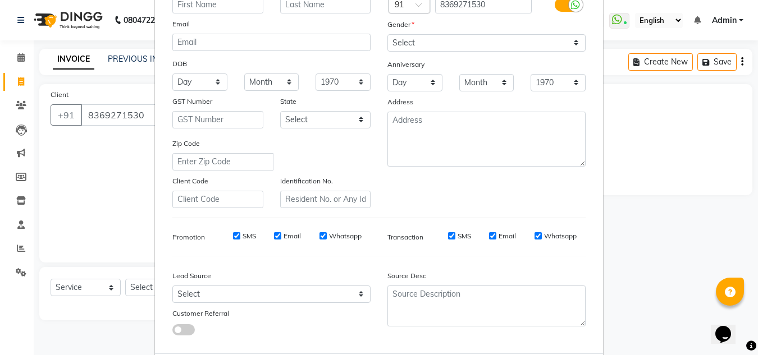
scroll to position [163, 0]
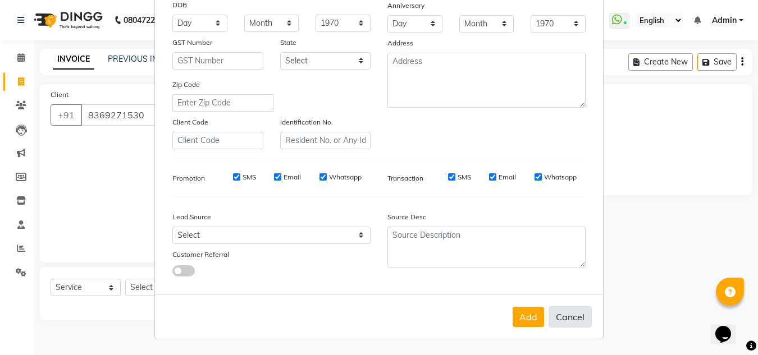
click at [577, 323] on button "Cancel" at bounding box center [570, 317] width 43 height 21
select select
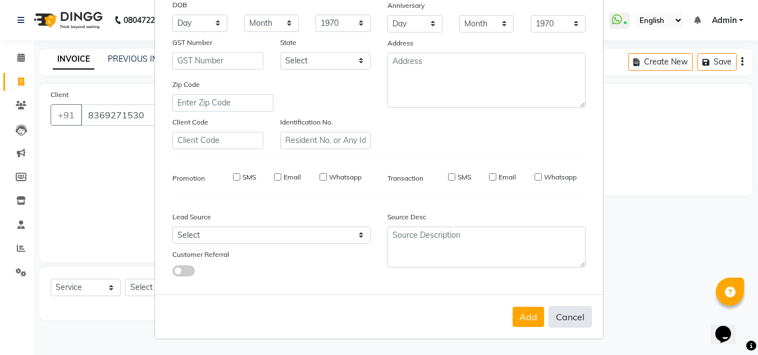
select select
checkbox input "false"
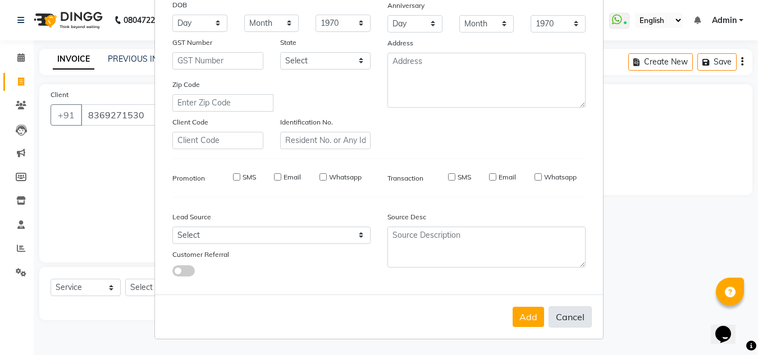
checkbox input "false"
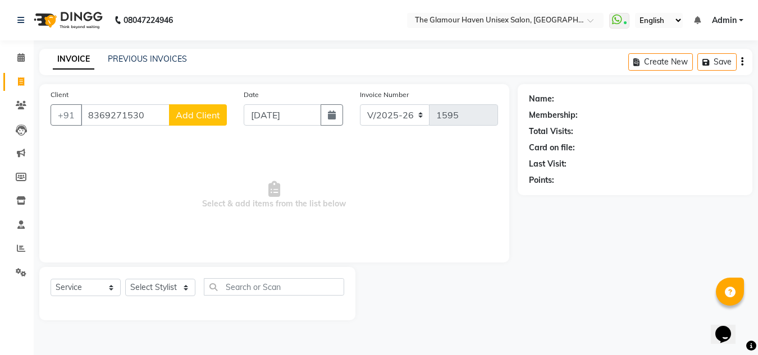
click at [211, 113] on span "Add Client" at bounding box center [198, 114] width 44 height 11
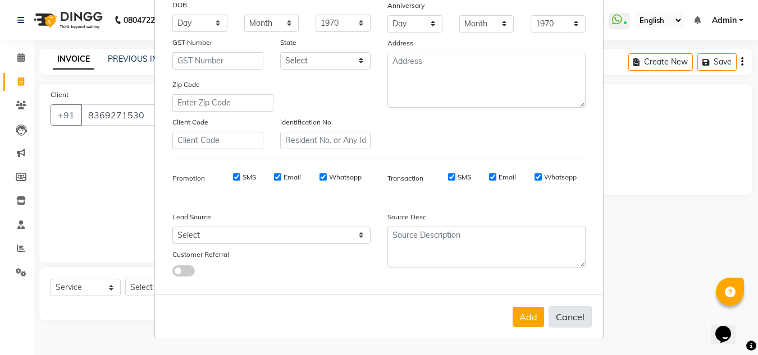
click at [573, 320] on button "Cancel" at bounding box center [570, 317] width 43 height 21
select select
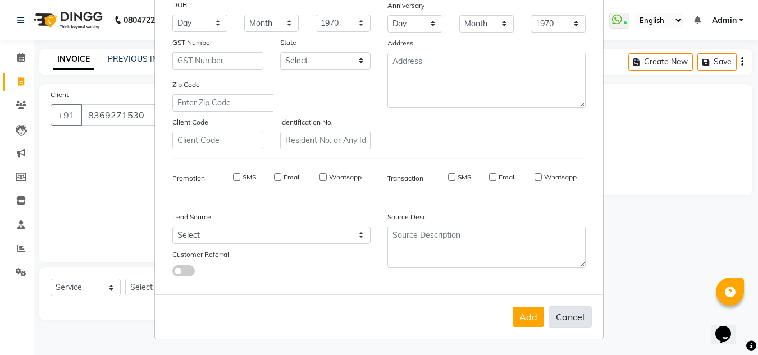
select select
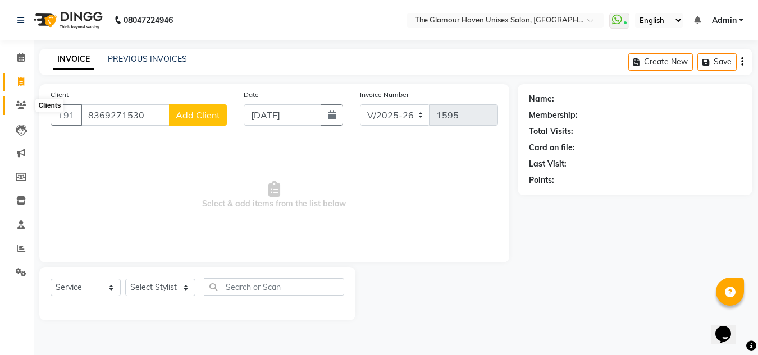
click at [25, 105] on icon at bounding box center [21, 105] width 11 height 8
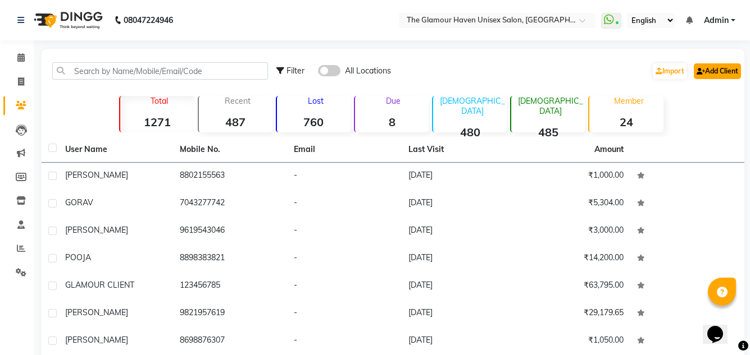
click at [696, 73] on icon at bounding box center [700, 71] width 8 height 7
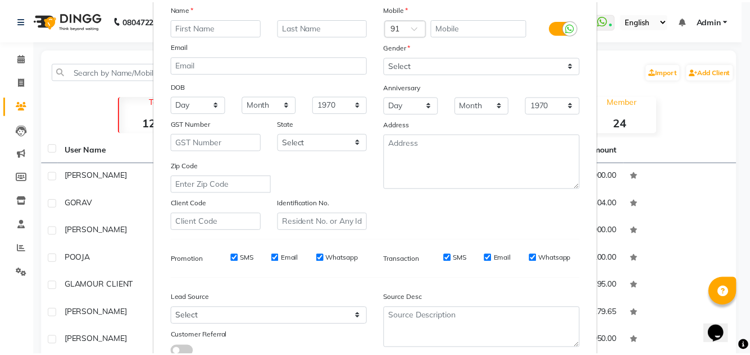
scroll to position [163, 0]
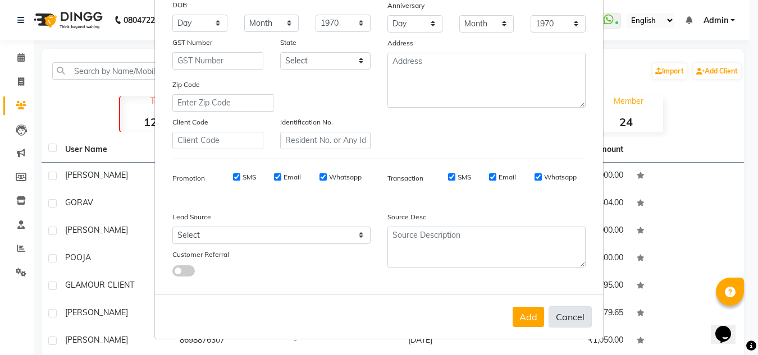
click at [560, 319] on button "Cancel" at bounding box center [570, 317] width 43 height 21
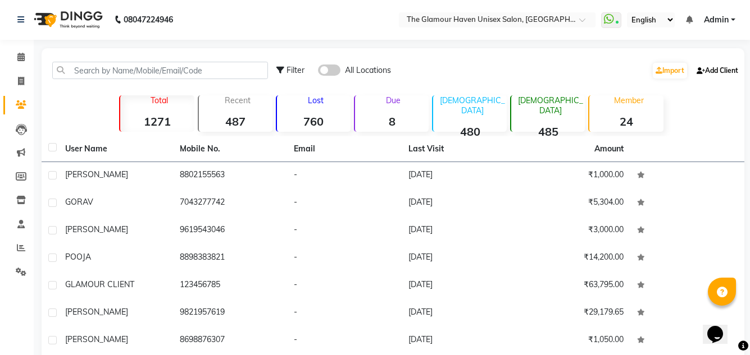
scroll to position [0, 0]
click at [56, 151] on label at bounding box center [52, 148] width 8 height 8
click at [56, 151] on input "checkbox" at bounding box center [51, 148] width 7 height 7
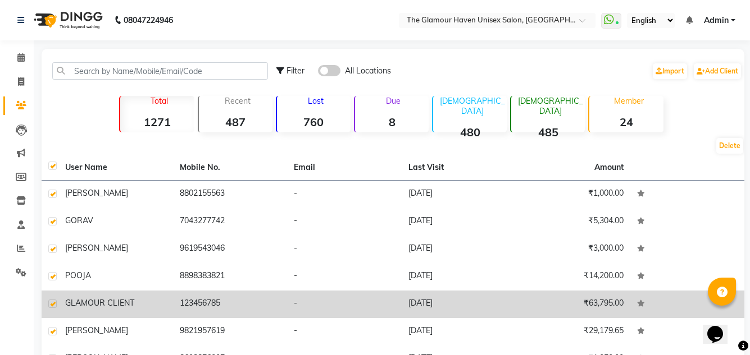
scroll to position [149, 0]
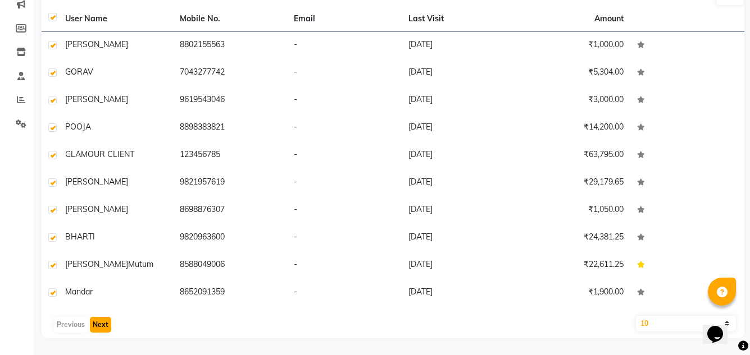
click at [106, 323] on button "Next" at bounding box center [100, 325] width 21 height 16
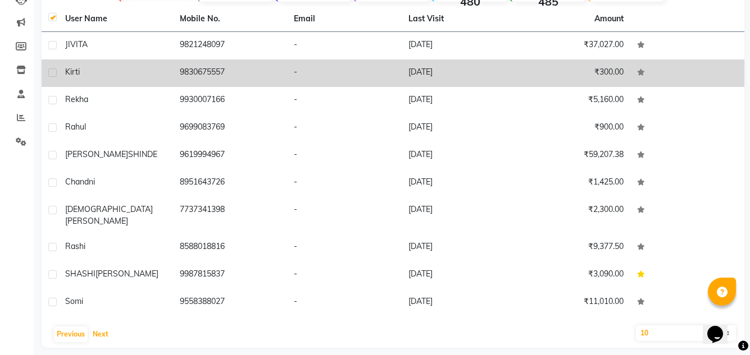
scroll to position [0, 0]
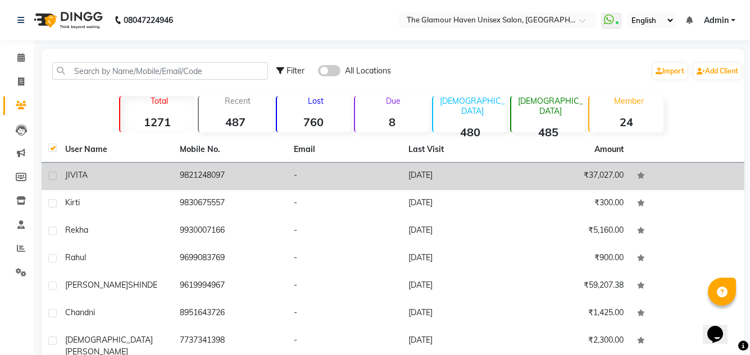
click at [52, 177] on label at bounding box center [52, 176] width 8 height 8
click at [52, 177] on input "checkbox" at bounding box center [51, 176] width 7 height 7
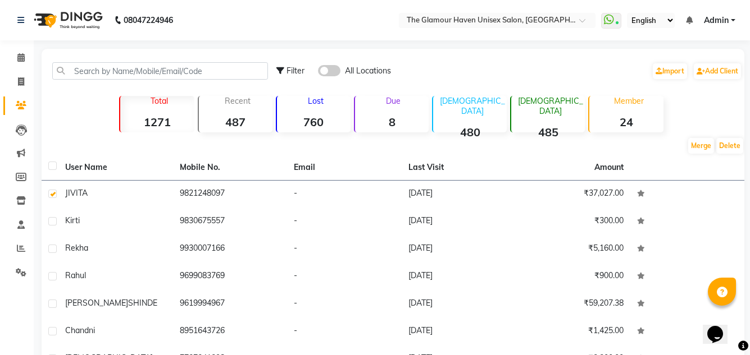
click at [52, 167] on label at bounding box center [52, 166] width 8 height 8
click at [52, 167] on input "checkbox" at bounding box center [51, 166] width 7 height 7
click at [660, 75] on link "Import" at bounding box center [669, 71] width 34 height 16
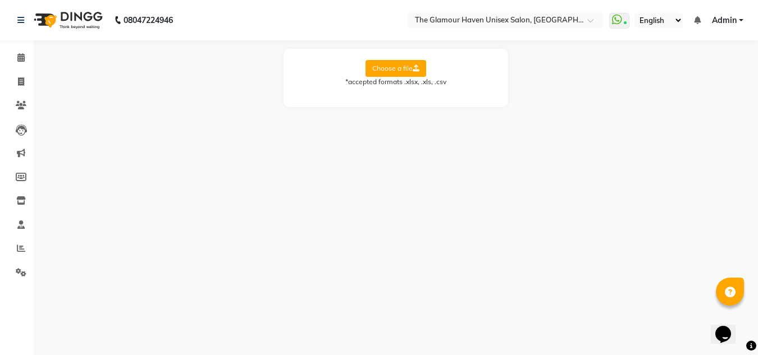
click at [389, 68] on label "Choose a file" at bounding box center [395, 68] width 61 height 17
click at [0, 0] on input "Choose a file" at bounding box center [0, 0] width 0 height 0
click at [391, 69] on label "Choose a file" at bounding box center [395, 68] width 61 height 17
click at [0, 0] on input "Choose a file" at bounding box center [0, 0] width 0 height 0
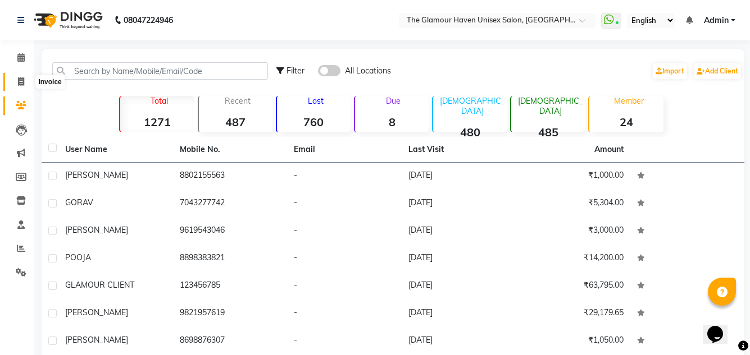
click at [17, 83] on span at bounding box center [21, 82] width 20 height 13
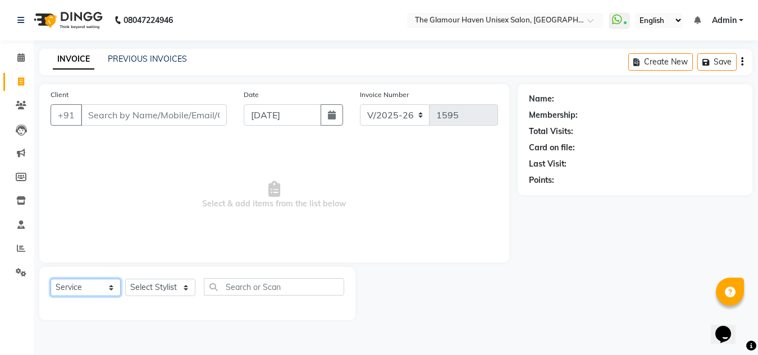
click at [111, 295] on select "Select Service Product Membership Package Voucher Prepaid Gift Card" at bounding box center [86, 287] width 70 height 17
click at [51, 279] on select "Select Service Product Membership Package Voucher Prepaid Gift Card" at bounding box center [86, 287] width 70 height 17
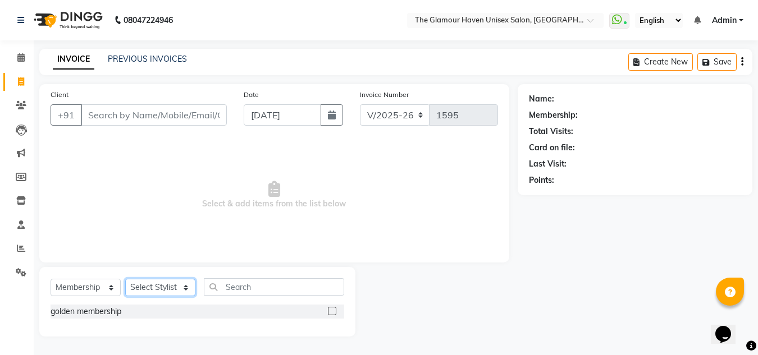
click at [190, 288] on select "Select Stylist AJIT Bharat sen darshna gole Geeta shetye NITIN RAHUL Rahul Dixi…" at bounding box center [160, 287] width 70 height 17
click at [263, 286] on input "text" at bounding box center [274, 286] width 140 height 17
click at [122, 106] on input "Client" at bounding box center [154, 114] width 146 height 21
click at [330, 308] on label at bounding box center [332, 311] width 8 height 8
click at [330, 308] on input "checkbox" at bounding box center [331, 311] width 7 height 7
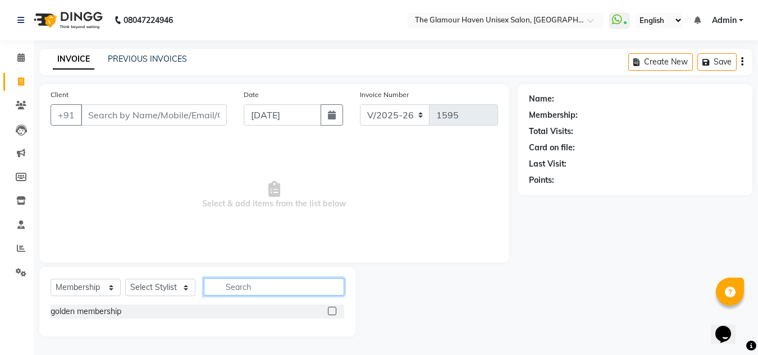
click at [304, 293] on input "text" at bounding box center [274, 286] width 140 height 17
click at [179, 287] on select "Select Stylist AJIT Bharat sen darshna gole Geeta shetye NITIN RAHUL Rahul Dixi…" at bounding box center [160, 287] width 70 height 17
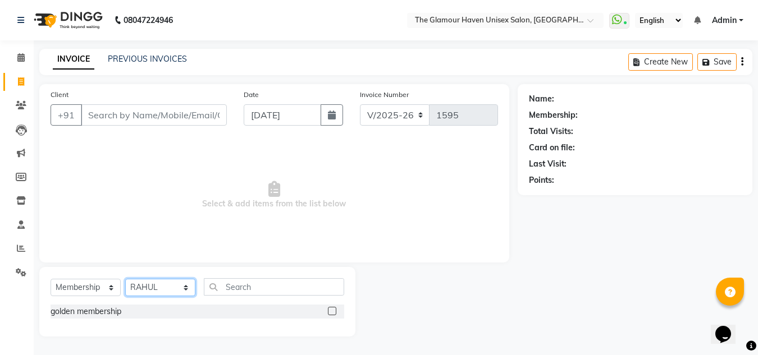
click at [125, 279] on select "Select Stylist AJIT Bharat sen darshna gole Geeta shetye NITIN RAHUL Rahul Dixi…" at bounding box center [160, 287] width 70 height 17
click at [268, 280] on input "text" at bounding box center [274, 286] width 140 height 17
click at [328, 310] on label at bounding box center [332, 311] width 8 height 8
click at [328, 310] on input "checkbox" at bounding box center [331, 311] width 7 height 7
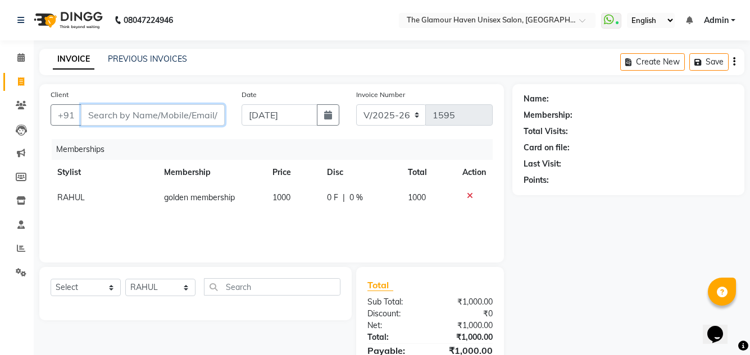
click at [184, 122] on input "Client" at bounding box center [153, 114] width 144 height 21
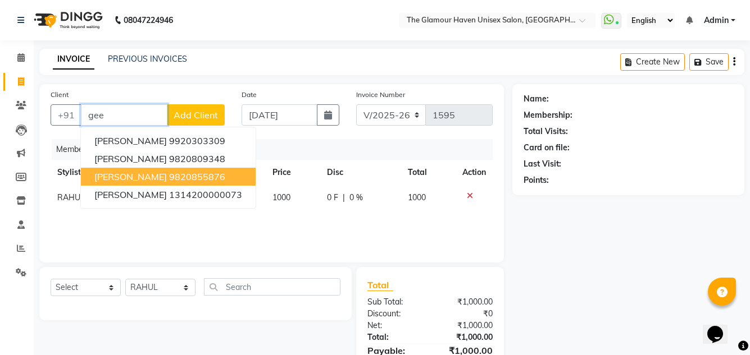
click at [188, 176] on ngb-highlight "9820855876" at bounding box center [197, 176] width 56 height 11
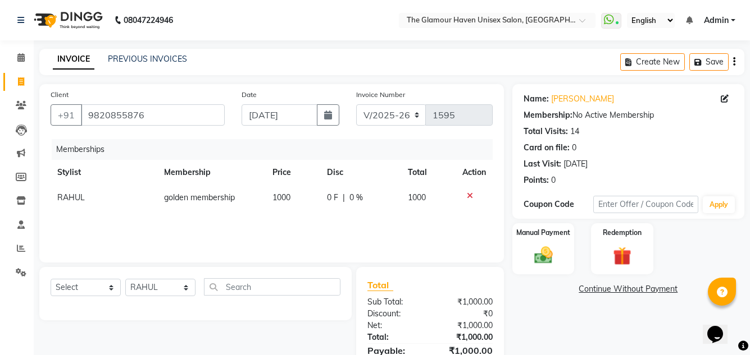
scroll to position [58, 0]
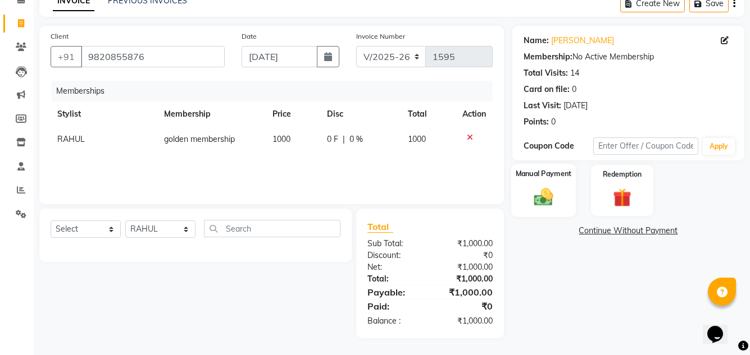
click at [546, 202] on img at bounding box center [542, 197] width 31 height 22
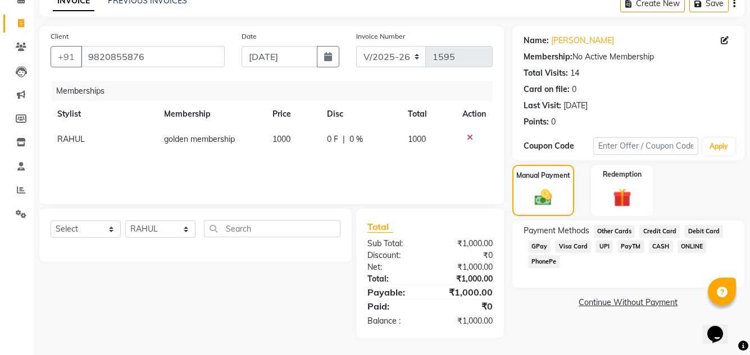
click at [542, 247] on span "GPay" at bounding box center [539, 246] width 23 height 13
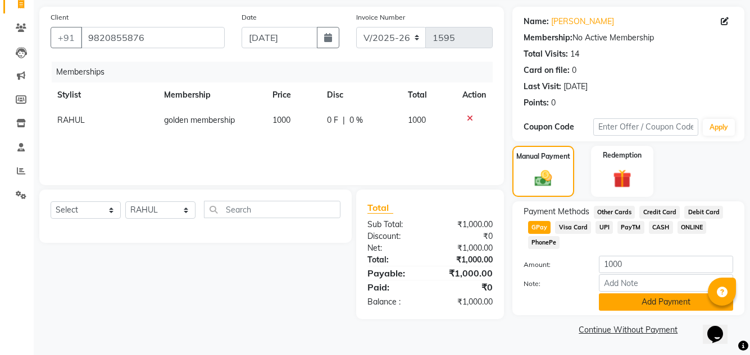
click at [654, 299] on button "Add Payment" at bounding box center [665, 302] width 134 height 17
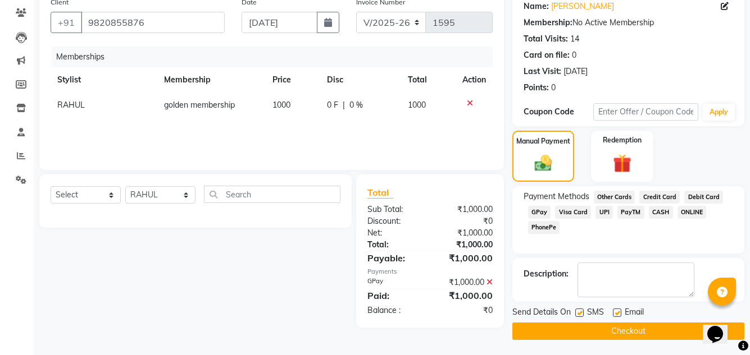
scroll to position [94, 0]
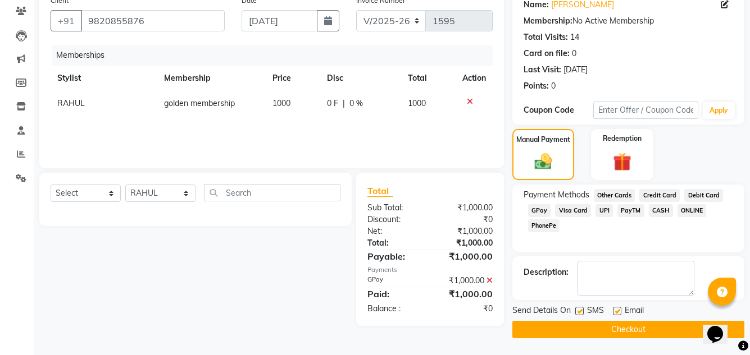
click at [623, 327] on button "Checkout" at bounding box center [628, 329] width 232 height 17
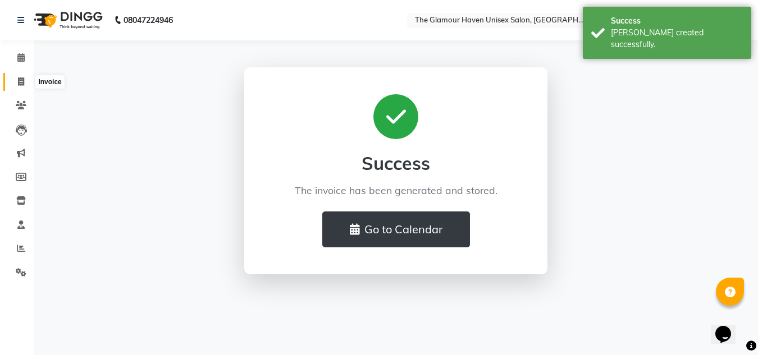
click at [24, 80] on icon at bounding box center [21, 81] width 6 height 8
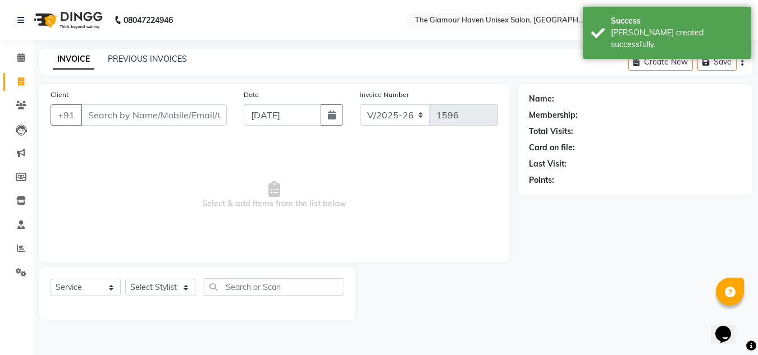
click at [152, 117] on input "Client" at bounding box center [154, 114] width 146 height 21
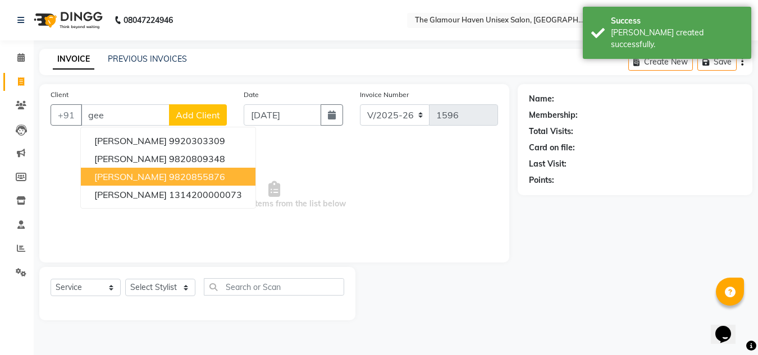
click at [160, 175] on button "GEETA SHETYE 9820855876" at bounding box center [168, 177] width 175 height 18
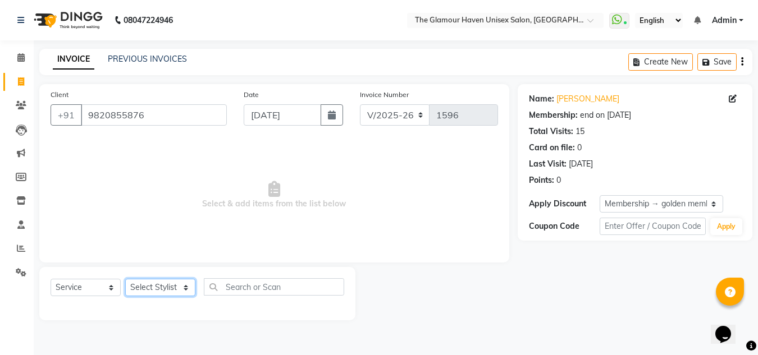
click at [184, 291] on select "Select Stylist AJIT Bharat sen darshna gole Geeta shetye NITIN RAHUL Rahul Dixi…" at bounding box center [160, 287] width 70 height 17
click at [125, 279] on select "Select Stylist AJIT Bharat sen darshna gole Geeta shetye NITIN RAHUL Rahul Dixi…" at bounding box center [160, 287] width 70 height 17
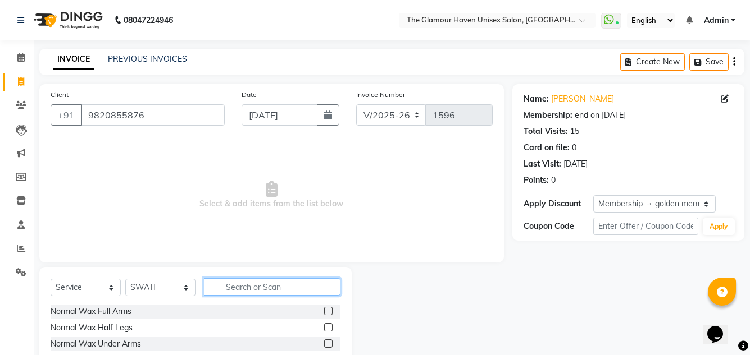
click at [259, 284] on input "text" at bounding box center [272, 286] width 136 height 17
click at [264, 322] on div "Normal Wax Half Legs" at bounding box center [196, 328] width 290 height 14
click at [324, 312] on label at bounding box center [328, 311] width 8 height 8
click at [324, 312] on input "checkbox" at bounding box center [327, 311] width 7 height 7
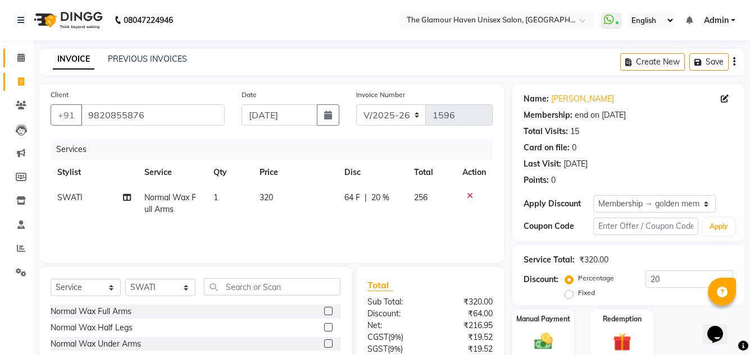
click at [6, 53] on link "Calendar" at bounding box center [16, 58] width 27 height 19
click at [19, 60] on icon at bounding box center [20, 57] width 7 height 8
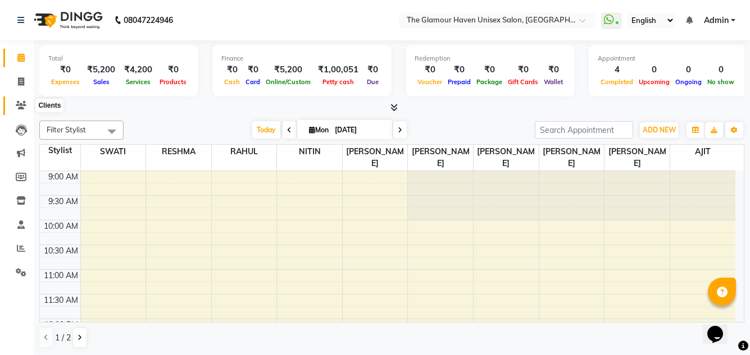
click at [18, 104] on icon at bounding box center [21, 105] width 11 height 8
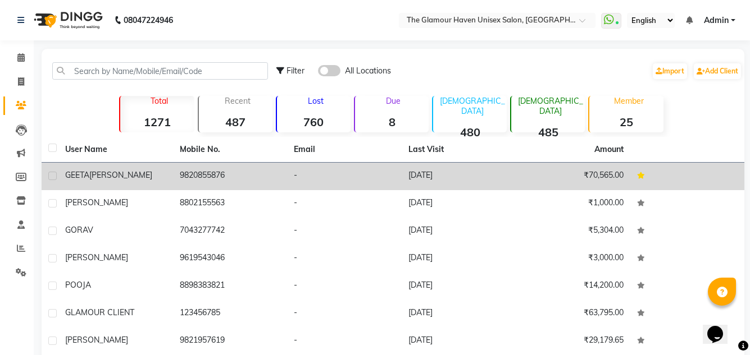
click at [438, 176] on td "[DATE]" at bounding box center [458, 177] width 115 height 28
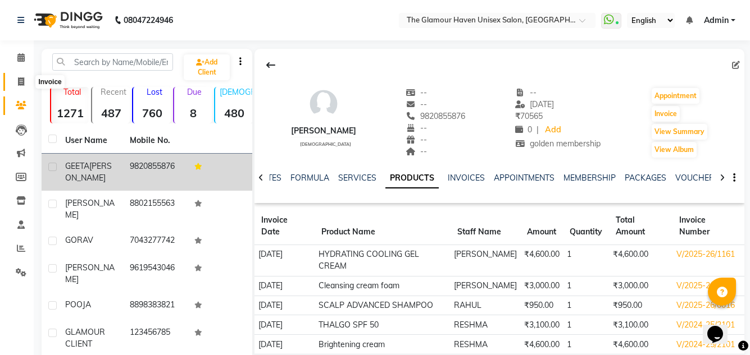
click at [18, 80] on icon at bounding box center [21, 81] width 6 height 8
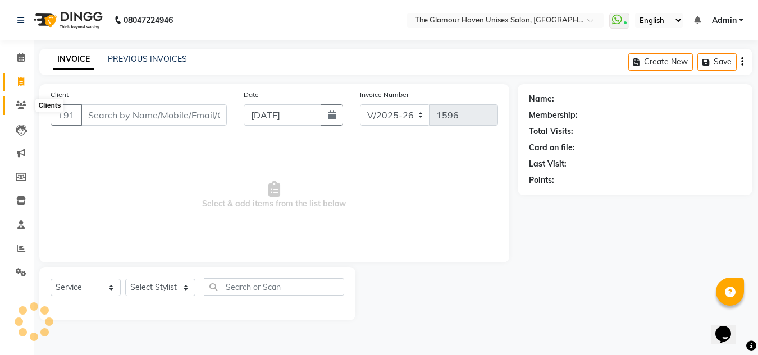
click at [19, 106] on icon at bounding box center [21, 105] width 11 height 8
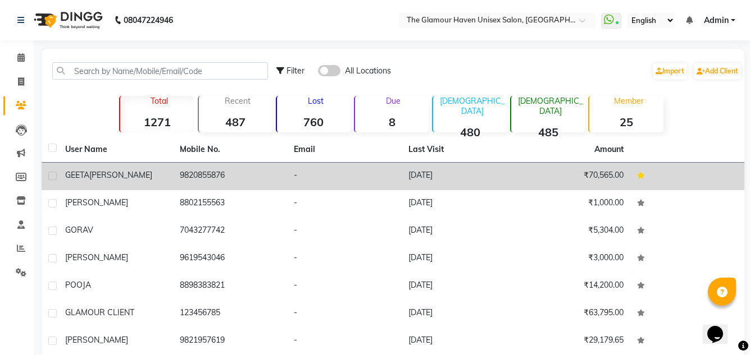
click at [384, 184] on td "-" at bounding box center [344, 177] width 115 height 28
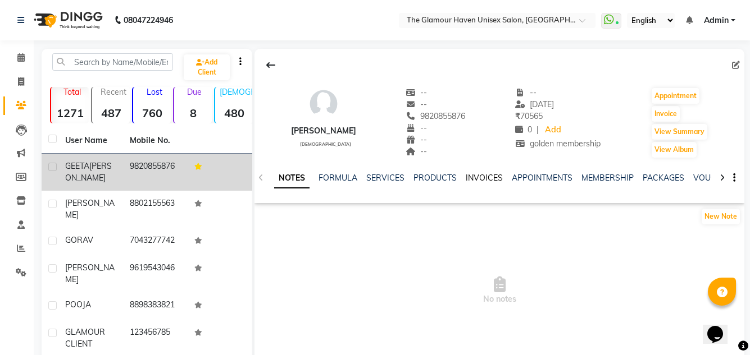
click at [478, 176] on link "INVOICES" at bounding box center [483, 178] width 37 height 10
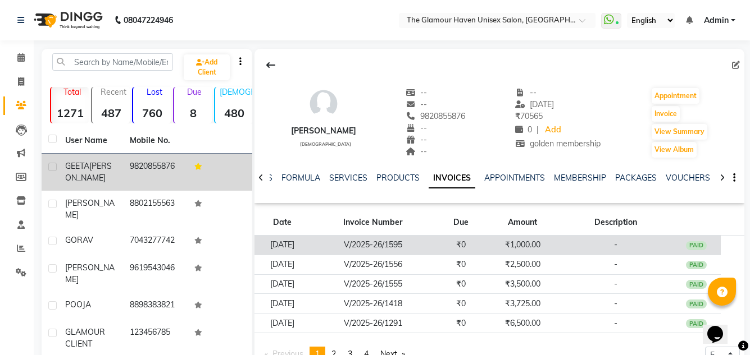
click at [430, 245] on td "V/2025-26/1595" at bounding box center [373, 246] width 126 height 20
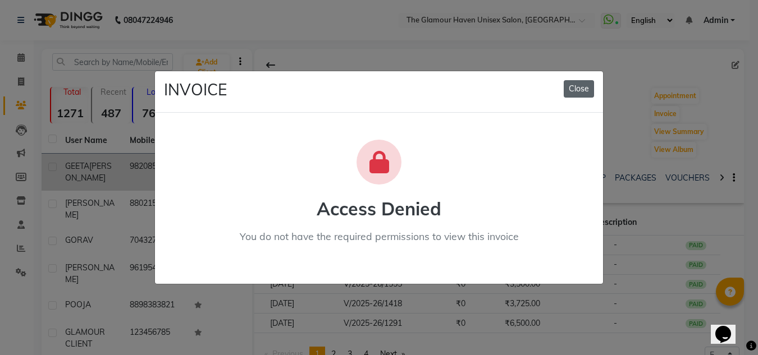
click at [585, 88] on button "Close" at bounding box center [579, 88] width 30 height 17
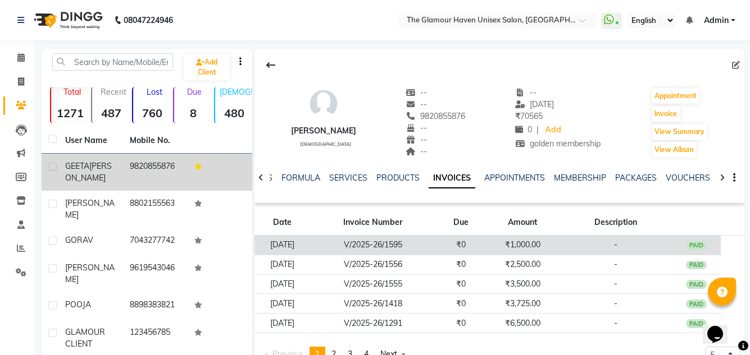
click at [422, 245] on td "V/2025-26/1595" at bounding box center [373, 246] width 126 height 20
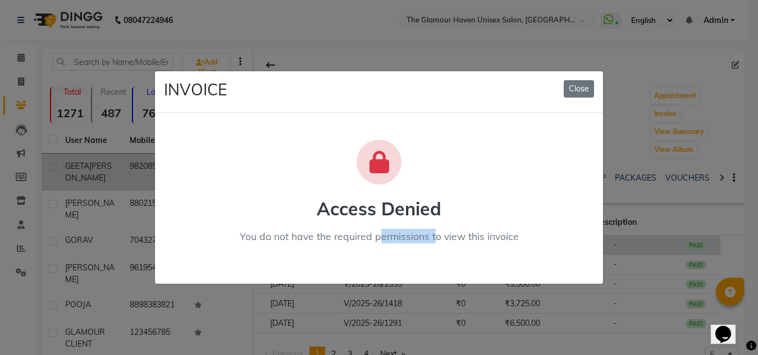
click at [422, 245] on div "Access Denied You do not have the required permissions to view this invoice" at bounding box center [379, 198] width 448 height 171
click at [574, 93] on button "Close" at bounding box center [579, 88] width 30 height 17
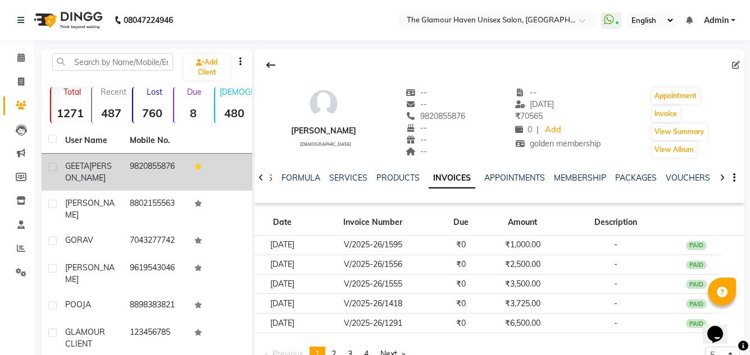
click at [52, 167] on label at bounding box center [52, 167] width 8 height 8
click at [52, 167] on input "checkbox" at bounding box center [51, 167] width 7 height 7
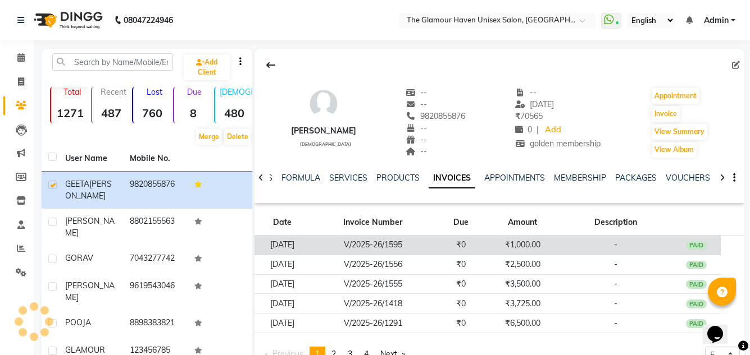
click at [429, 245] on td "V/2025-26/1595" at bounding box center [373, 246] width 126 height 20
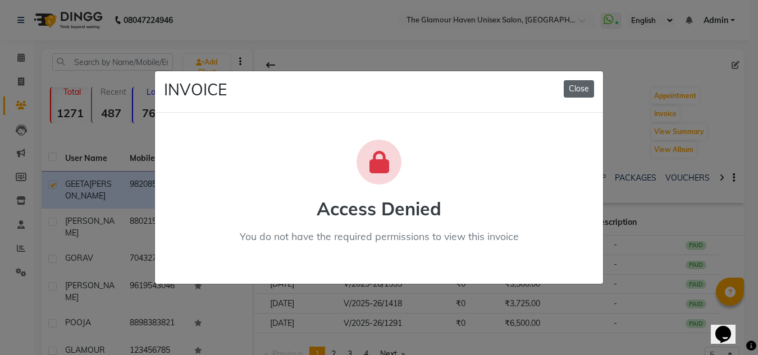
click at [578, 94] on button "Close" at bounding box center [579, 88] width 30 height 17
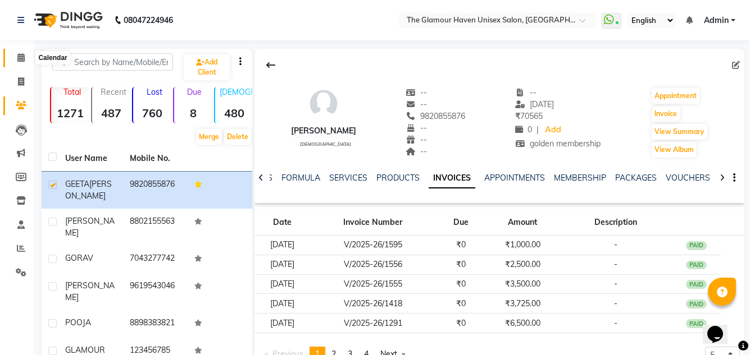
click at [18, 58] on icon at bounding box center [20, 57] width 7 height 8
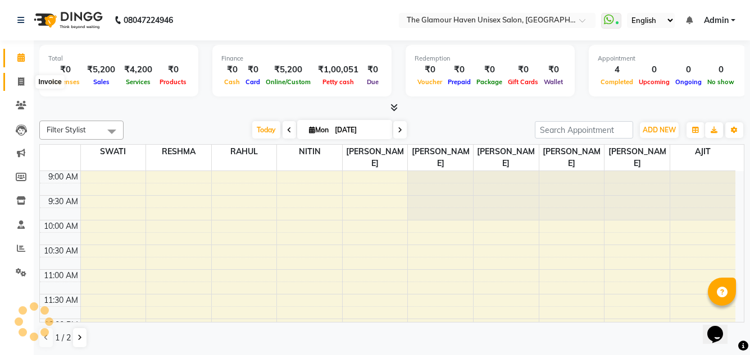
click at [19, 86] on span at bounding box center [21, 82] width 20 height 13
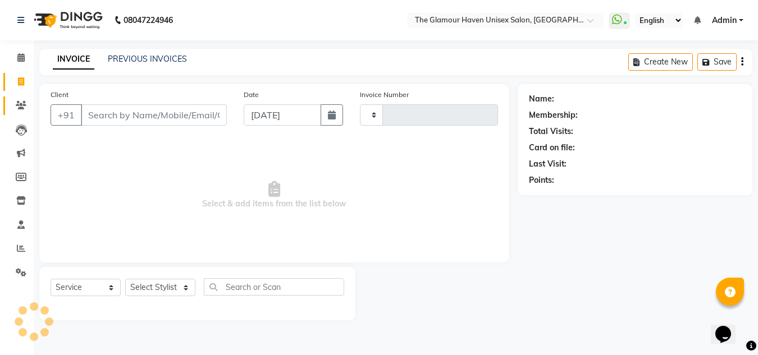
click at [21, 103] on icon at bounding box center [21, 105] width 11 height 8
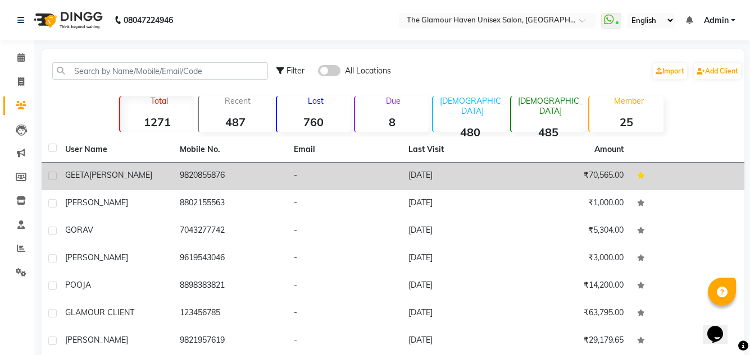
click at [332, 181] on td "-" at bounding box center [344, 177] width 115 height 28
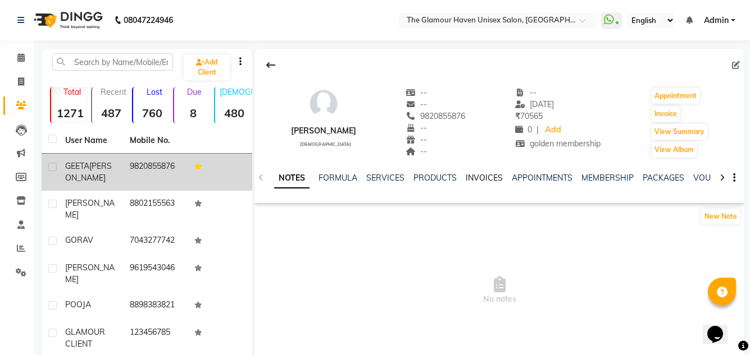
click at [486, 182] on link "INVOICES" at bounding box center [483, 178] width 37 height 10
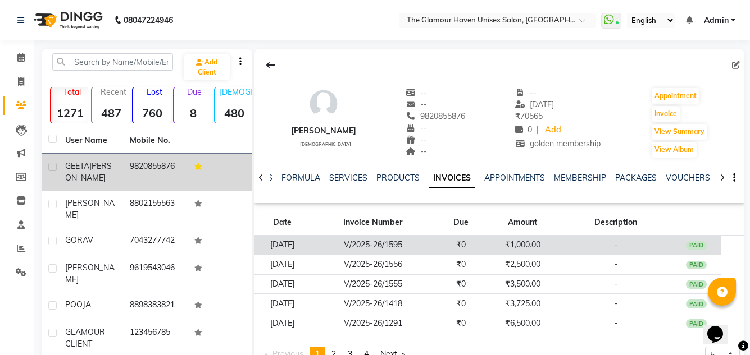
click at [436, 250] on td "V/2025-26/1595" at bounding box center [373, 246] width 126 height 20
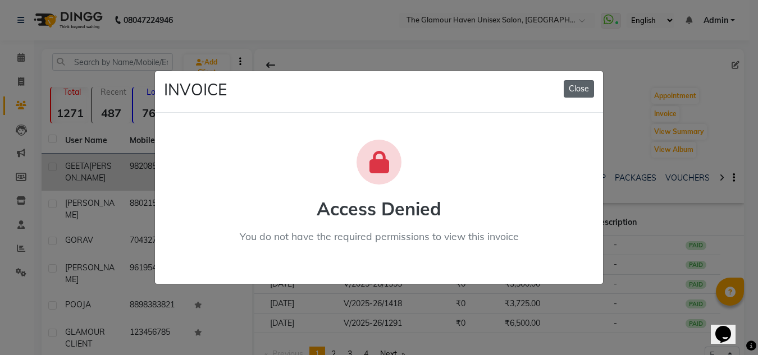
click at [574, 84] on button "Close" at bounding box center [579, 88] width 30 height 17
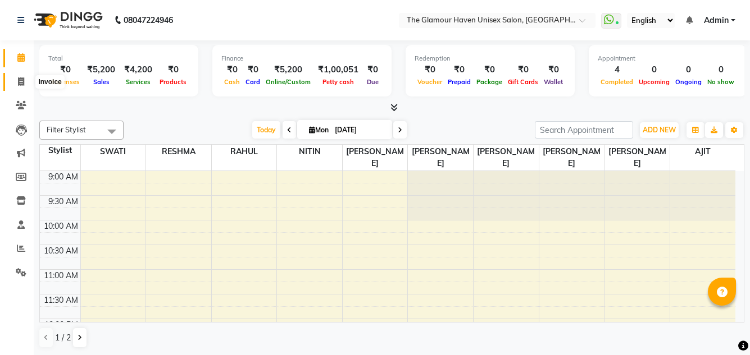
click at [26, 84] on span at bounding box center [21, 82] width 20 height 13
select select "7124"
select select "service"
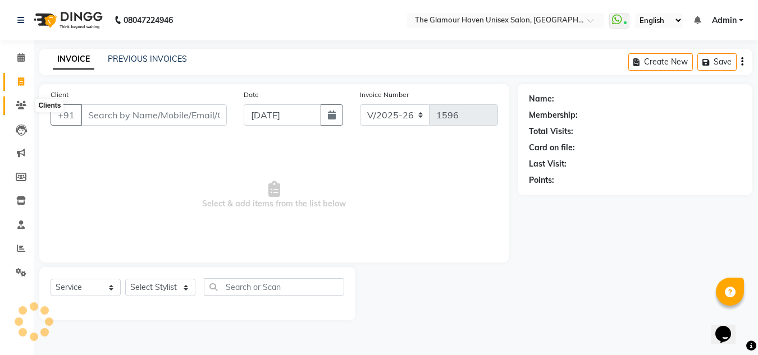
click at [21, 103] on icon at bounding box center [21, 105] width 11 height 8
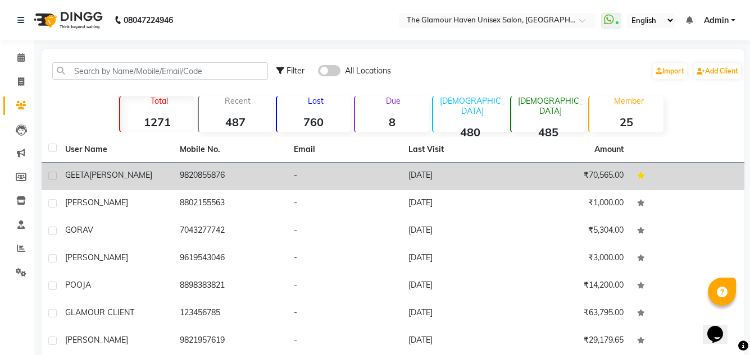
click at [237, 176] on td "9820855876" at bounding box center [230, 177] width 115 height 28
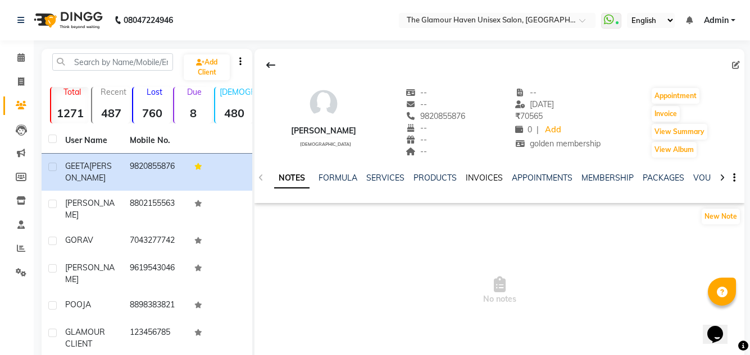
click at [474, 173] on link "INVOICES" at bounding box center [483, 178] width 37 height 10
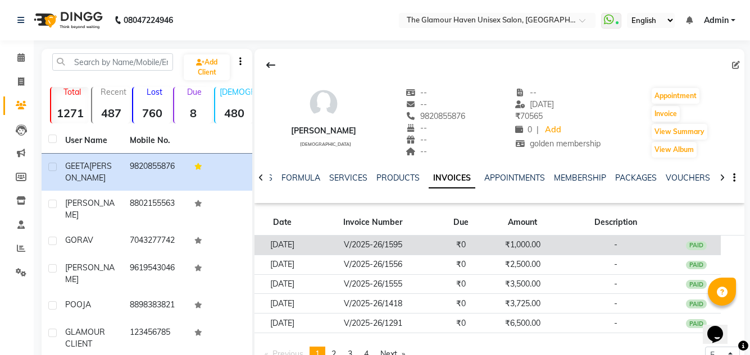
click at [433, 242] on td "V/2025-26/1595" at bounding box center [373, 246] width 126 height 20
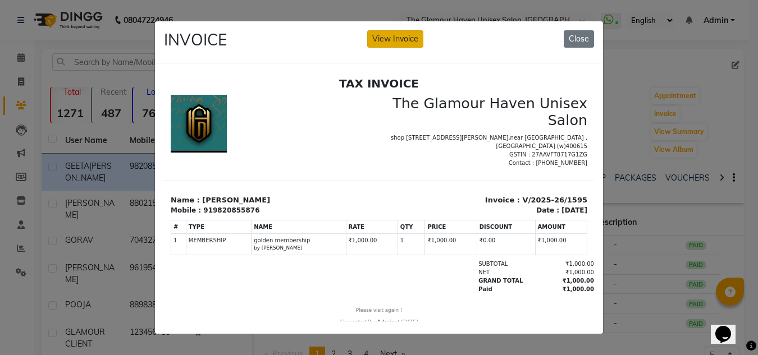
click at [404, 43] on button "View Invoice" at bounding box center [395, 38] width 56 height 17
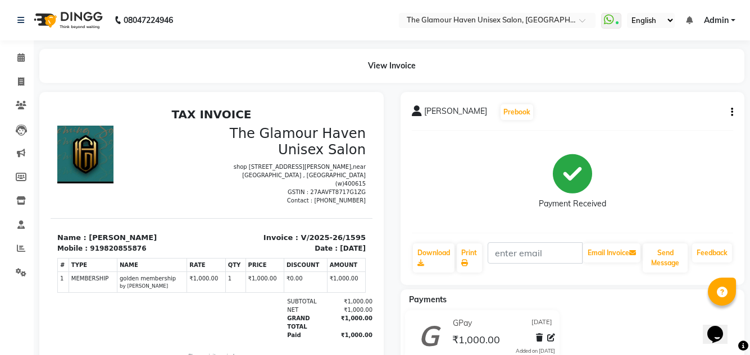
click at [730, 112] on icon "button" at bounding box center [731, 112] width 2 height 1
click at [680, 90] on div "Cancel Invoice" at bounding box center [686, 91] width 56 height 14
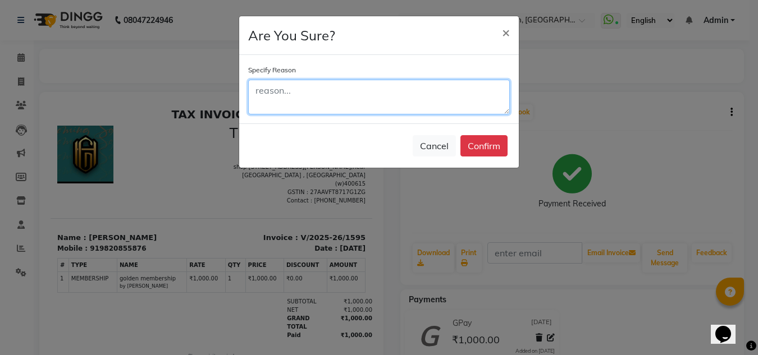
click at [417, 106] on textarea at bounding box center [379, 97] width 262 height 35
type textarea "dublicate"
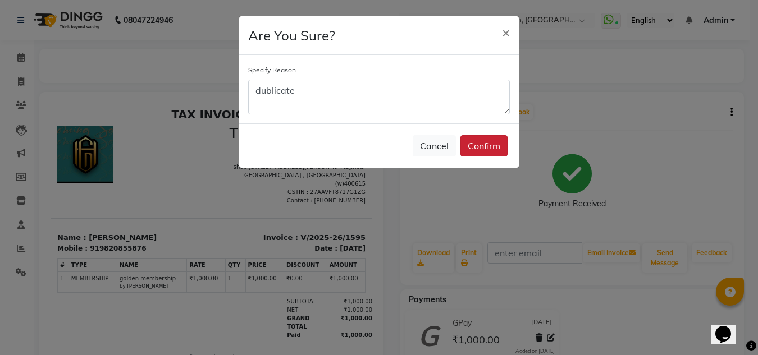
click at [494, 149] on button "Confirm" at bounding box center [483, 145] width 47 height 21
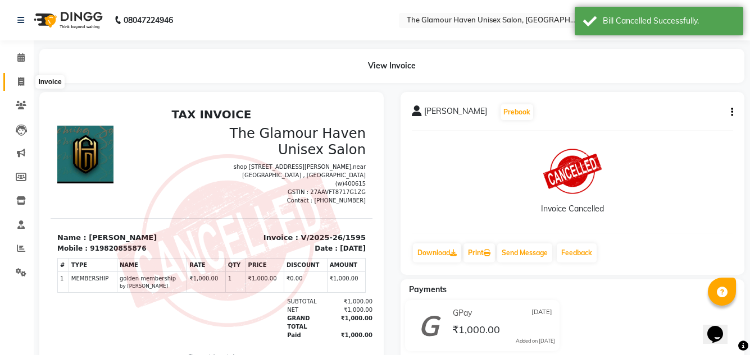
click at [19, 81] on icon at bounding box center [21, 81] width 6 height 8
select select "service"
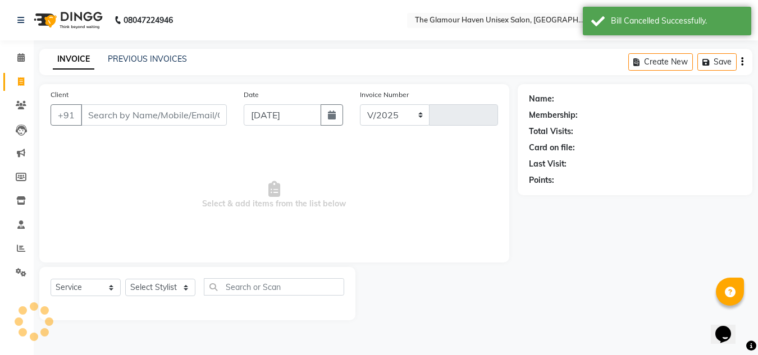
select select "7124"
type input "1596"
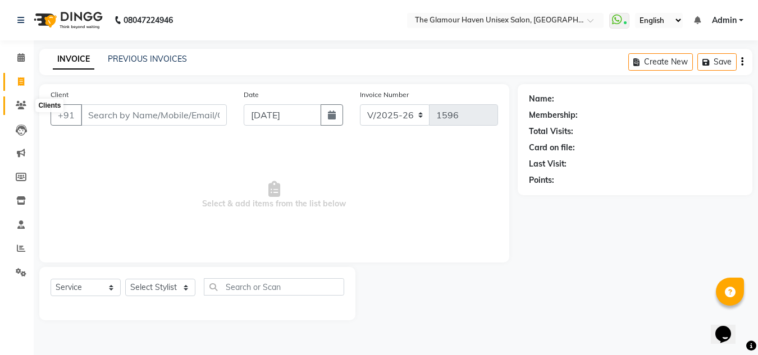
click at [17, 103] on icon at bounding box center [21, 105] width 11 height 8
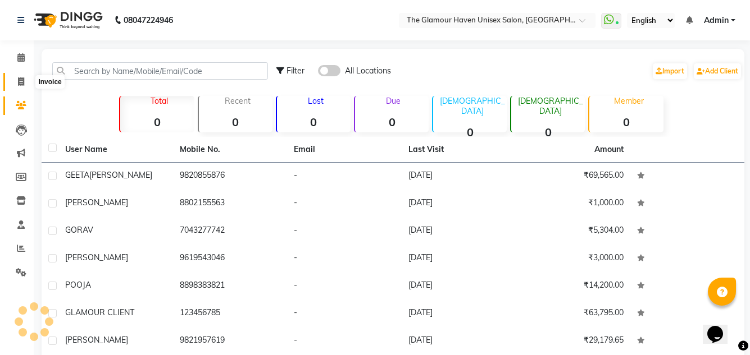
click at [12, 80] on span at bounding box center [21, 82] width 20 height 13
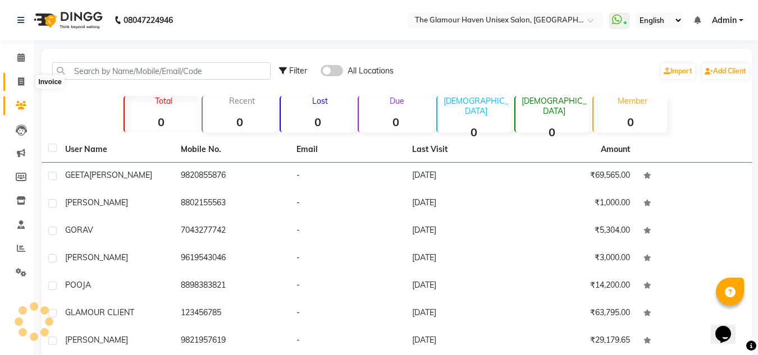
select select "service"
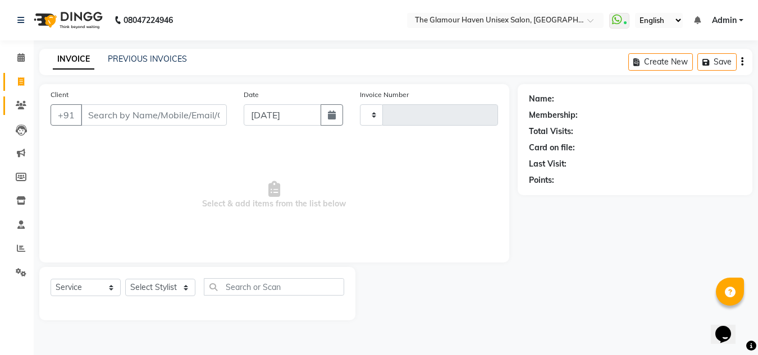
type input "1596"
select select "7124"
click at [25, 106] on icon at bounding box center [21, 105] width 11 height 8
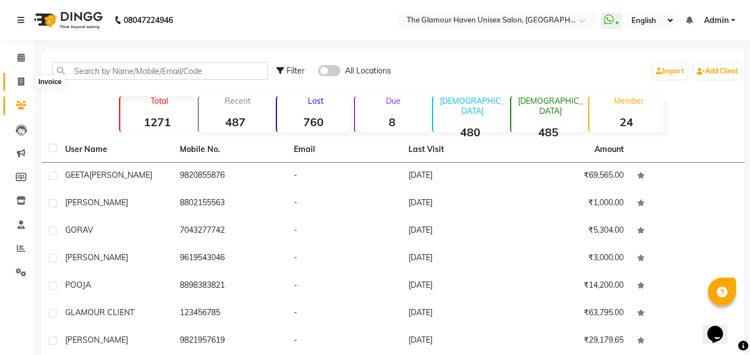
click at [19, 81] on icon at bounding box center [21, 81] width 6 height 8
select select "7124"
select select "service"
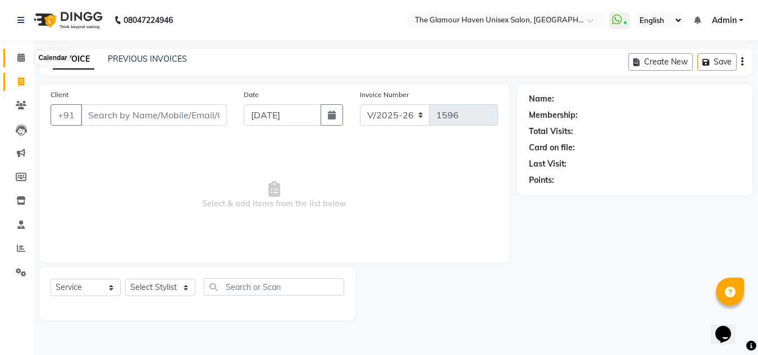
click at [15, 60] on span at bounding box center [21, 58] width 20 height 13
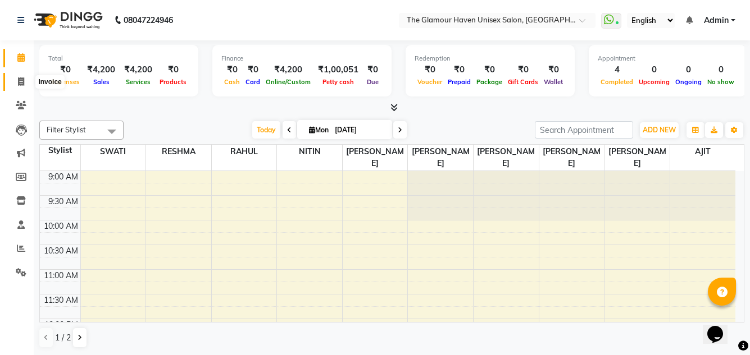
click at [21, 83] on icon at bounding box center [21, 81] width 6 height 8
select select "service"
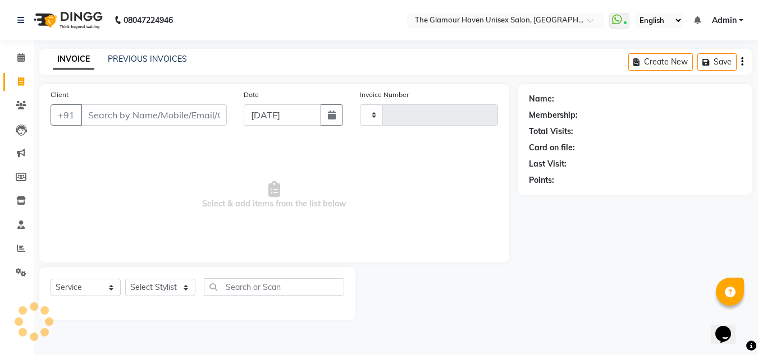
type input "1596"
select select "7124"
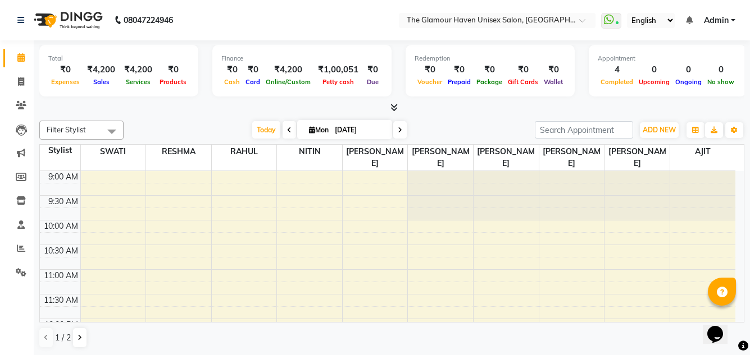
select select "service"
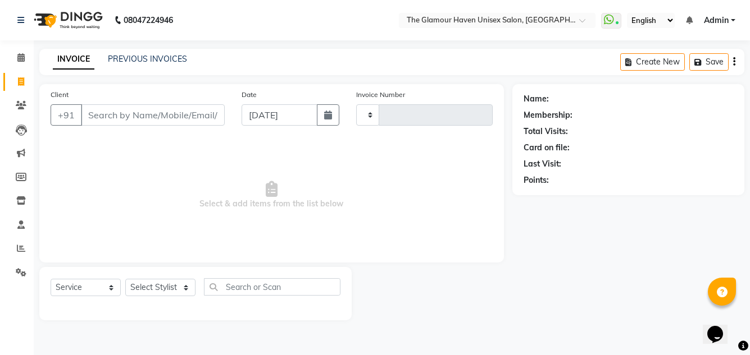
type input "1596"
select select "7124"
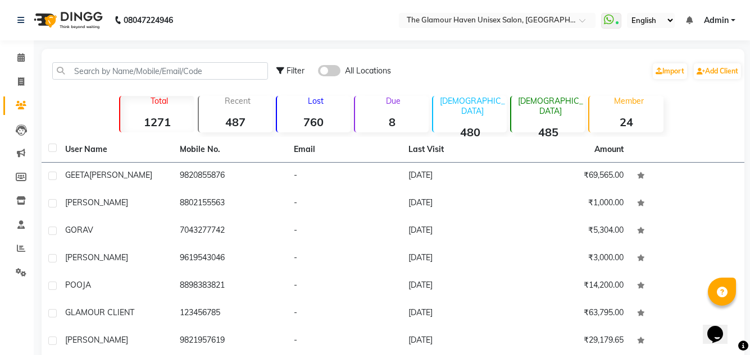
select select "service"
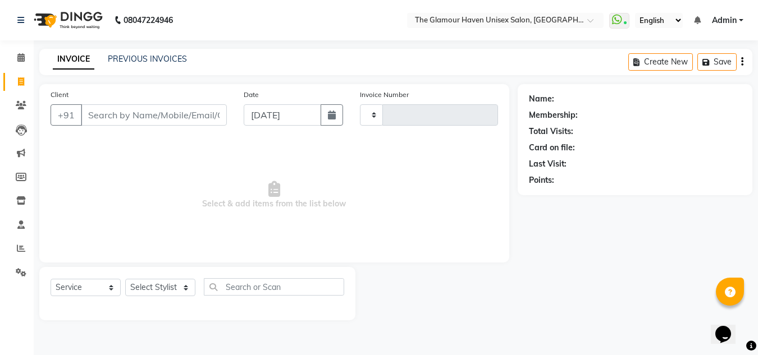
type input "1596"
select select "7124"
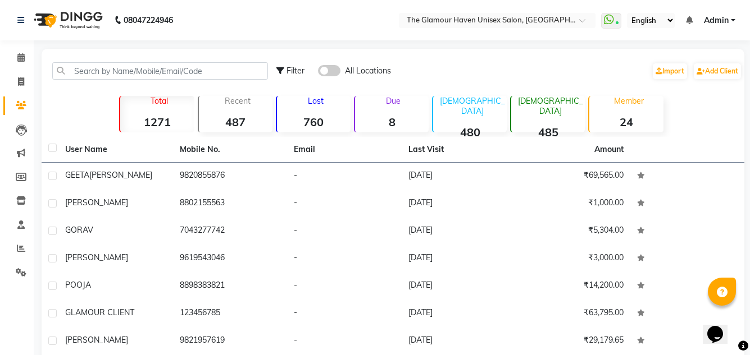
select select "7124"
select select "service"
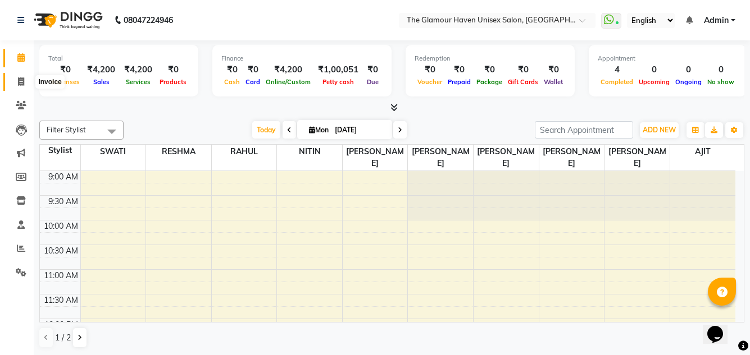
drag, startPoint x: 19, startPoint y: 80, endPoint x: 301, endPoint y: 6, distance: 291.4
click at [18, 81] on icon at bounding box center [21, 81] width 6 height 8
select select "7124"
select select "service"
